Goal: Contribute content: Contribute content

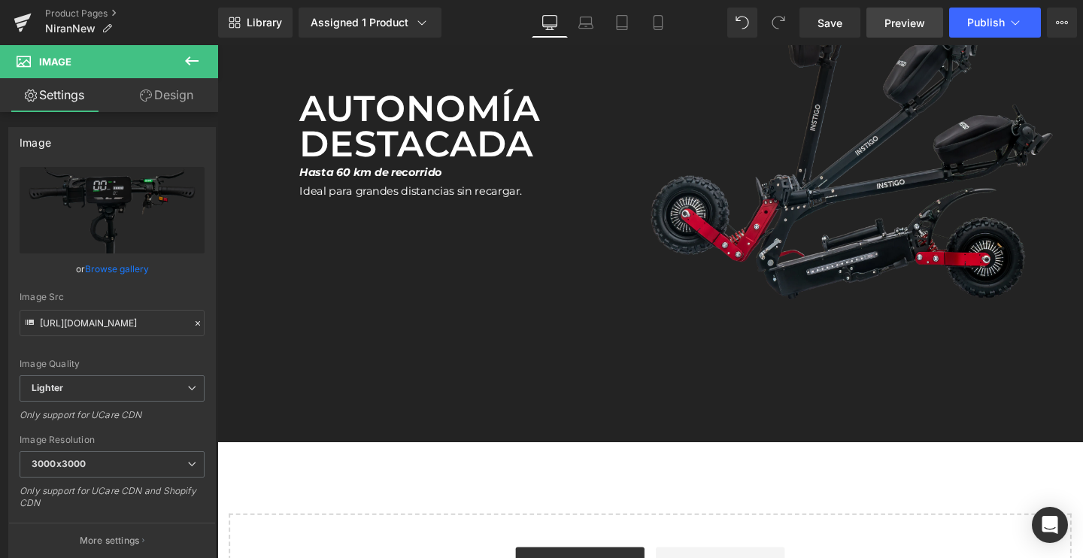
scroll to position [3391, 0]
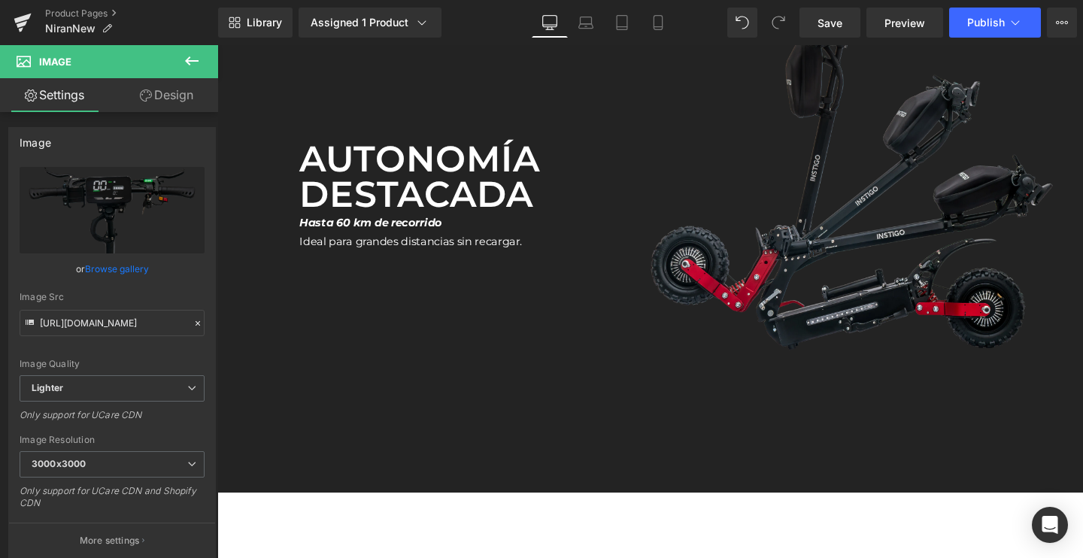
click at [830, 26] on span "Save" at bounding box center [829, 23] width 25 height 16
click at [979, 29] on button "Publish" at bounding box center [995, 23] width 92 height 30
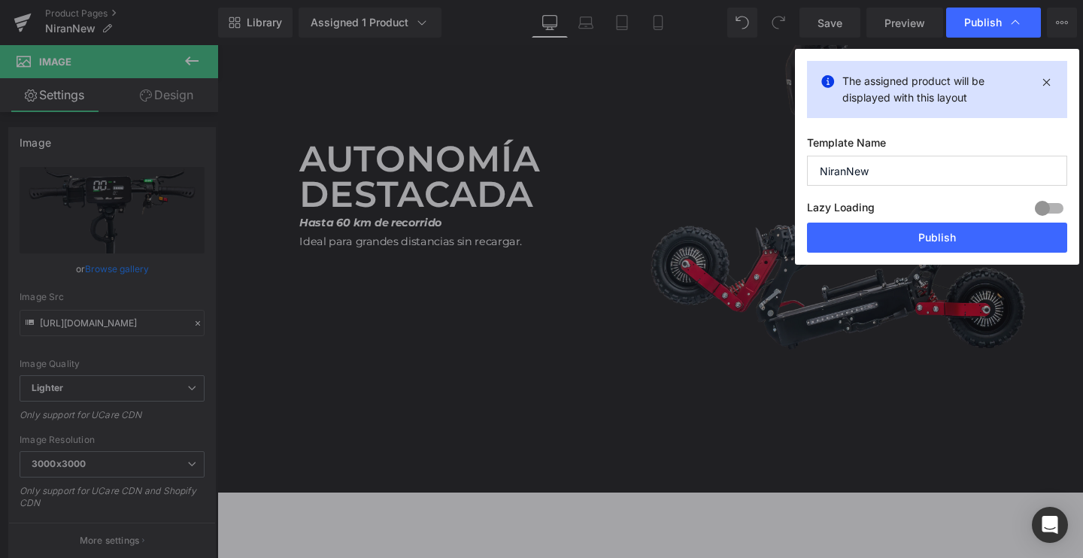
click at [896, 256] on div "The assigned product will be displayed with this layout Template Name NiranNew …" at bounding box center [937, 157] width 284 height 216
click at [905, 246] on button "Publish" at bounding box center [937, 238] width 260 height 30
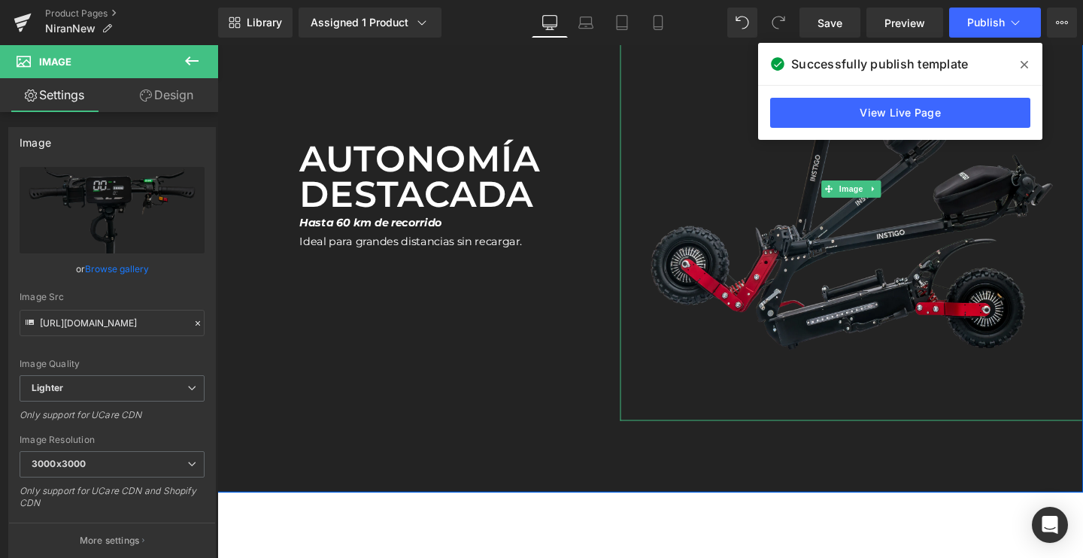
click at [1019, 56] on span at bounding box center [1024, 65] width 24 height 24
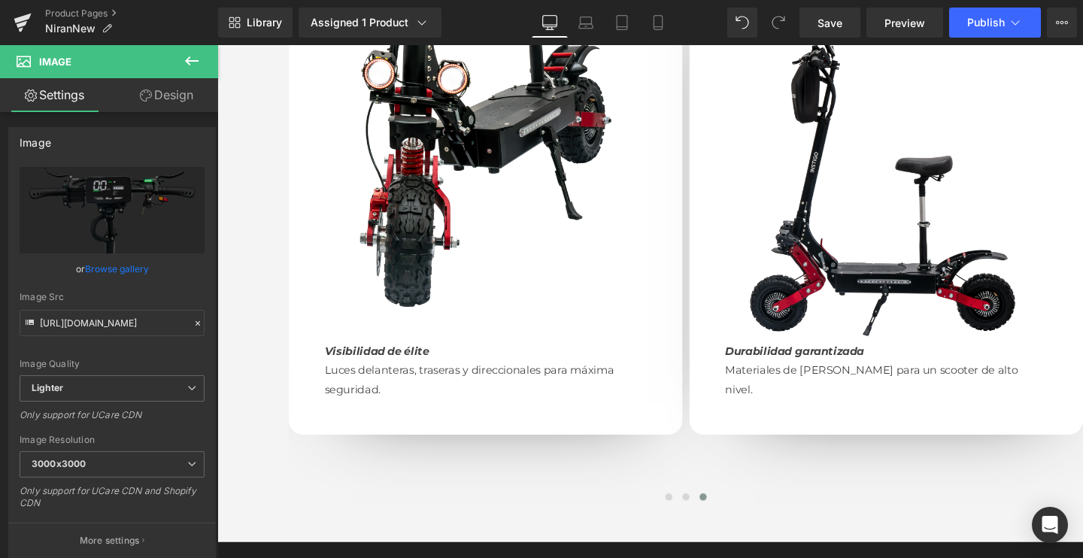
scroll to position [1621, 0]
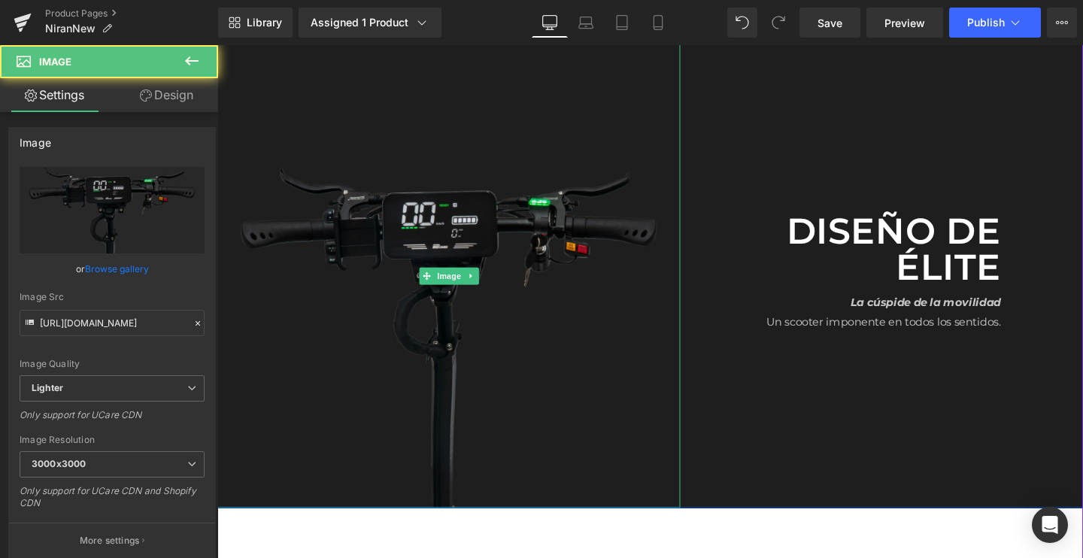
click at [414, 219] on img at bounding box center [460, 287] width 486 height 486
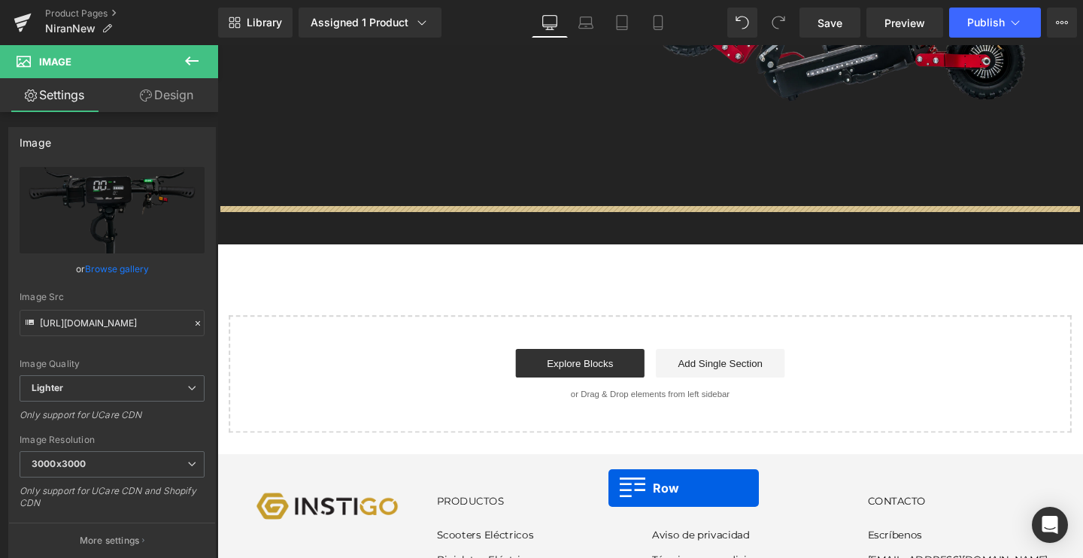
scroll to position [3736, 0]
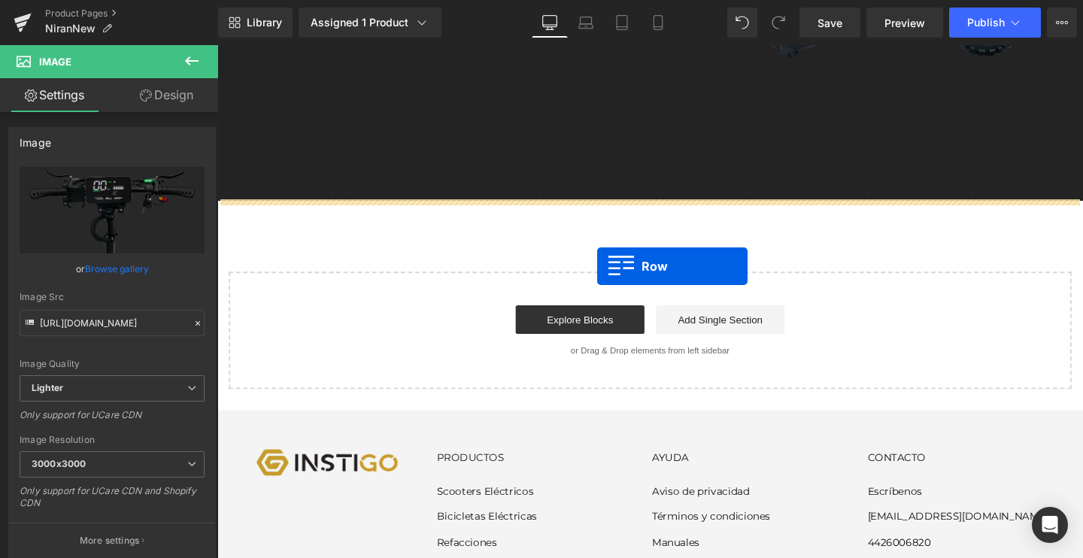
drag, startPoint x: 251, startPoint y: 115, endPoint x: 617, endPoint y: 277, distance: 399.9
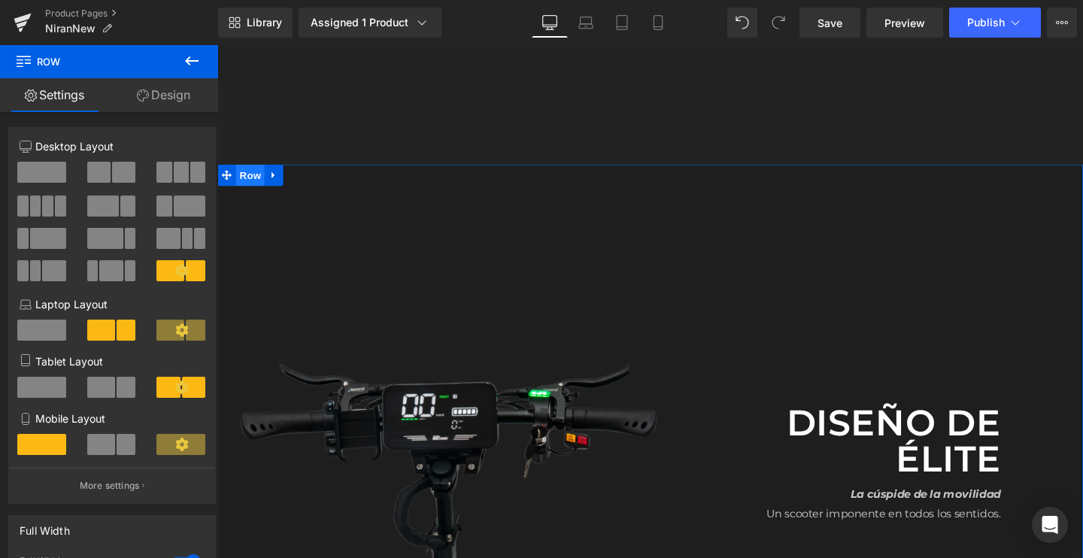
click at [244, 177] on span "Row" at bounding box center [252, 182] width 30 height 23
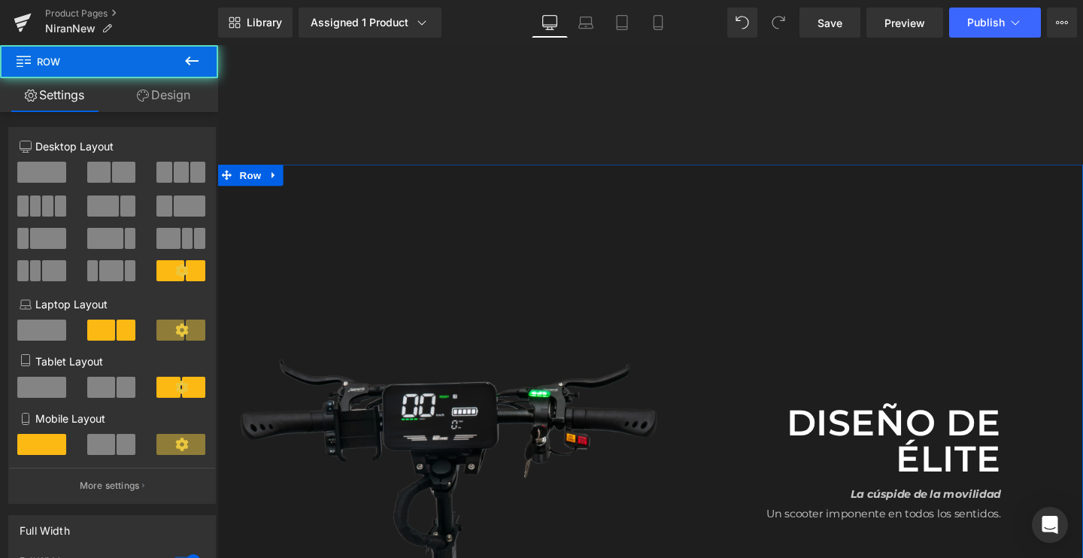
click at [150, 108] on link "Design" at bounding box center [163, 95] width 109 height 34
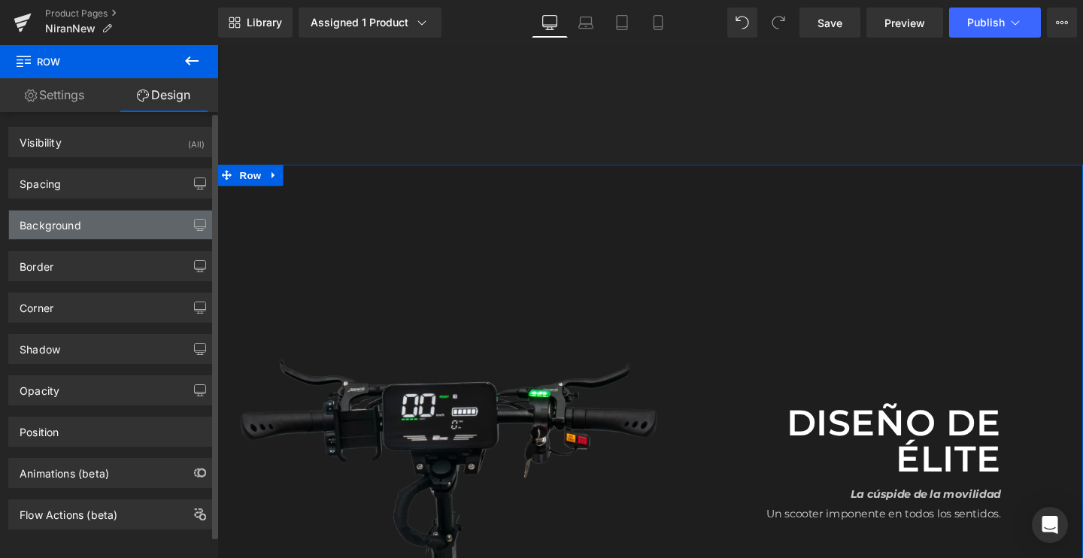
click at [77, 219] on div "Background" at bounding box center [51, 221] width 62 height 21
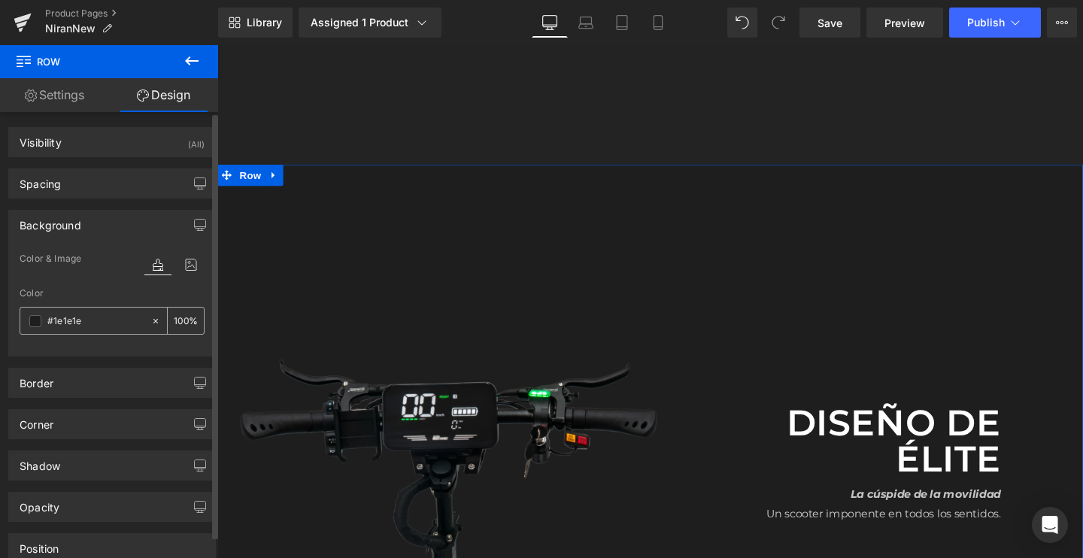
click at [36, 323] on span at bounding box center [35, 321] width 12 height 12
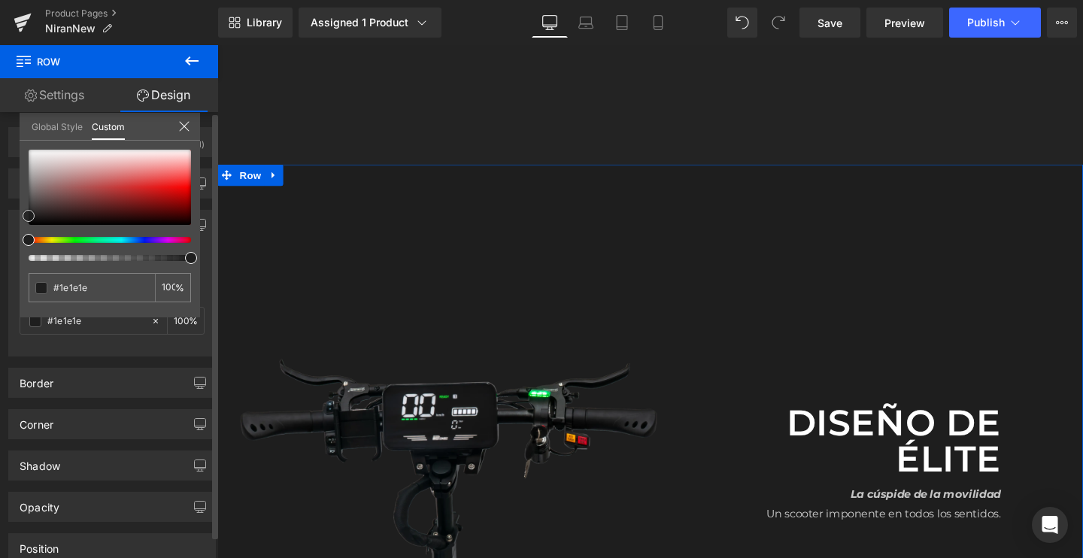
type input "#a68686"
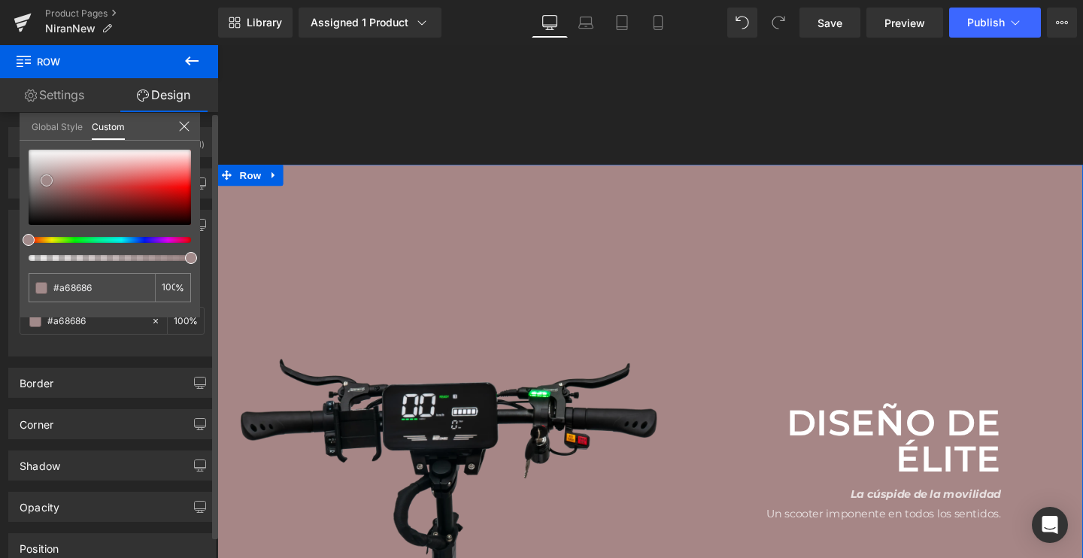
type input "#a18a8a"
type input "#a19a9a"
type input "#bcbcbc"
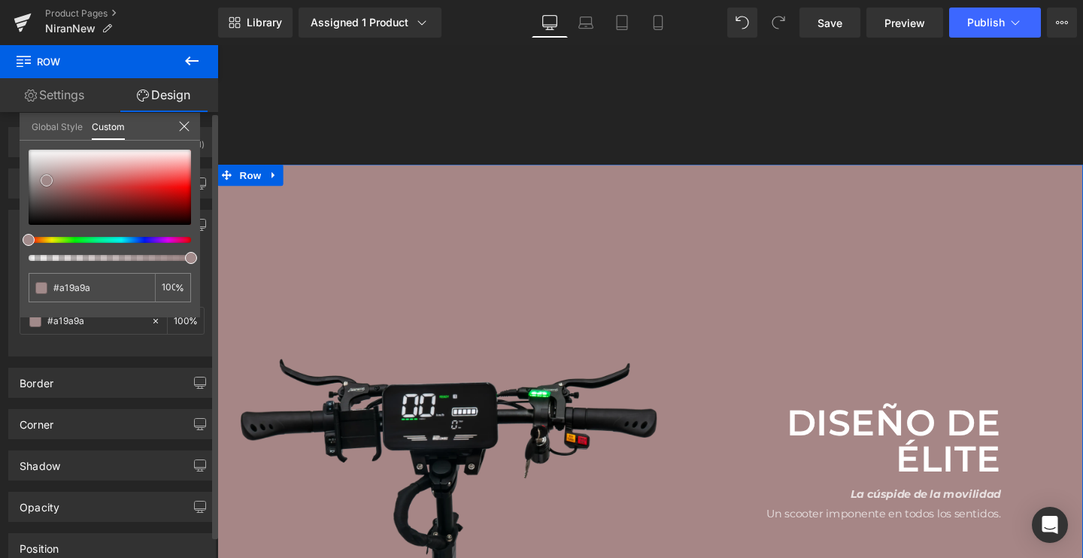
type input "#bcbcbc"
type input "#d1d1d1"
type input "#dbdbdb"
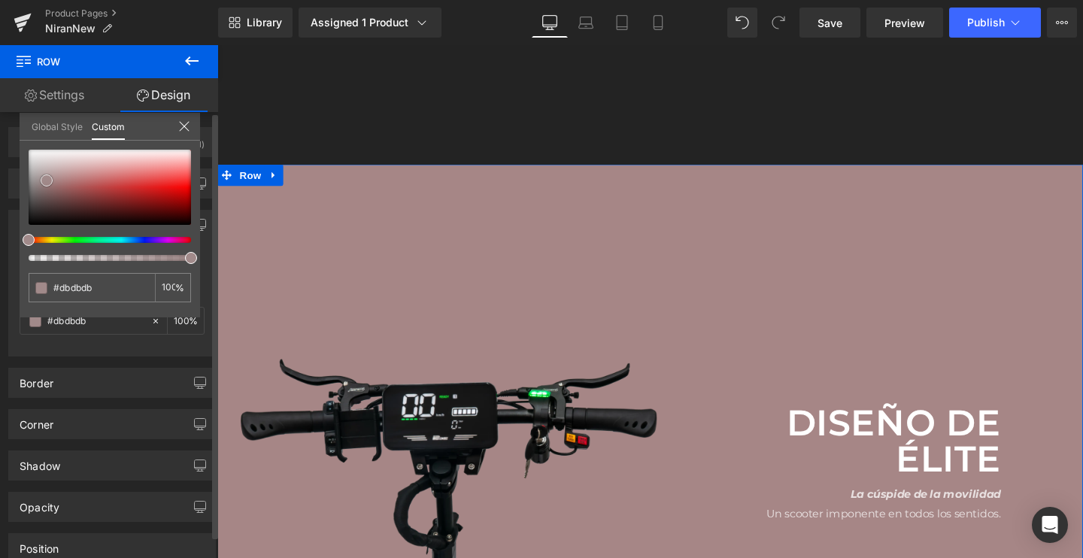
type input "#e8e8e8"
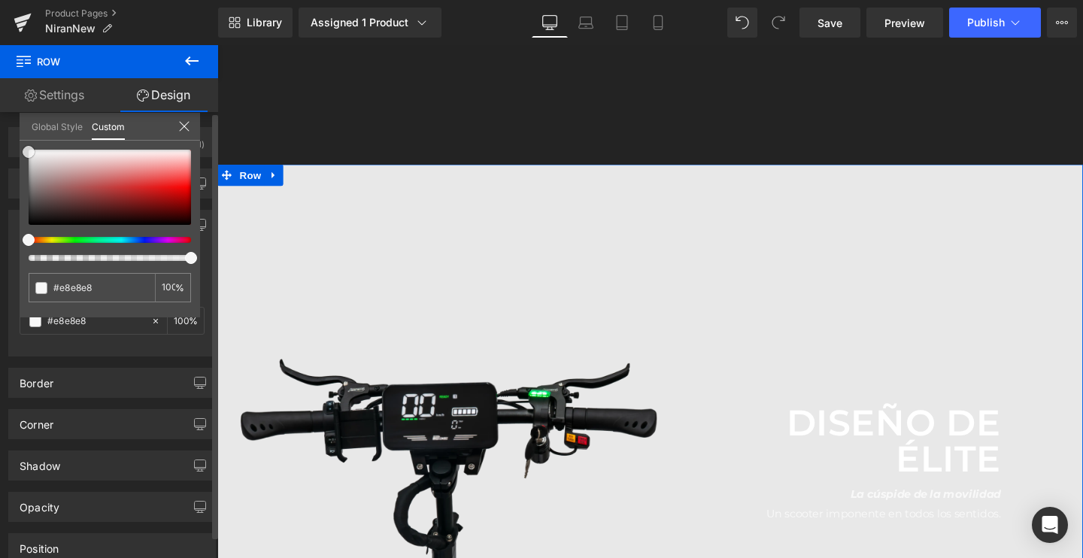
type input "#f7f7f7"
type input "#ffffff"
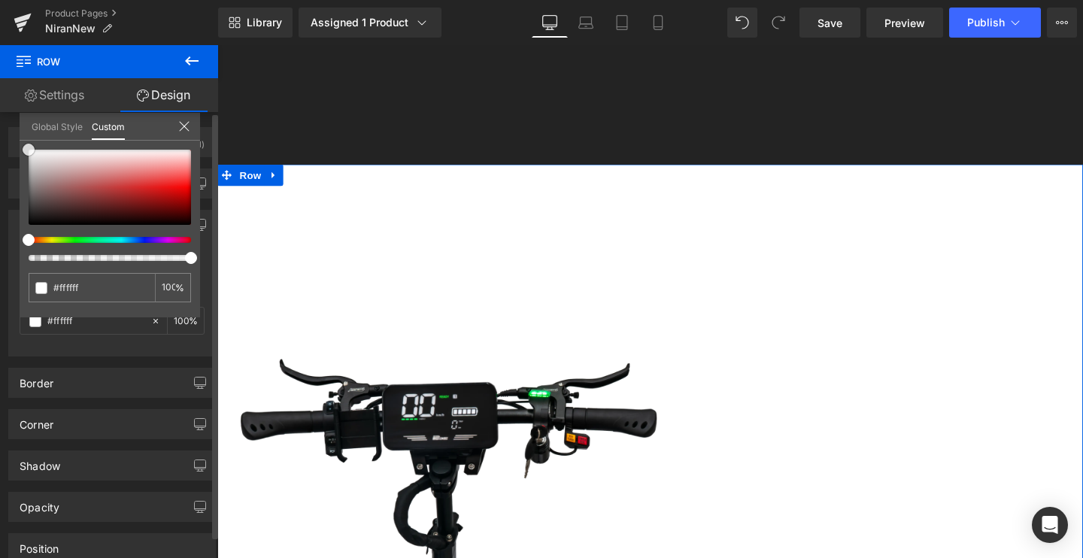
drag, startPoint x: 53, startPoint y: 180, endPoint x: 3, endPoint y: 144, distance: 62.4
click at [3, 199] on div "Background Color & Image color rgba(255, 255, 255, 1) Color #ffffff 100 % Image…" at bounding box center [112, 278] width 225 height 158
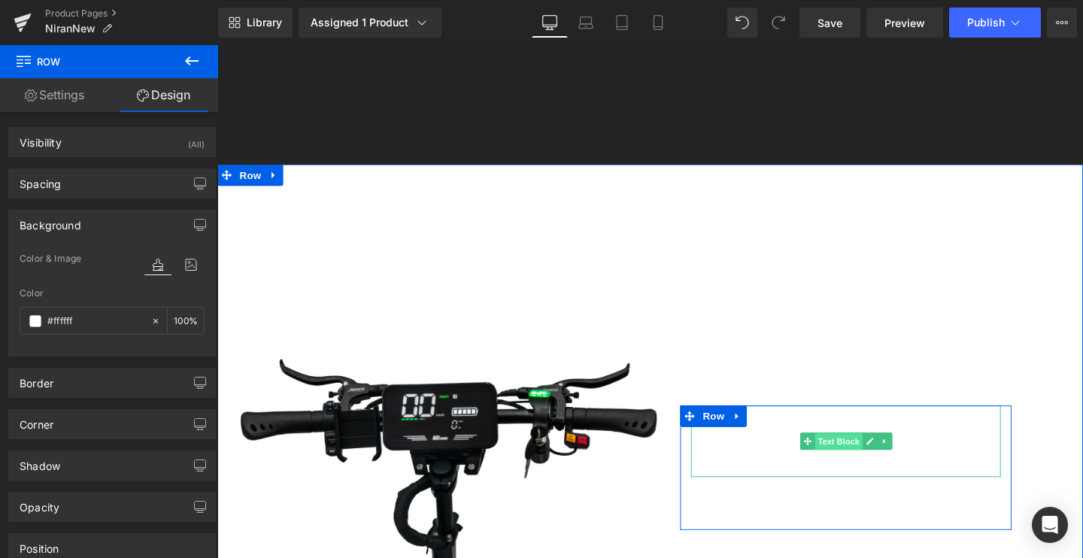
click at [882, 454] on span "Text Block" at bounding box center [870, 462] width 50 height 18
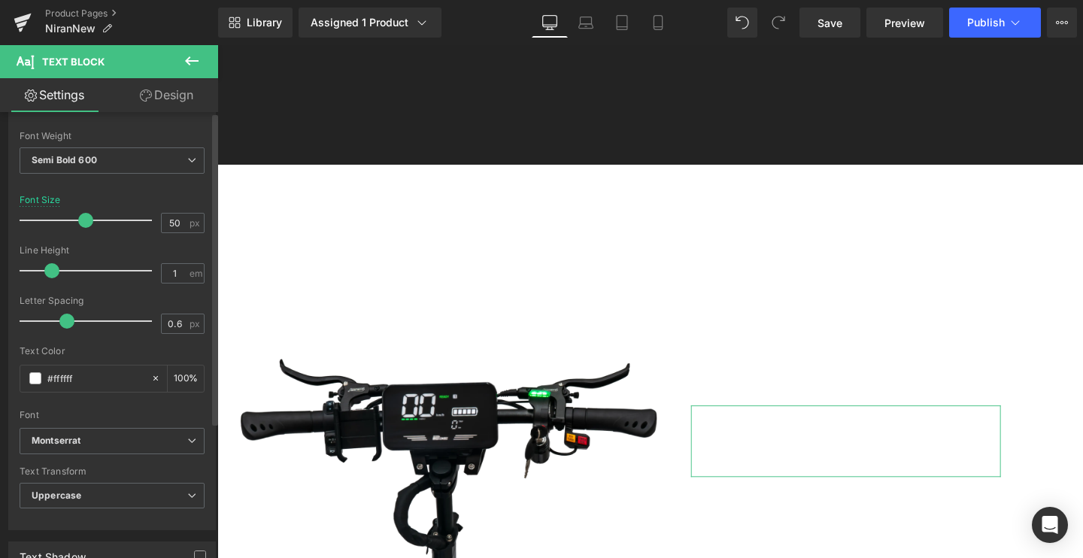
scroll to position [113, 0]
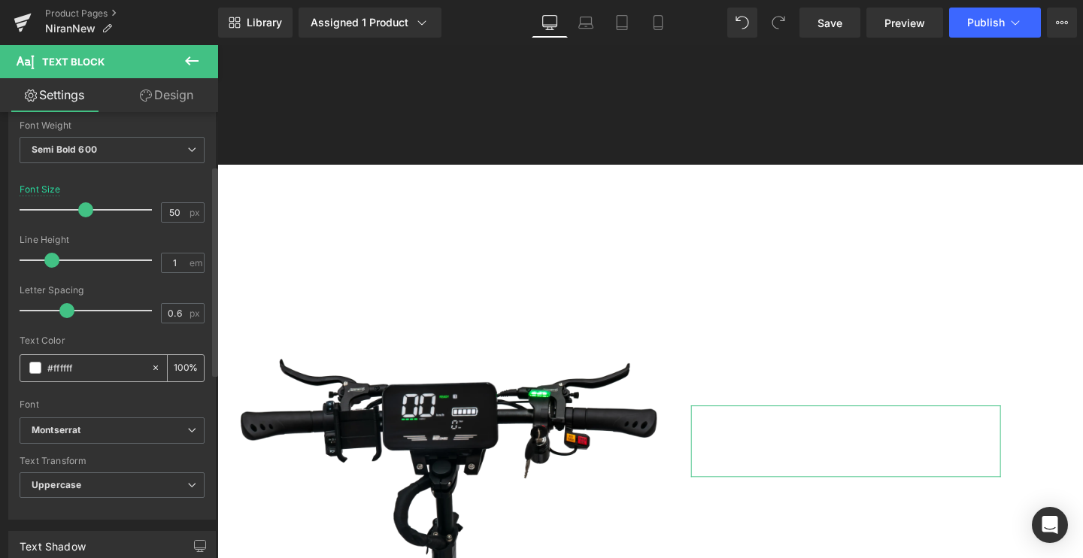
click at [32, 363] on span at bounding box center [35, 368] width 12 height 12
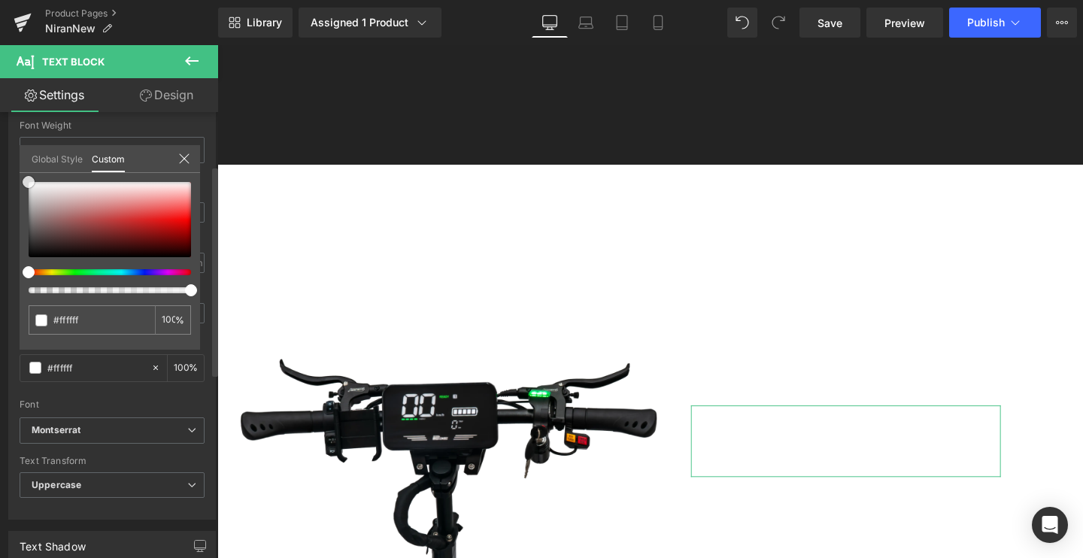
type input "#5d3636"
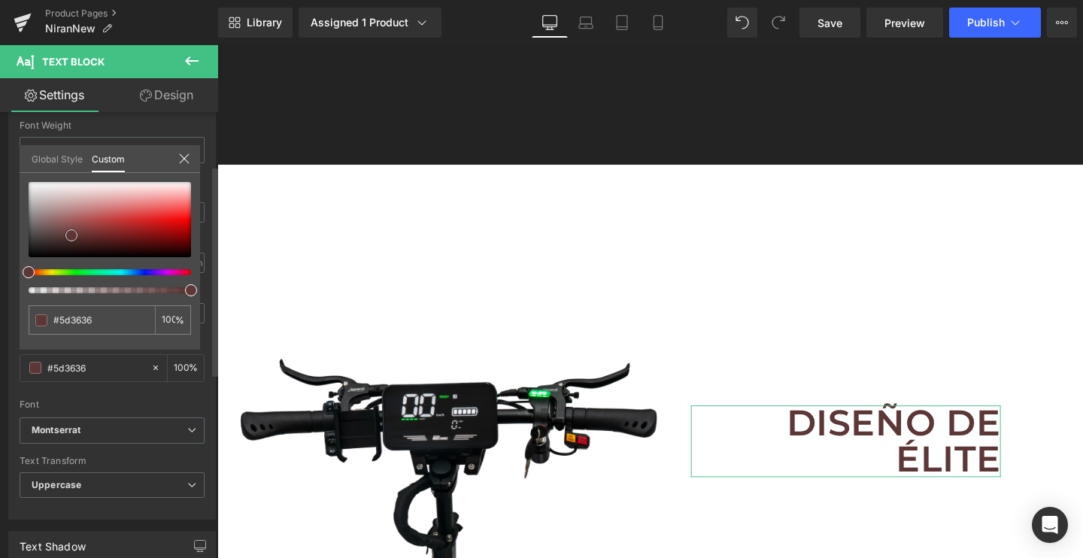
type input "#000000"
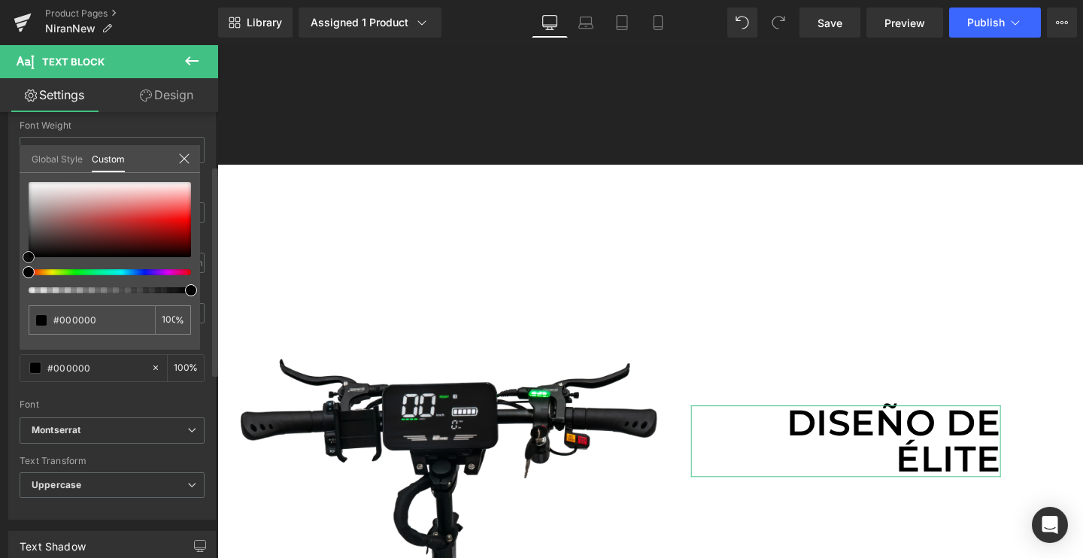
drag, startPoint x: 71, startPoint y: 235, endPoint x: 0, endPoint y: 341, distance: 127.8
click at [0, 341] on div "Typography Text Styles Custom Custom Setup Global Style Custom Setup Global Sty…" at bounding box center [112, 261] width 225 height 517
click at [108, 333] on div "#000000" at bounding box center [92, 319] width 126 height 29
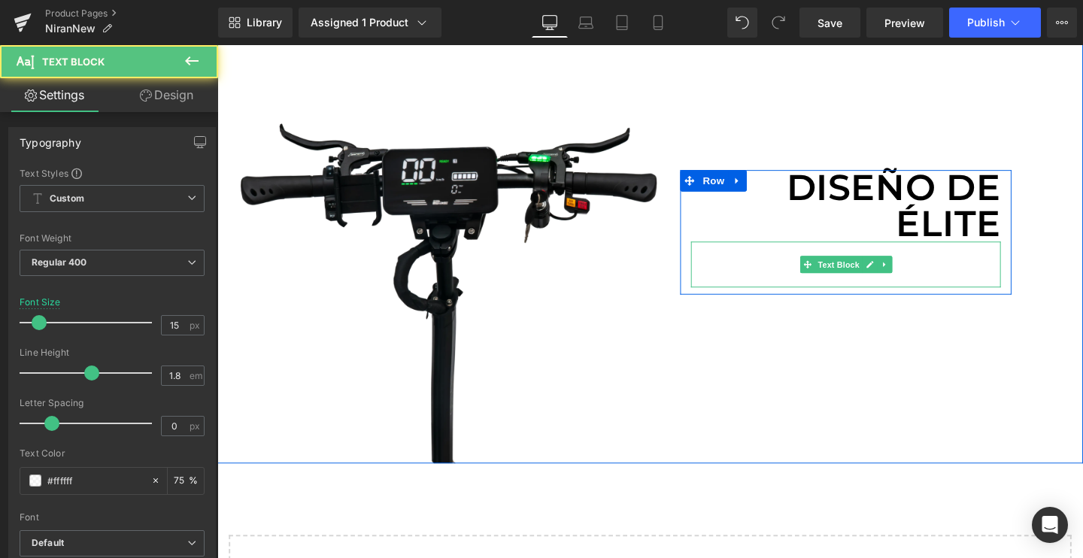
drag, startPoint x: 982, startPoint y: 265, endPoint x: 859, endPoint y: 262, distance: 122.6
click at [982, 265] on icon "La cúspide de la movilidad" at bounding box center [962, 269] width 158 height 14
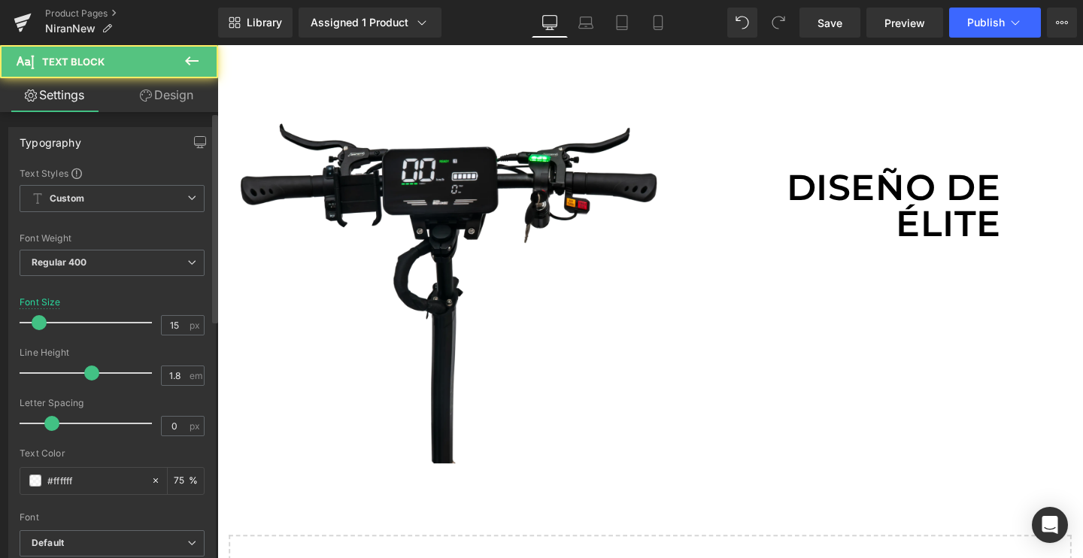
scroll to position [83, 0]
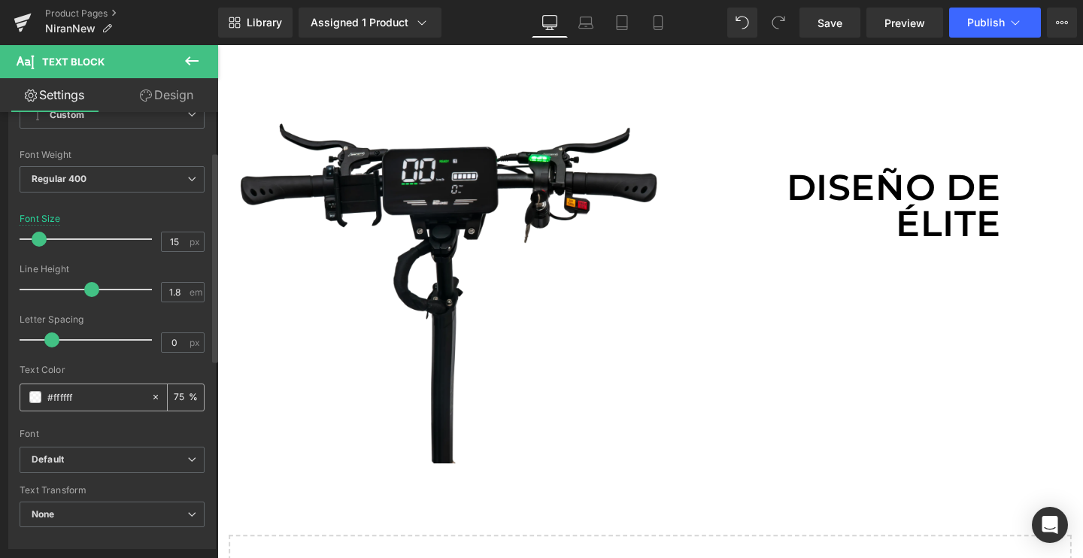
click at [29, 394] on div "#ffffff" at bounding box center [85, 397] width 130 height 26
click at [37, 400] on span at bounding box center [35, 397] width 12 height 12
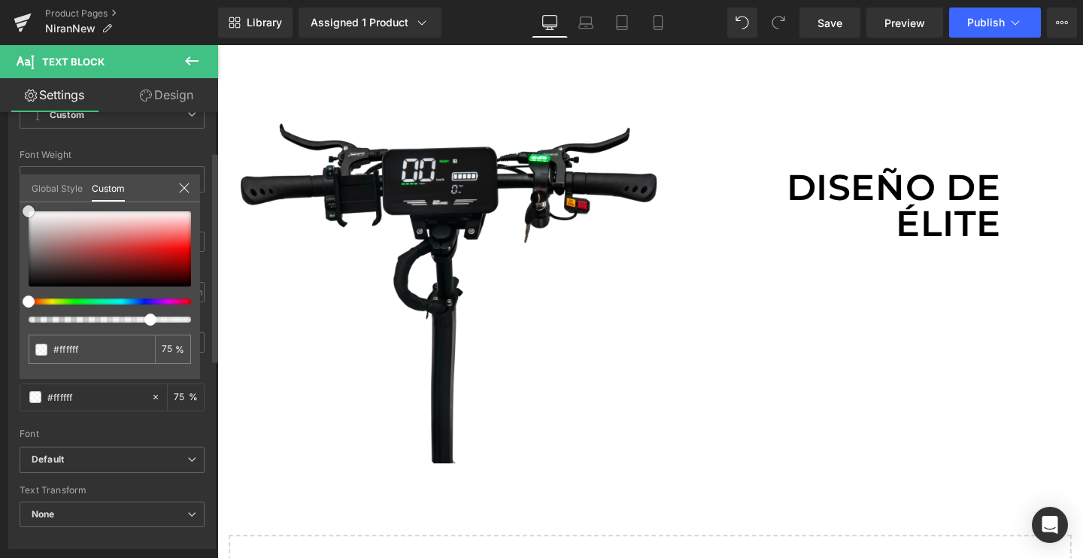
type input "#c46d6d"
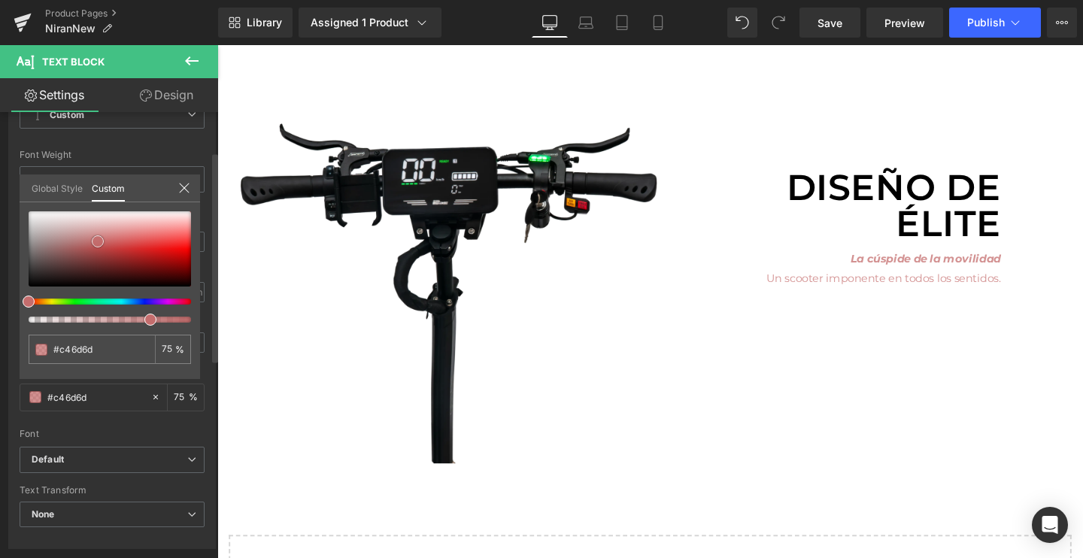
type input "#bc6666"
type input "#000000"
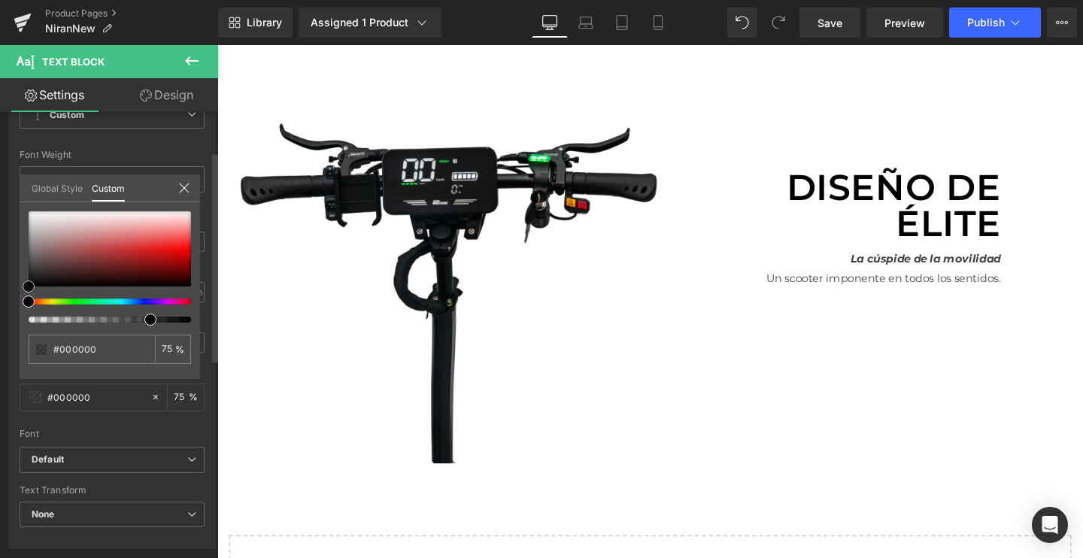
type input "#212121"
type input "#ffffff"
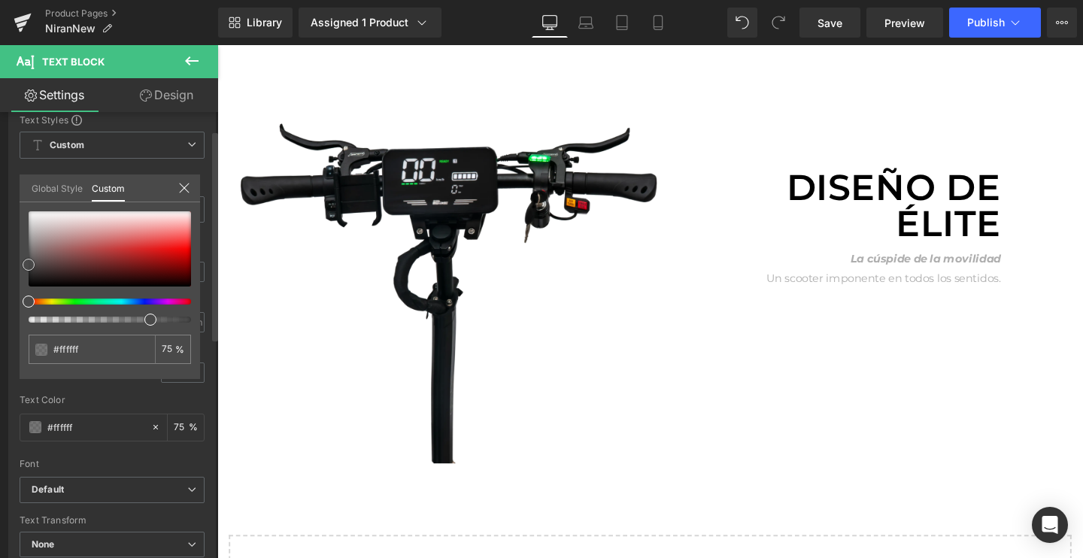
type input "#939393"
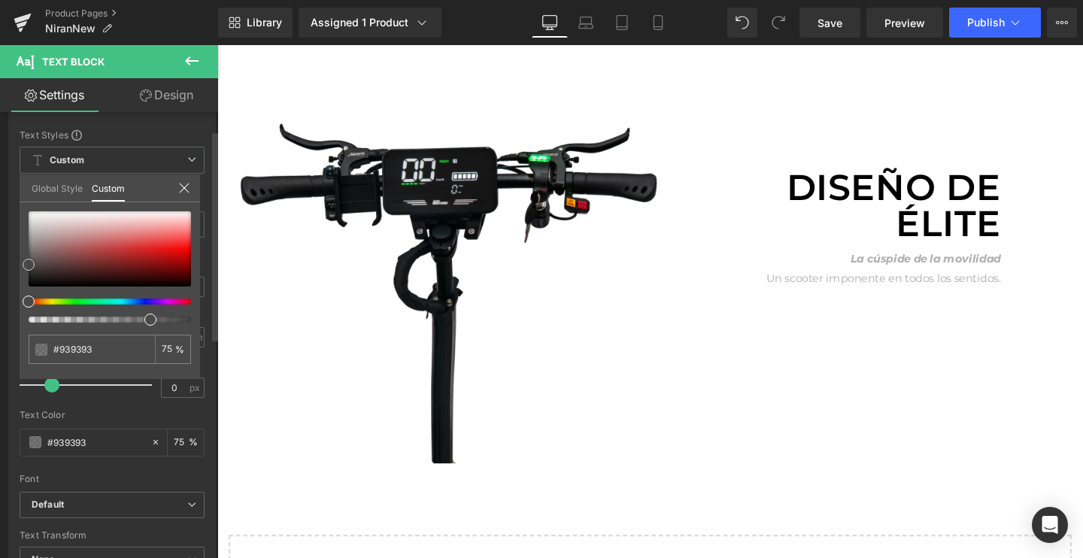
type input "#000000"
drag, startPoint x: 98, startPoint y: 241, endPoint x: 0, endPoint y: 414, distance: 198.0
click at [0, 414] on div "Typography Text Styles Custom Custom Setup Global Style Custom Setup Global Sty…" at bounding box center [112, 335] width 225 height 517
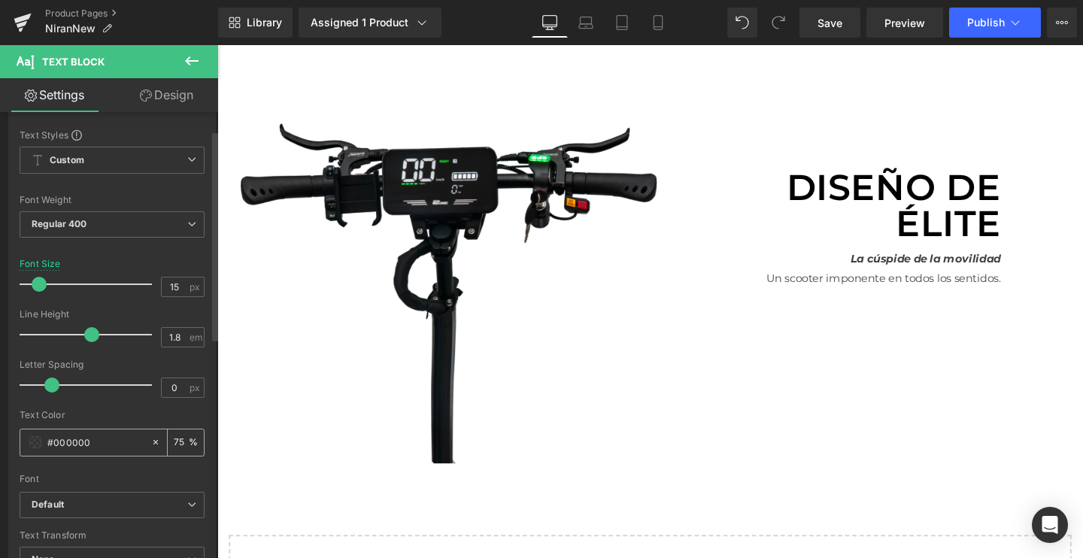
click at [179, 444] on input "75" at bounding box center [181, 442] width 15 height 17
type input "7"
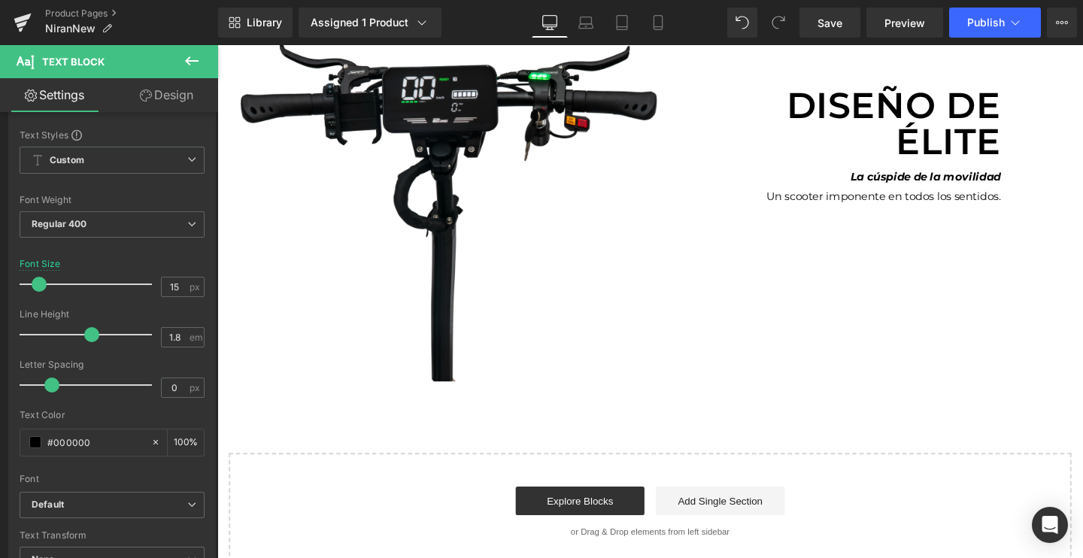
scroll to position [4098, 0]
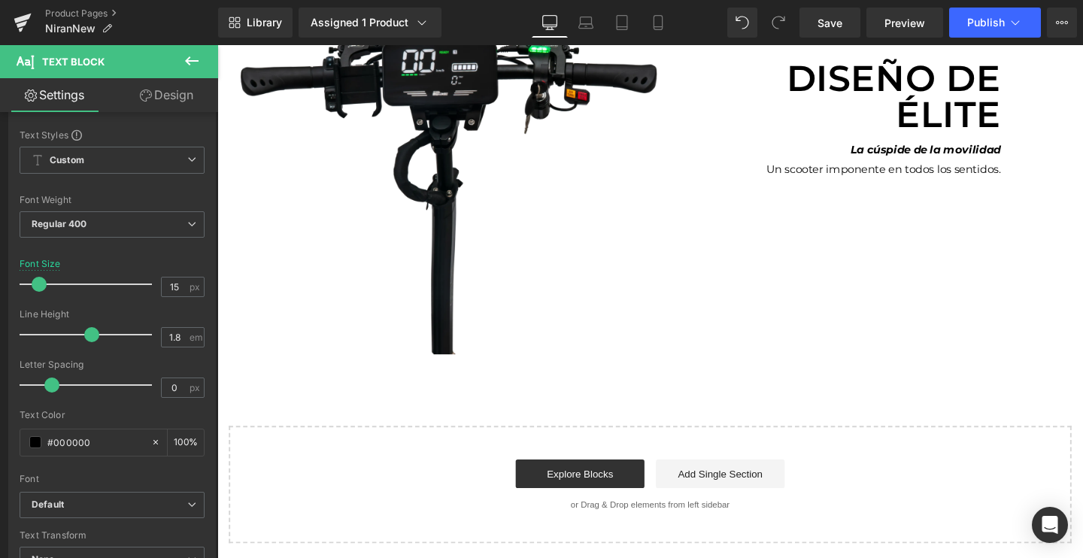
type input "100"
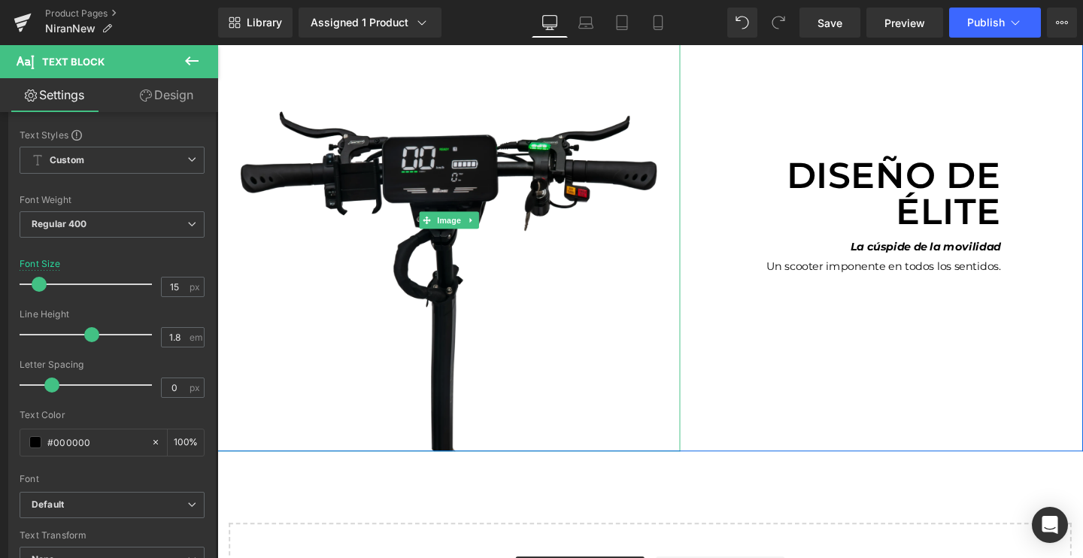
scroll to position [3986, 0]
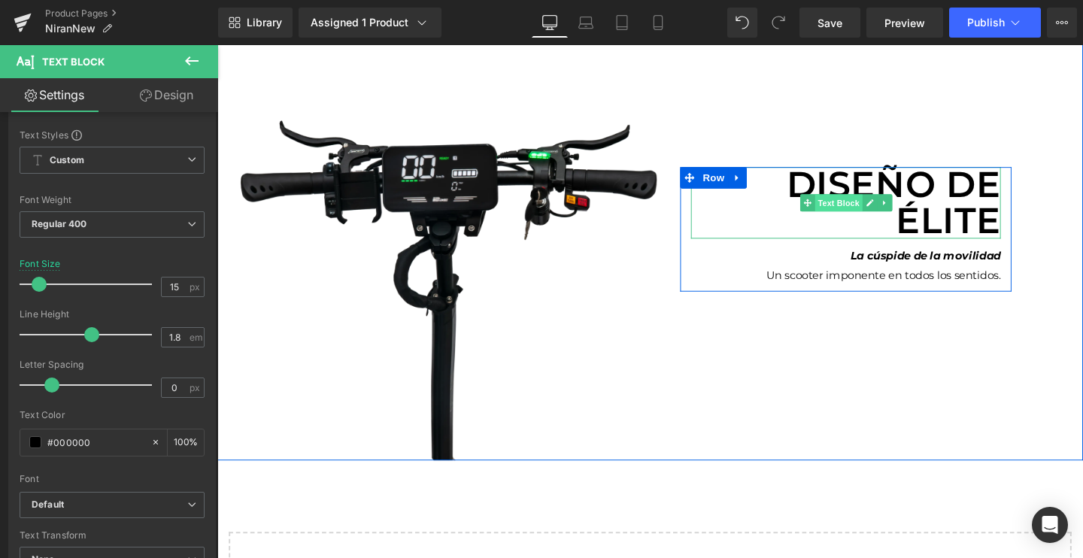
click at [878, 202] on span "Text Block" at bounding box center [870, 211] width 50 height 18
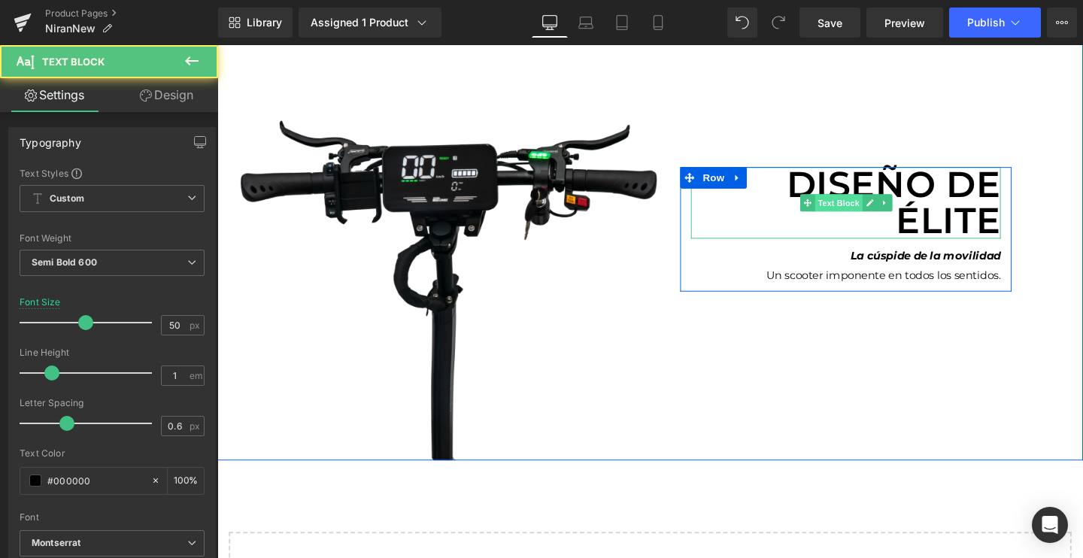
click at [878, 202] on span "Text Block" at bounding box center [870, 211] width 50 height 18
click at [885, 185] on p "Diseño de élite" at bounding box center [878, 211] width 326 height 75
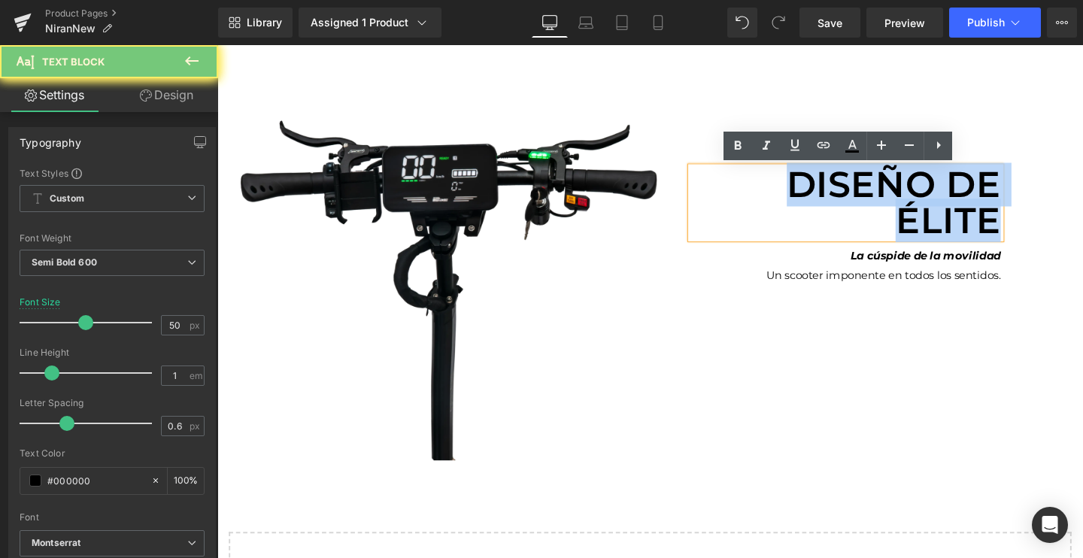
click at [885, 185] on p "Diseño de élite" at bounding box center [878, 211] width 326 height 75
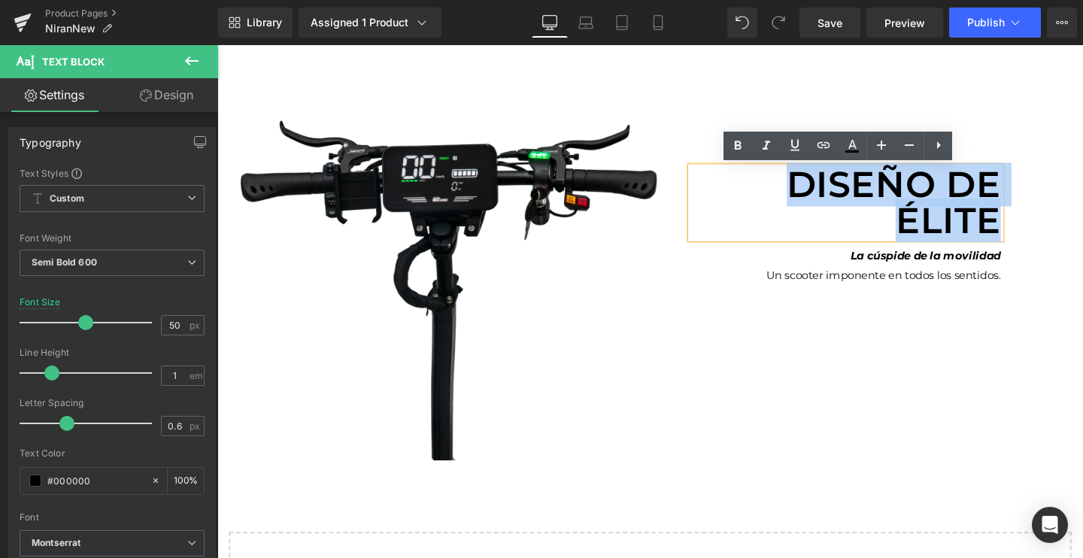
paste div
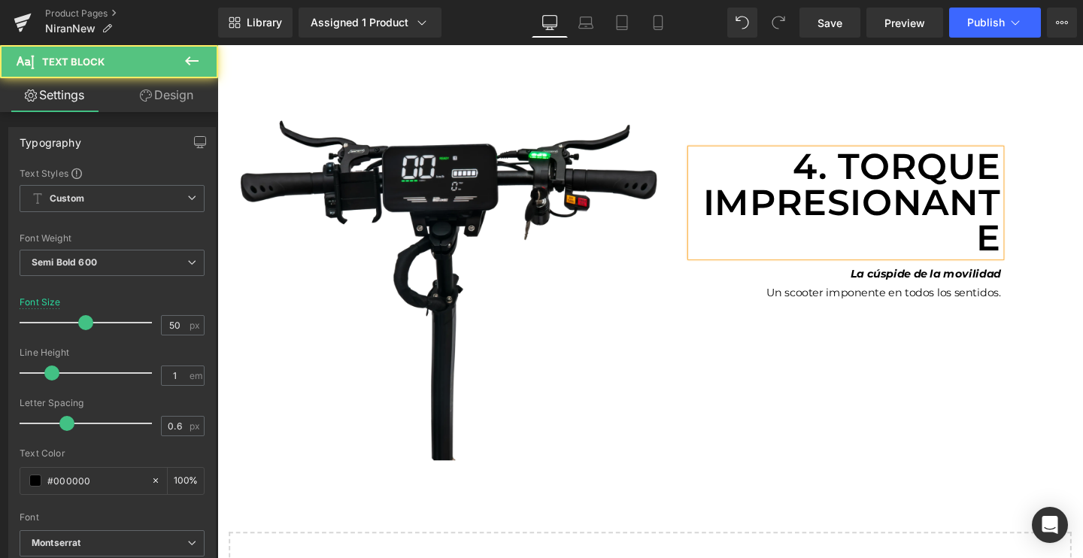
click at [860, 177] on p "4. Torque impresionante" at bounding box center [878, 211] width 326 height 113
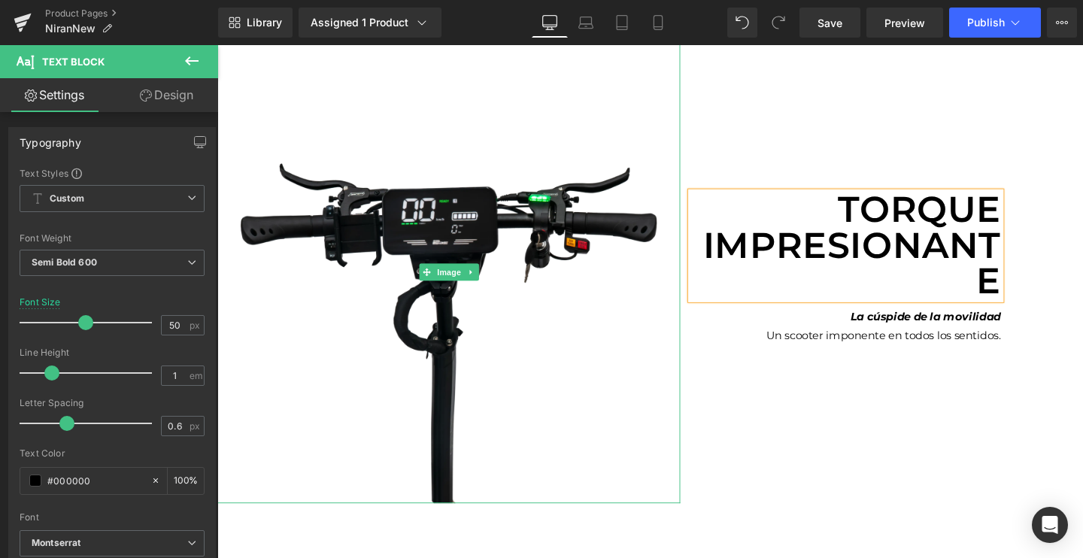
scroll to position [4091, 0]
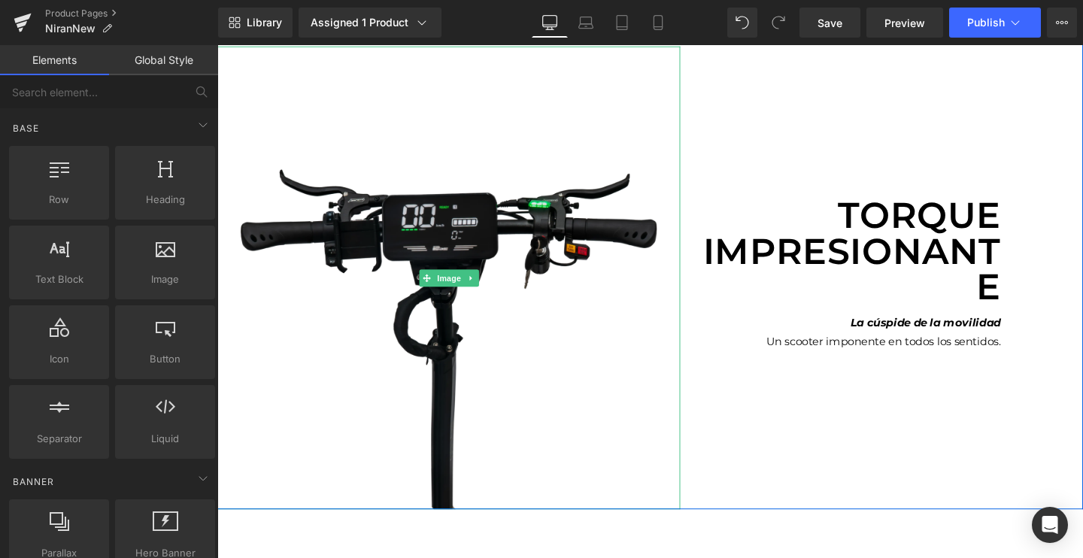
scroll to position [3882, 0]
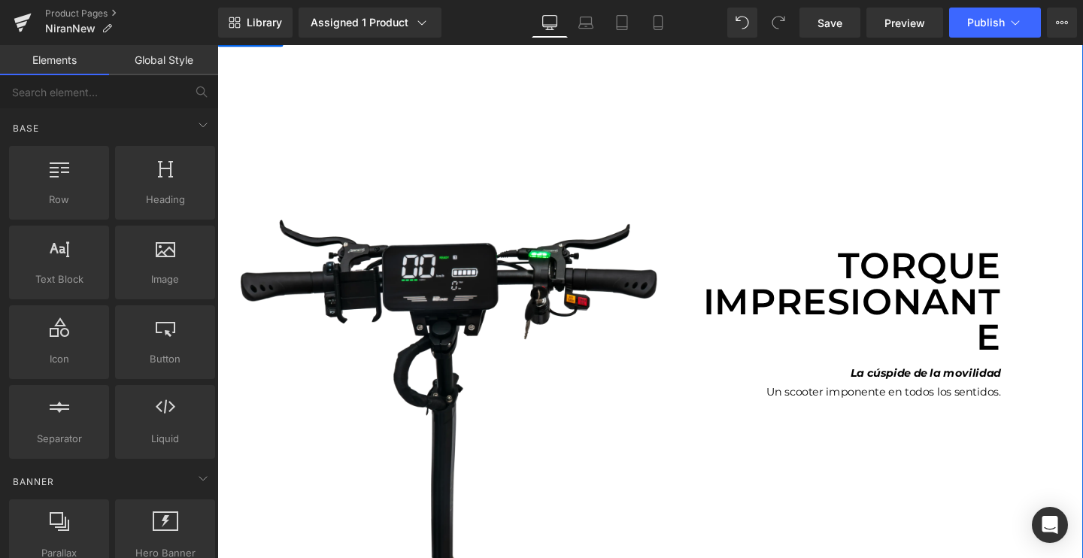
click at [914, 389] on link at bounding box center [919, 395] width 16 height 18
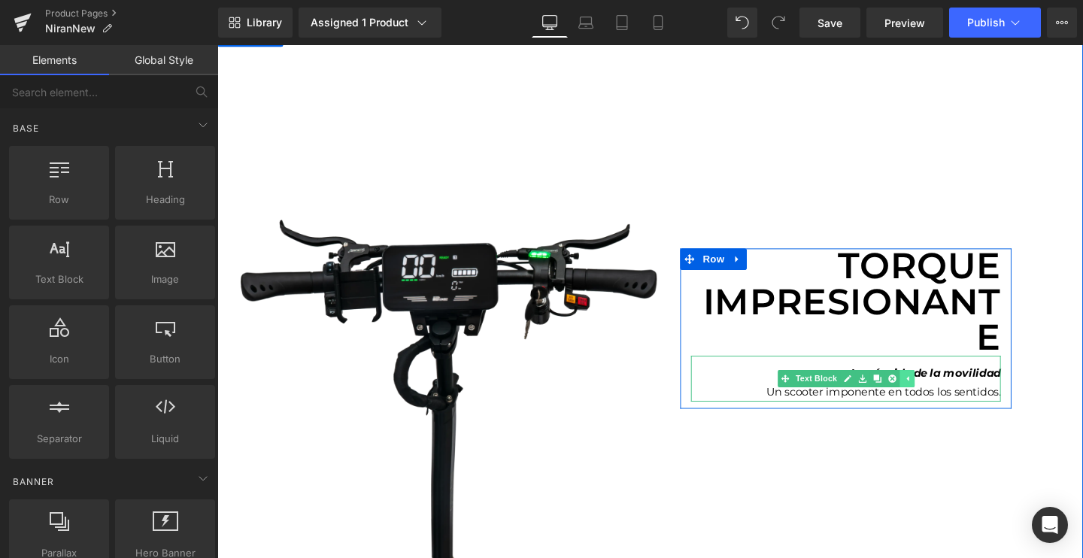
click at [914, 389] on link at bounding box center [911, 395] width 16 height 18
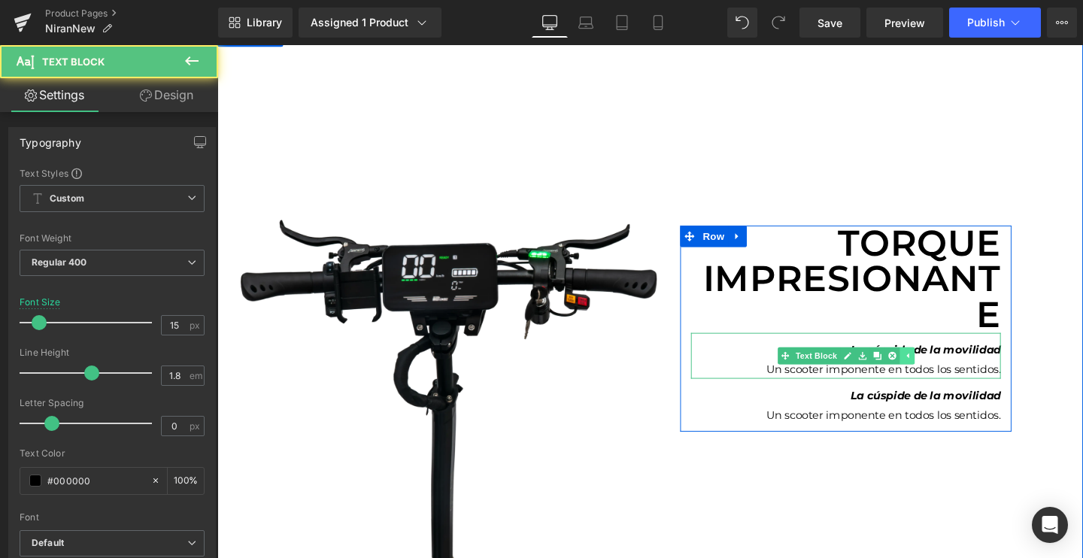
click at [914, 389] on p "Un scooter imponente en todos los sentidos." at bounding box center [878, 385] width 326 height 20
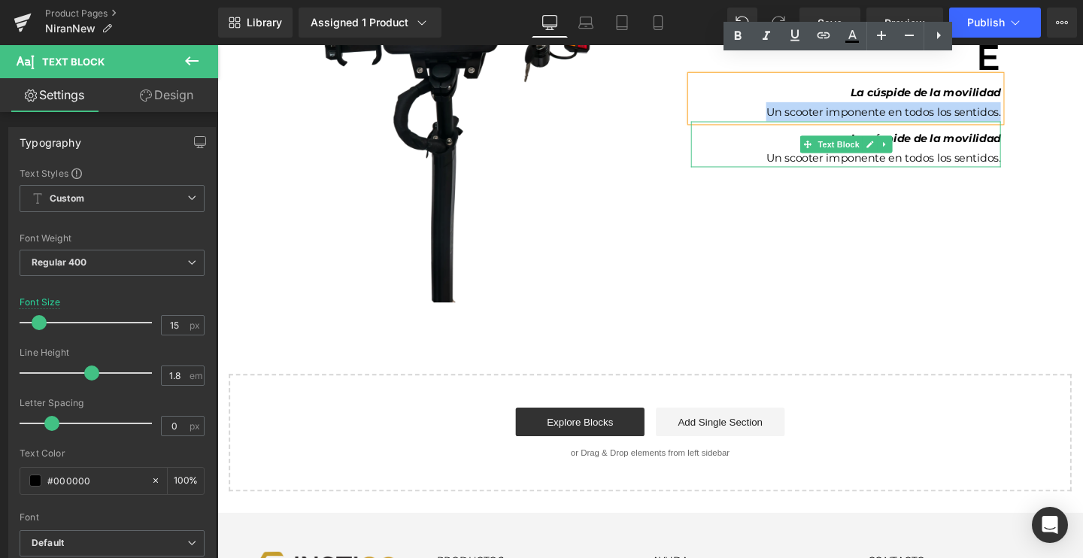
scroll to position [4143, 0]
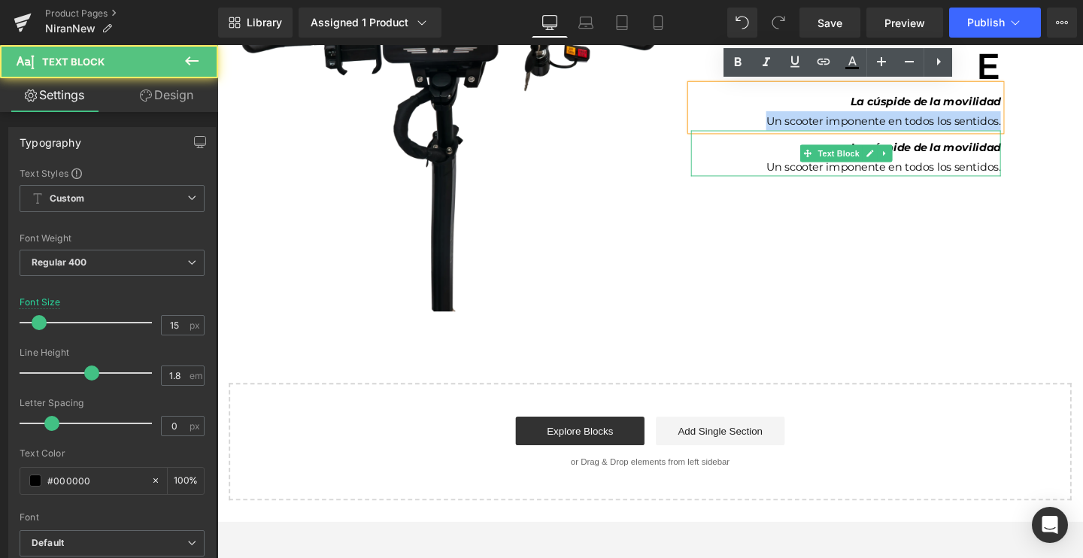
click at [938, 147] on icon "La cúspide de la movilidad" at bounding box center [962, 152] width 158 height 14
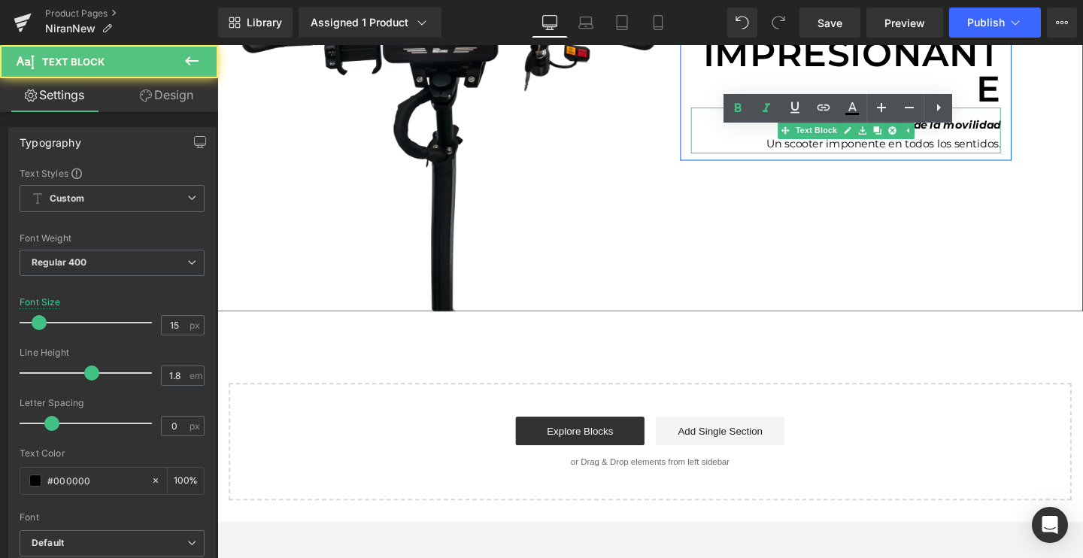
click at [1017, 147] on p "Un scooter imponente en todos los sentidos." at bounding box center [878, 148] width 326 height 20
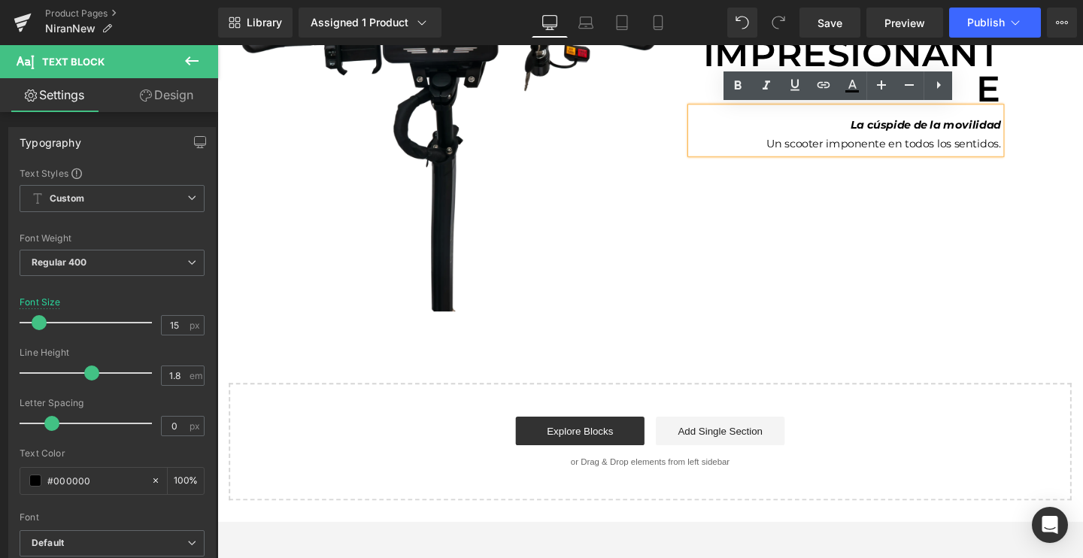
click at [1017, 147] on p "Un scooter imponente en todos los sentidos." at bounding box center [878, 148] width 326 height 20
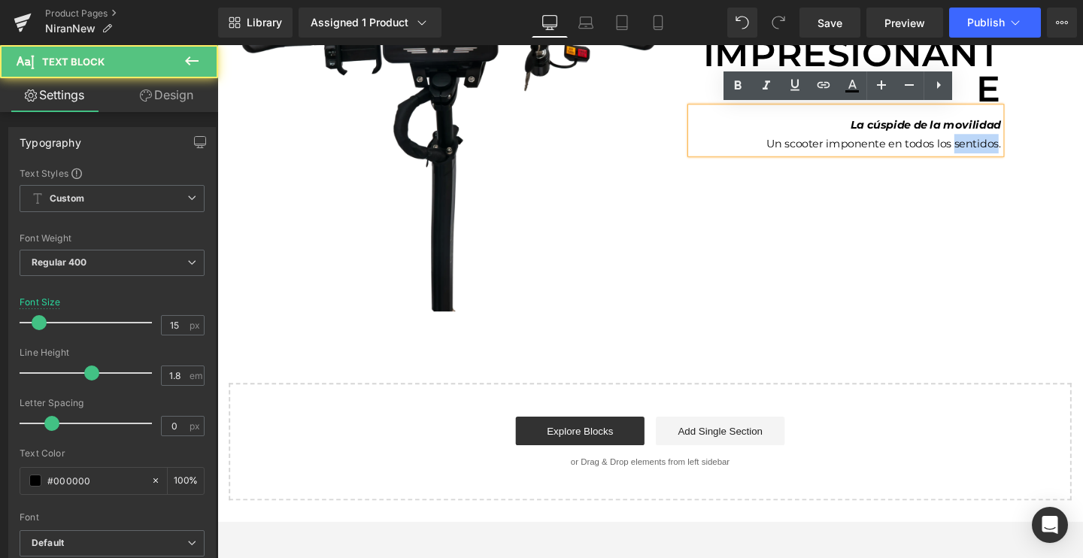
click at [1017, 147] on p "Un scooter imponente en todos los sentidos." at bounding box center [878, 148] width 326 height 20
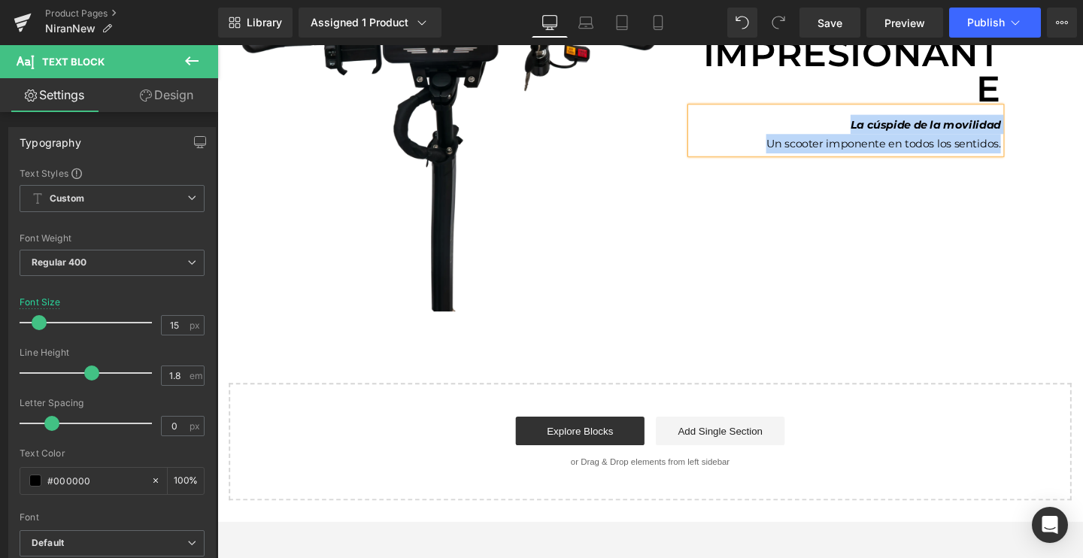
paste div
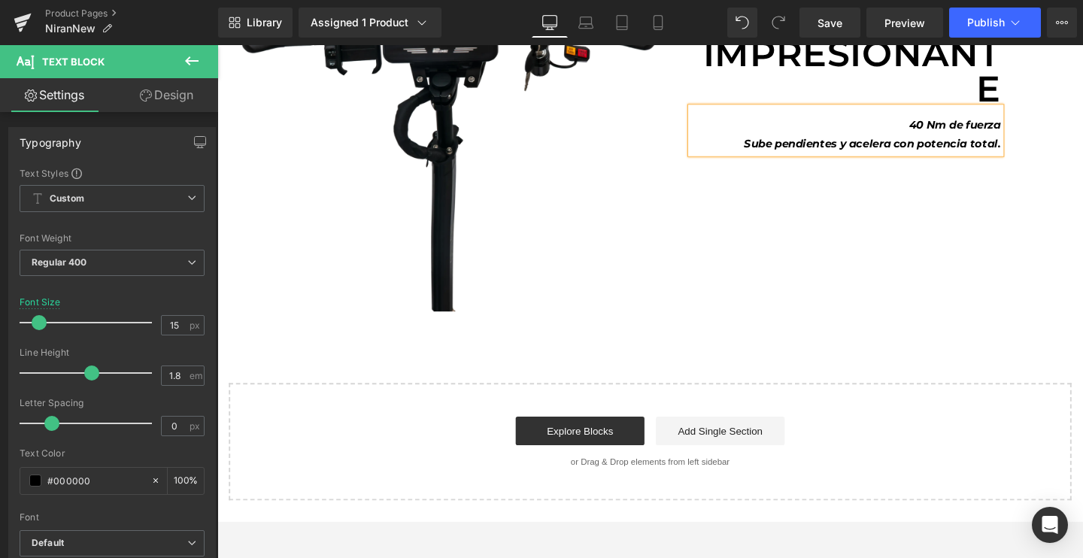
click at [999, 151] on icon "Sube pendientes y acelera con potencia total." at bounding box center [906, 148] width 270 height 14
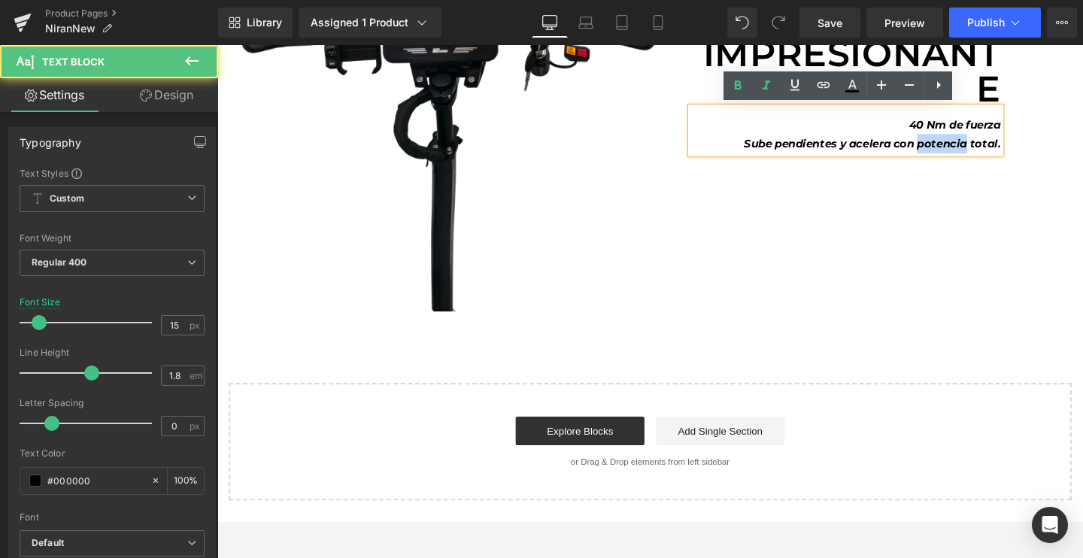
click at [999, 151] on icon "Sube pendientes y acelera con potencia total." at bounding box center [906, 148] width 270 height 14
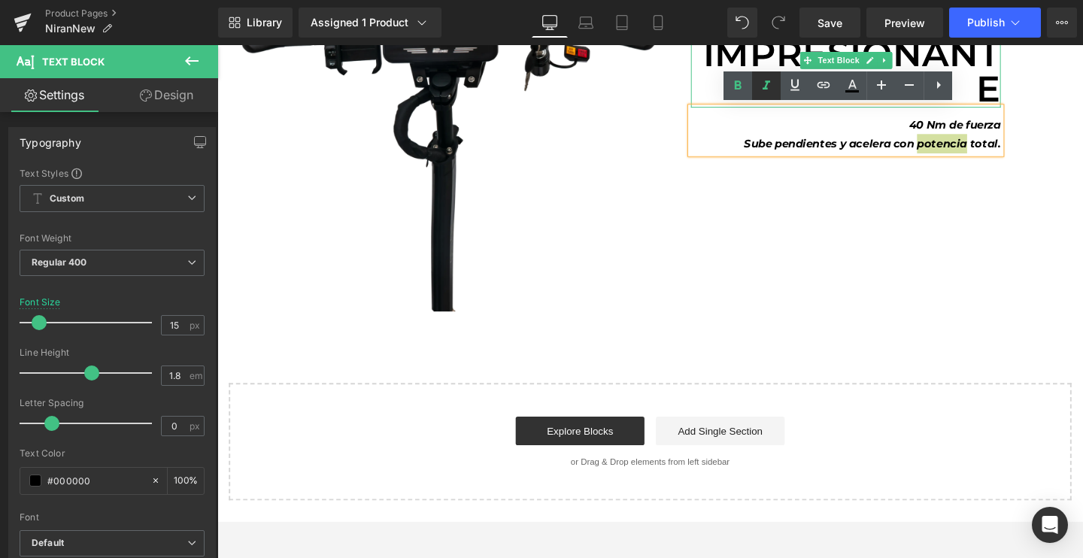
click at [765, 89] on icon at bounding box center [766, 86] width 18 height 18
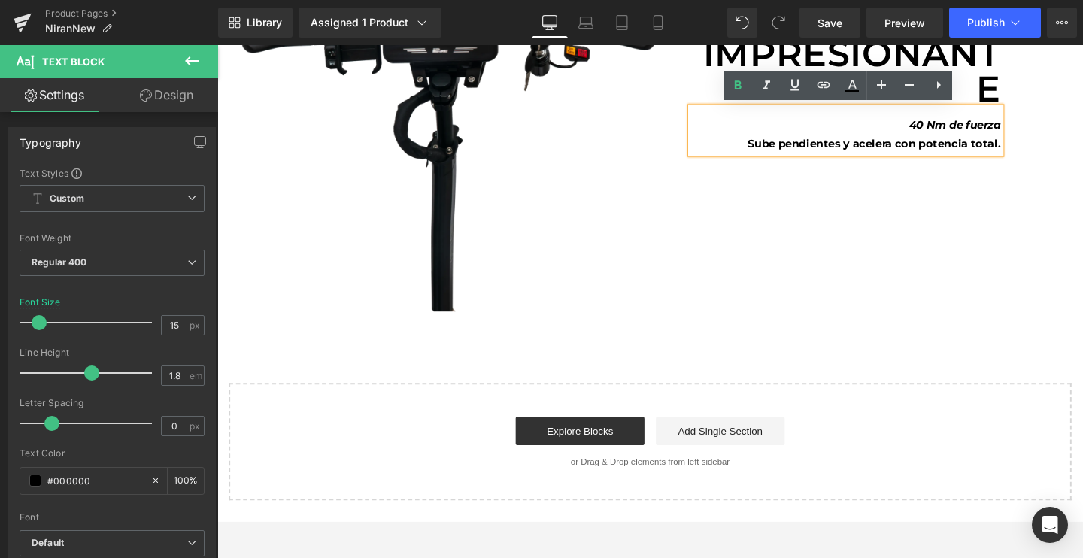
click at [809, 150] on b "Sube pendientes y acelera con potencia total." at bounding box center [907, 148] width 266 height 14
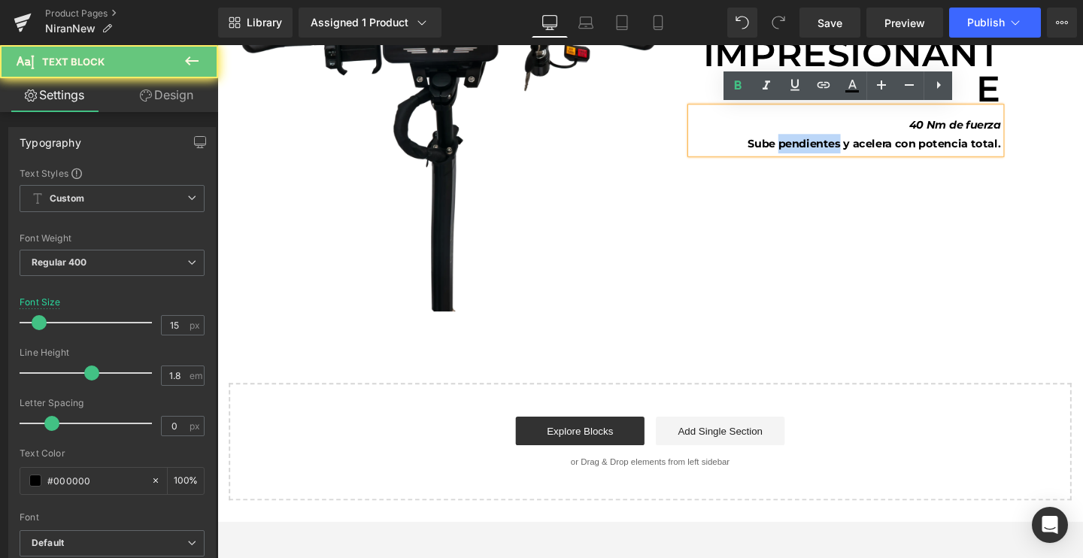
click at [809, 150] on b "Sube pendientes y acelera con potencia total." at bounding box center [907, 148] width 266 height 14
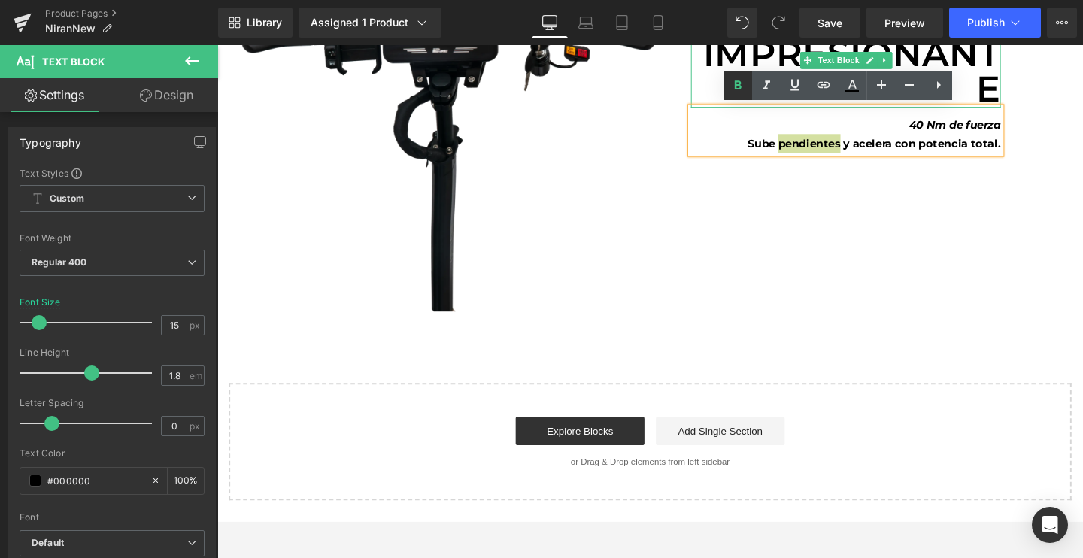
click at [738, 85] on icon at bounding box center [738, 84] width 7 height 9
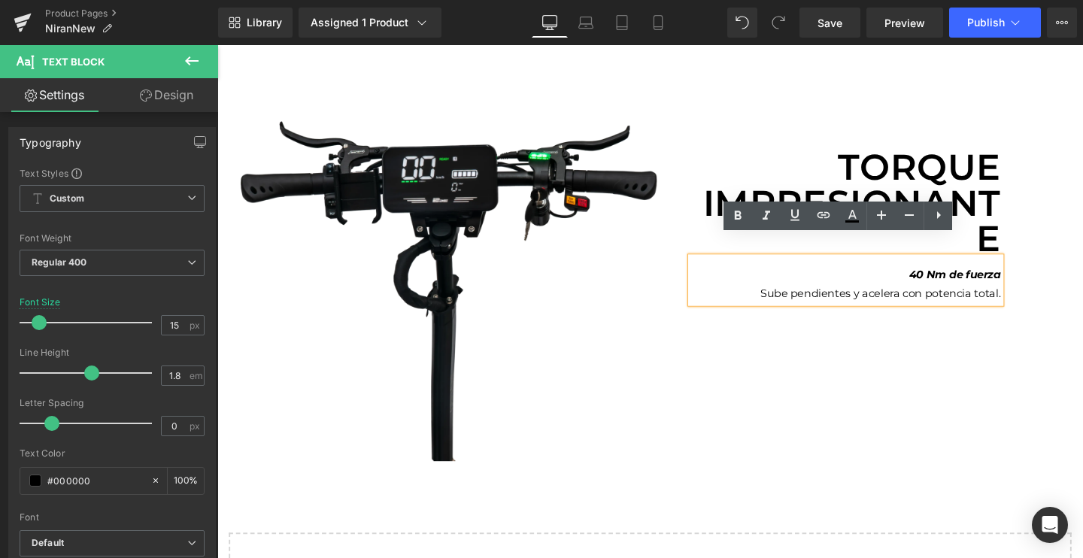
scroll to position [3978, 0]
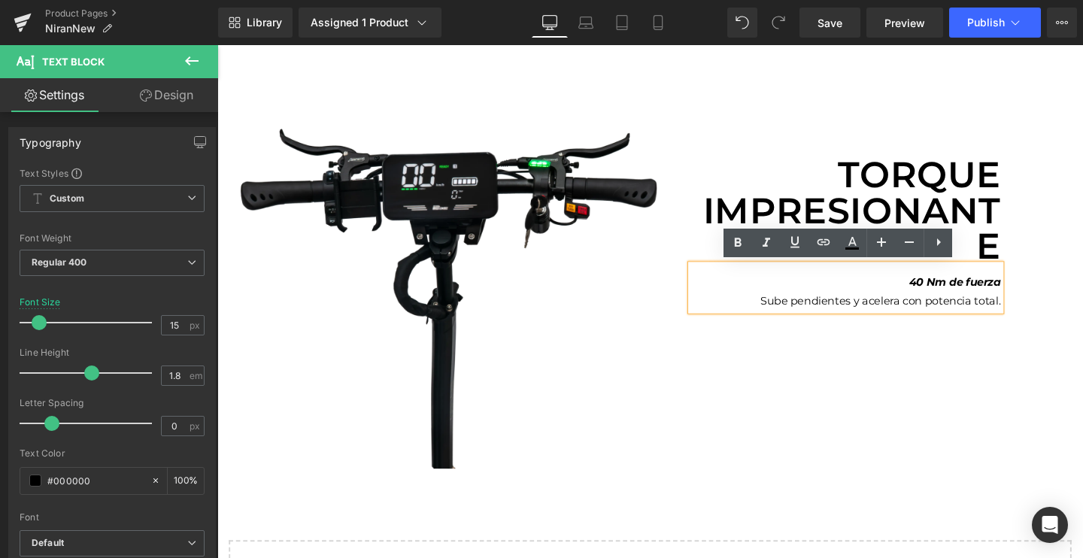
click at [914, 174] on p "Torque impresionante" at bounding box center [878, 219] width 326 height 113
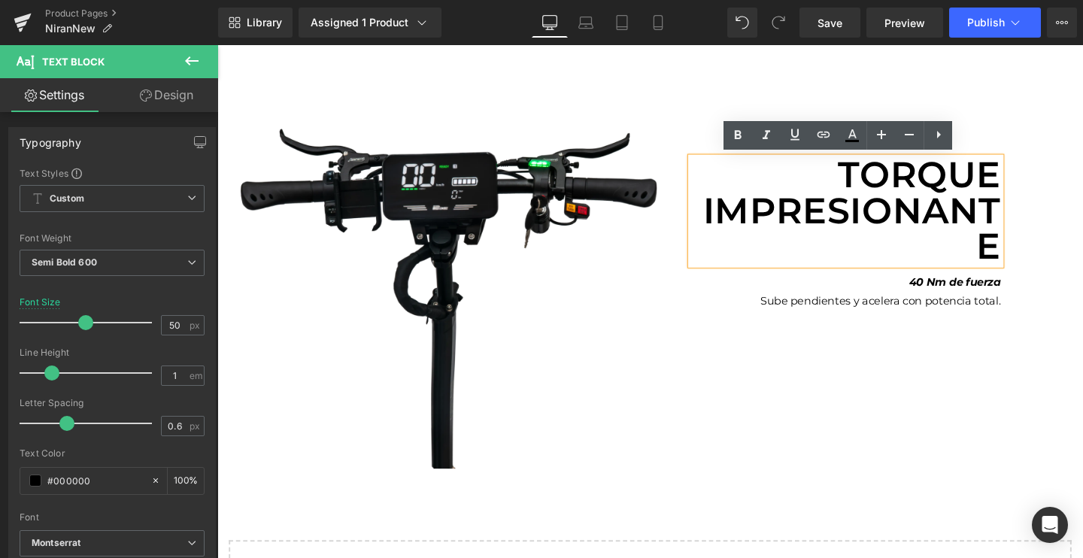
click at [840, 226] on p "Torque impresionante" at bounding box center [878, 219] width 326 height 113
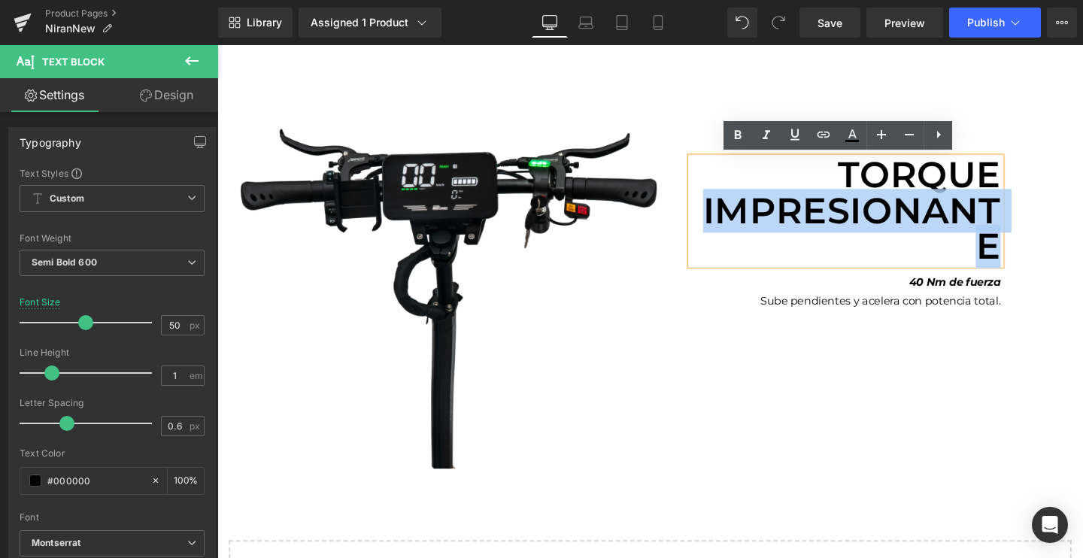
click at [840, 226] on p "Torque impresionante" at bounding box center [878, 219] width 326 height 113
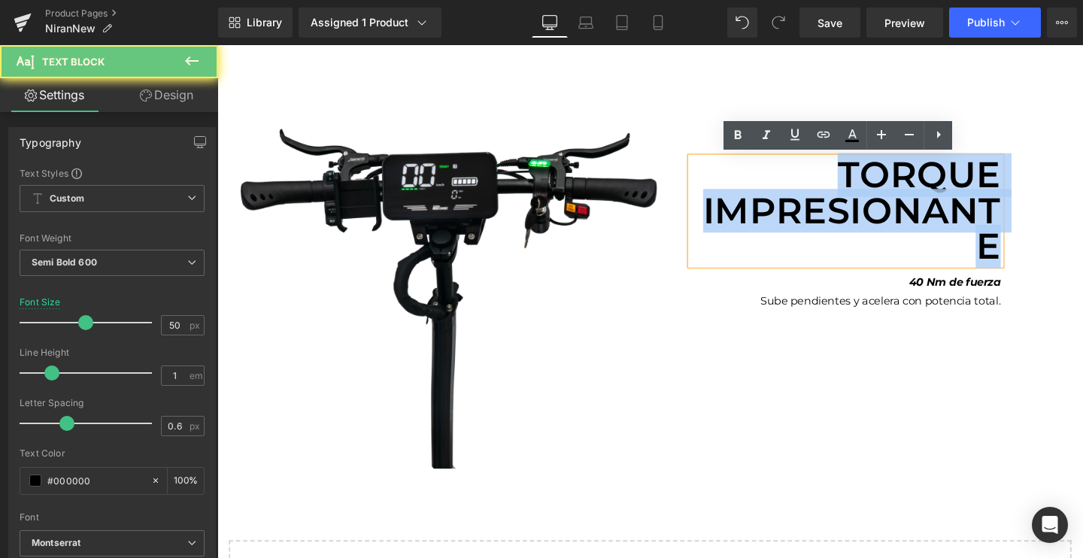
click at [840, 226] on p "Torque impresionante" at bounding box center [878, 219] width 326 height 113
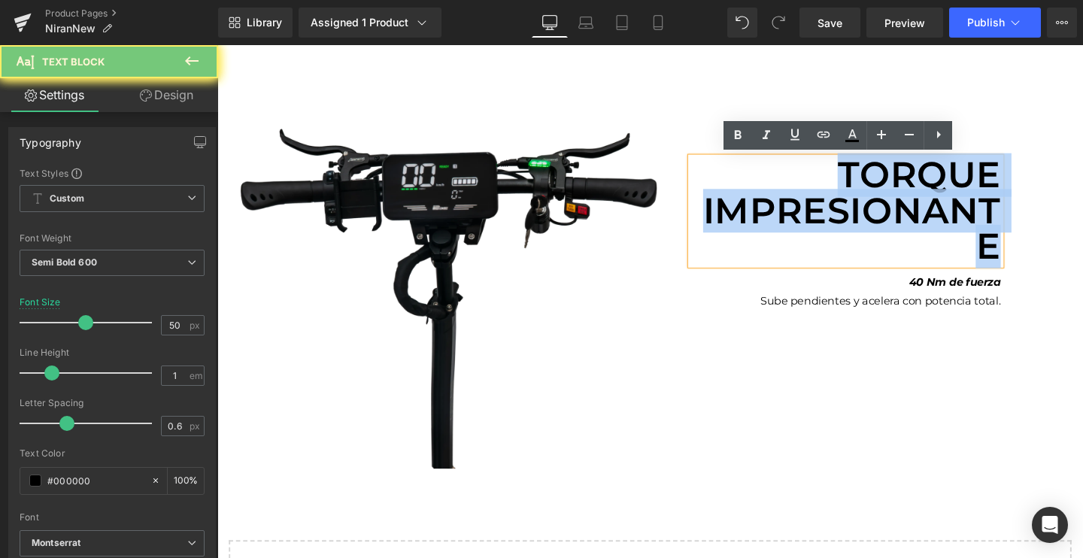
click at [602, 314] on img at bounding box center [460, 247] width 486 height 486
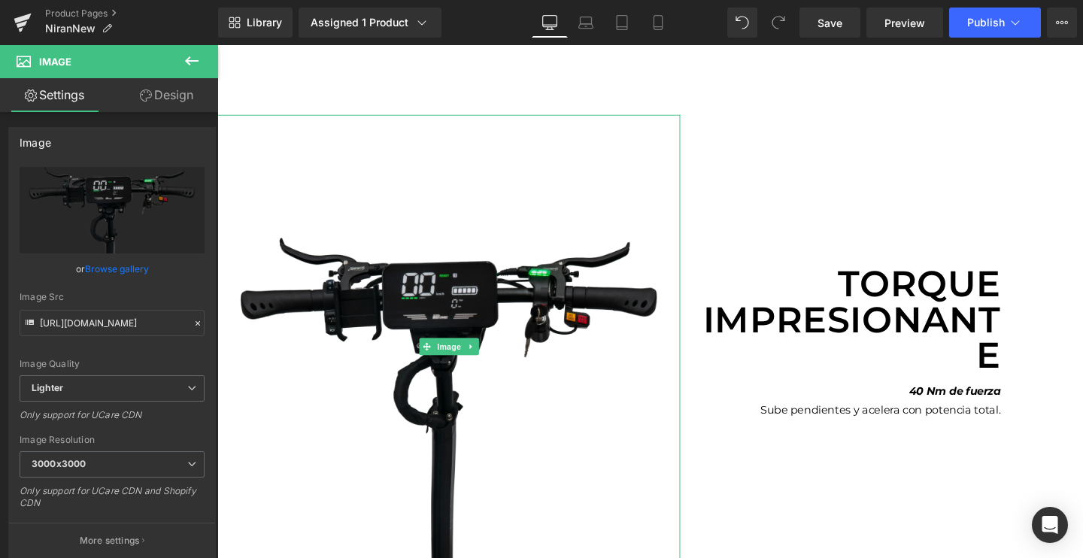
scroll to position [3818, 0]
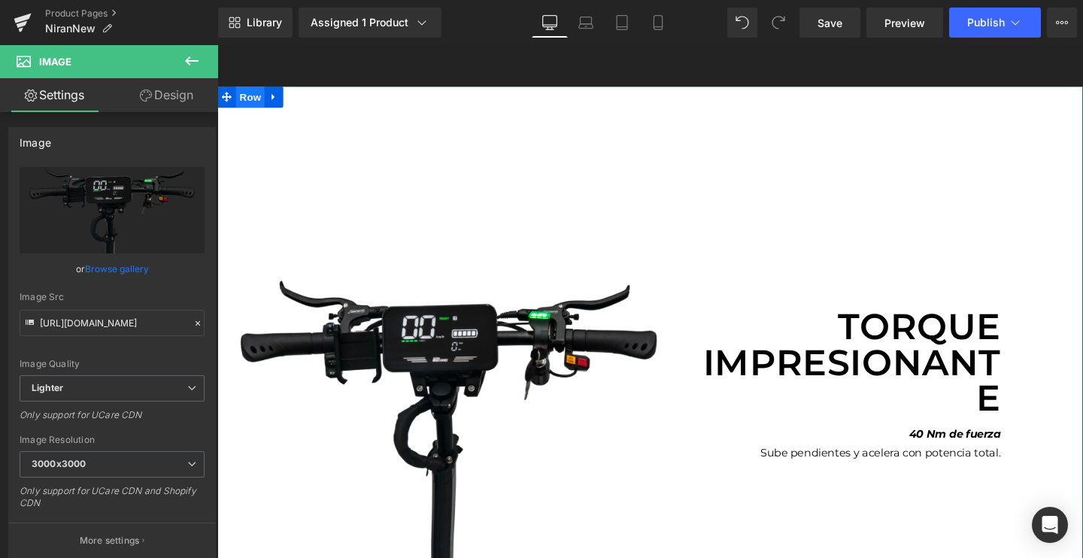
click at [244, 99] on span "Row" at bounding box center [252, 99] width 30 height 23
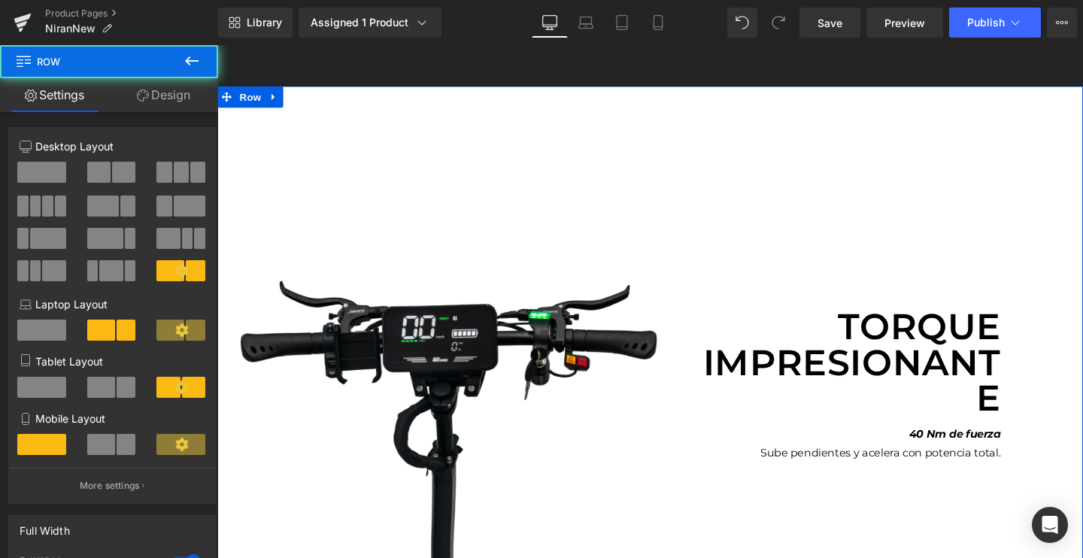
click at [172, 99] on link "Design" at bounding box center [163, 95] width 109 height 34
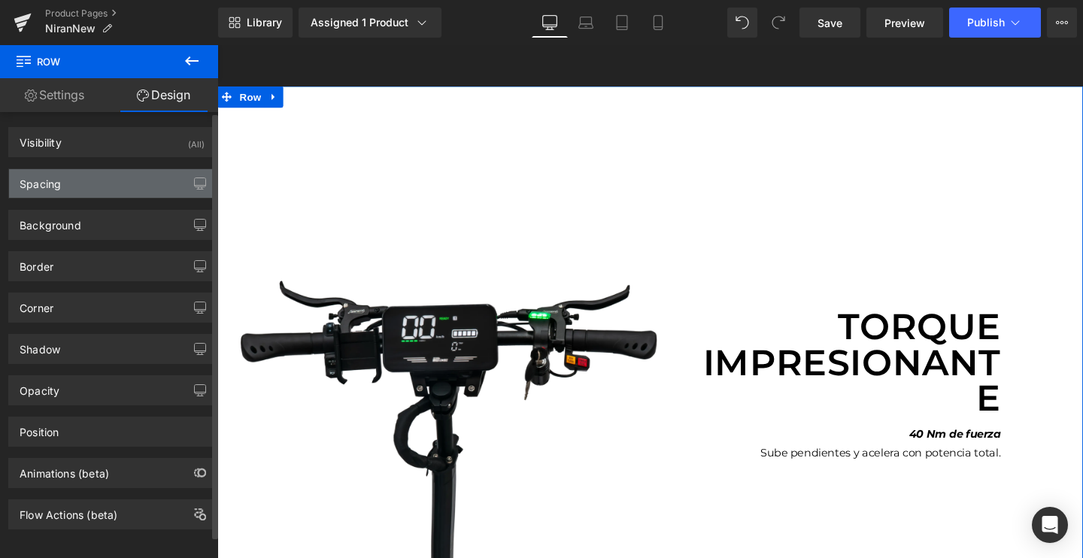
click at [80, 174] on div "Spacing" at bounding box center [112, 183] width 206 height 29
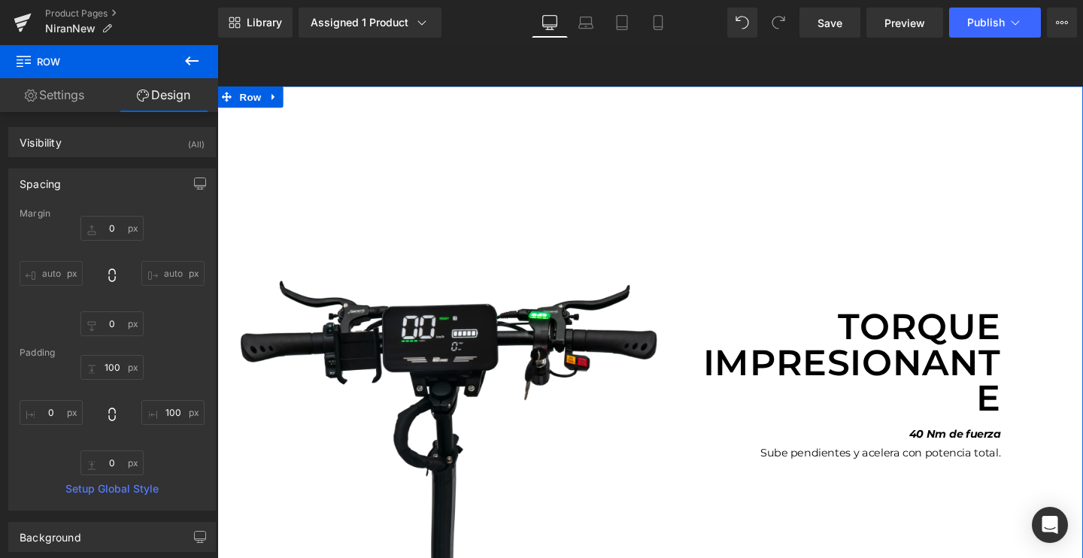
click at [50, 97] on link "Settings" at bounding box center [54, 95] width 109 height 34
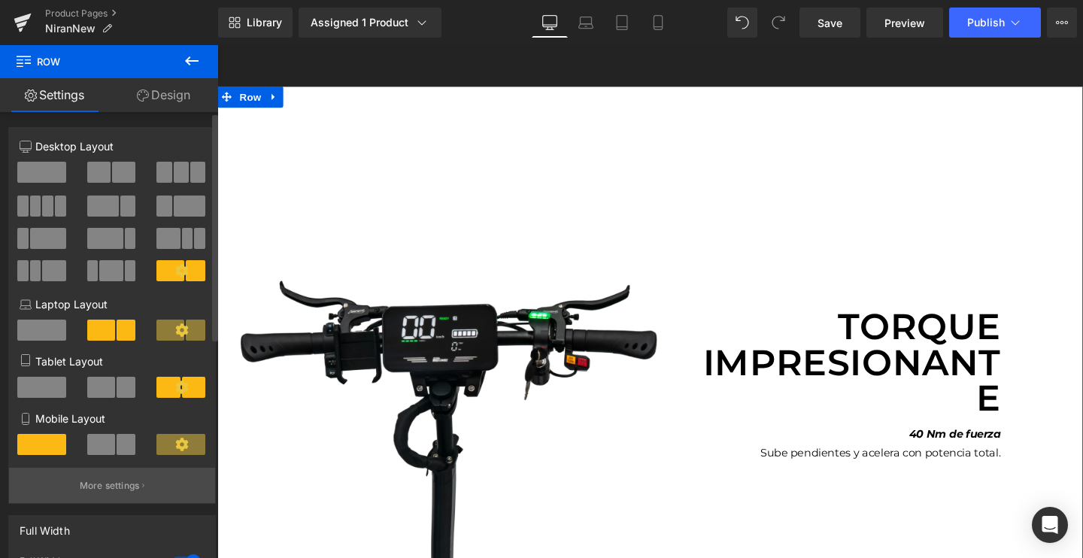
click at [94, 480] on p "More settings" at bounding box center [110, 486] width 60 height 14
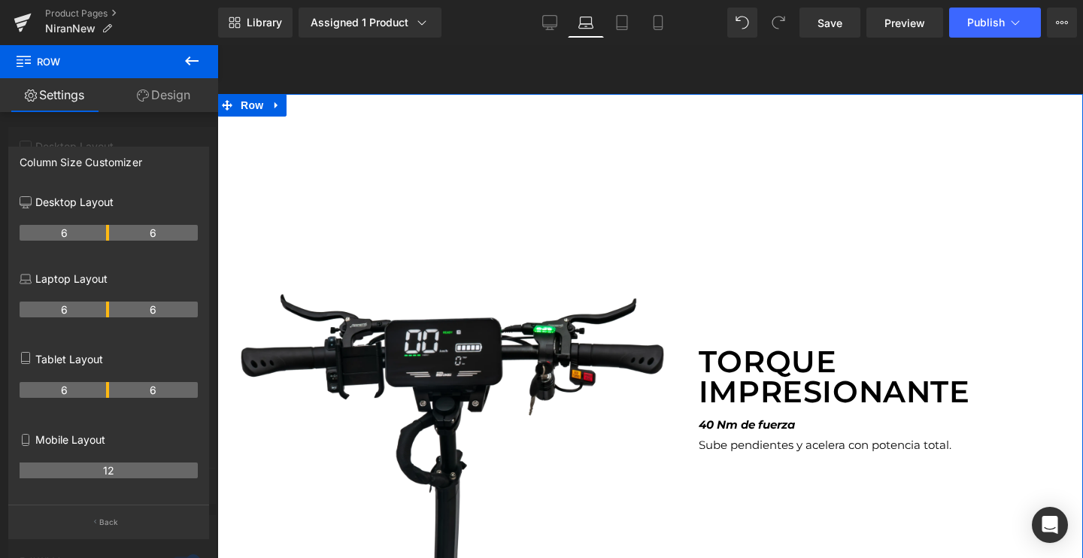
scroll to position [3875, 0]
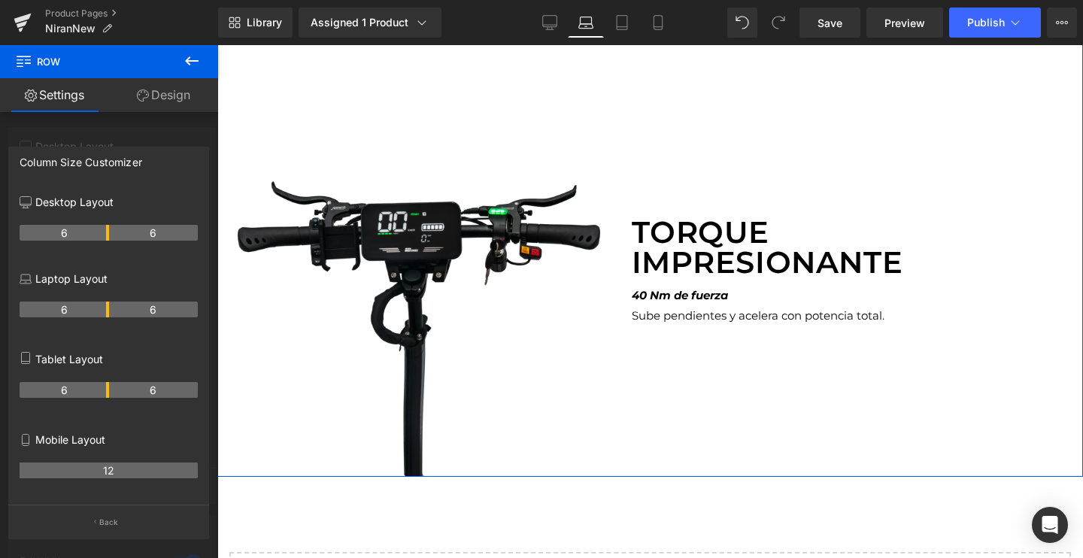
drag, startPoint x: 121, startPoint y: 310, endPoint x: 108, endPoint y: 311, distance: 12.8
click at [108, 311] on tr "6 6" at bounding box center [109, 310] width 178 height 16
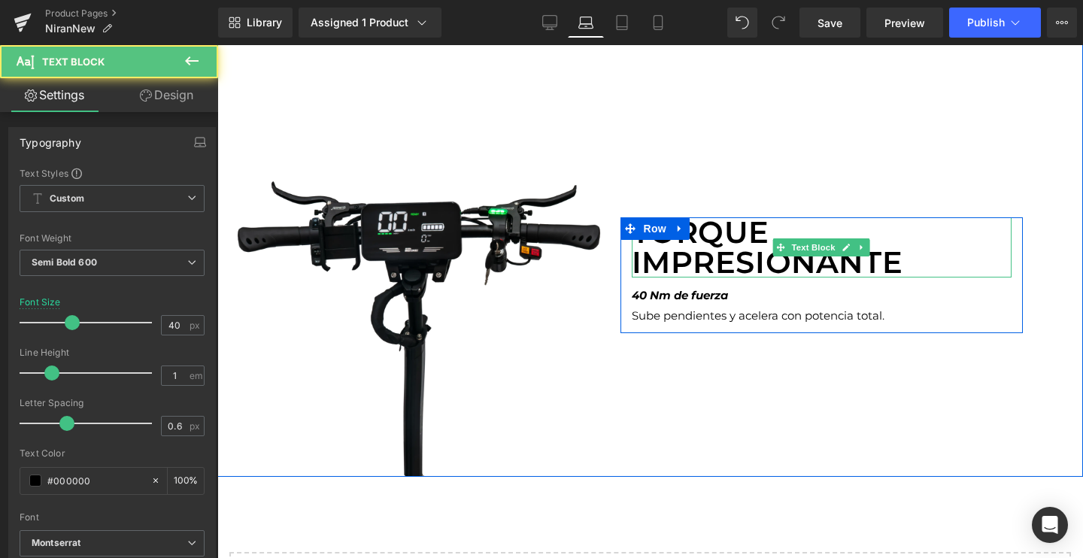
click at [677, 259] on p "Torque impresionante" at bounding box center [822, 247] width 380 height 60
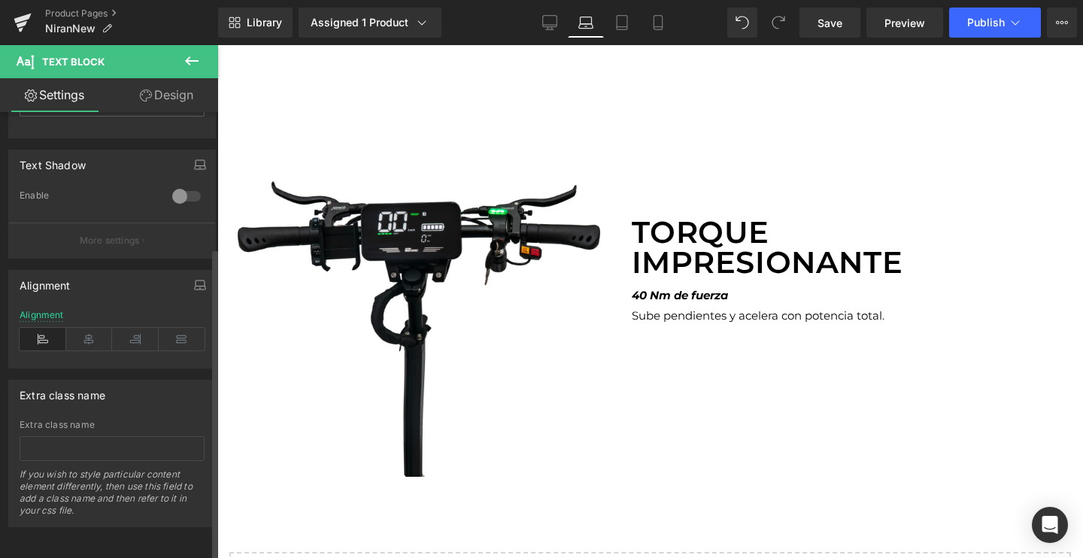
scroll to position [505, 0]
click at [143, 341] on div "Alignment" at bounding box center [112, 339] width 185 height 58
click at [134, 330] on icon at bounding box center [135, 339] width 47 height 23
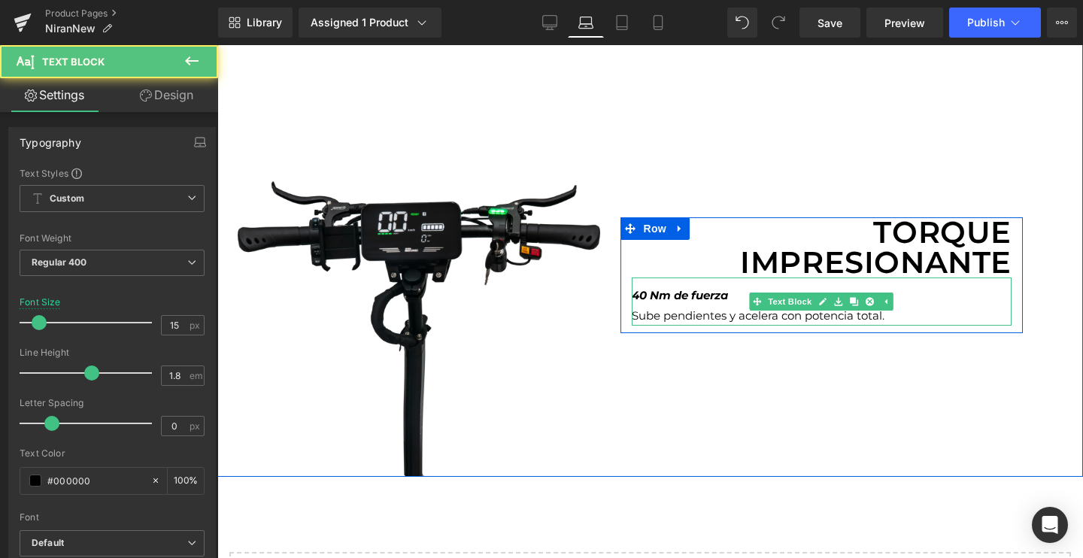
click at [710, 293] on icon "40 Nm de fuerza" at bounding box center [680, 295] width 96 height 14
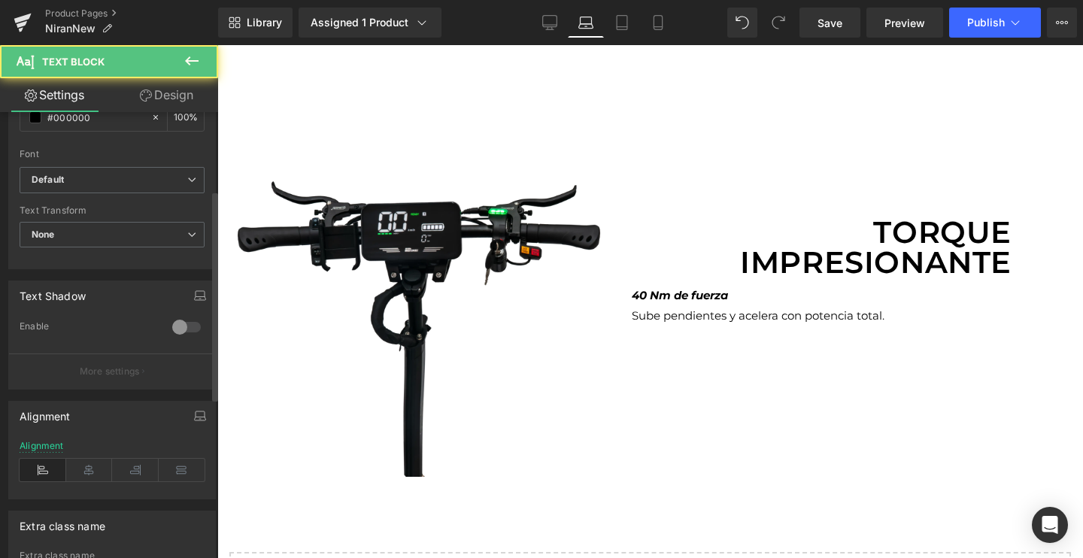
scroll to position [389, 0]
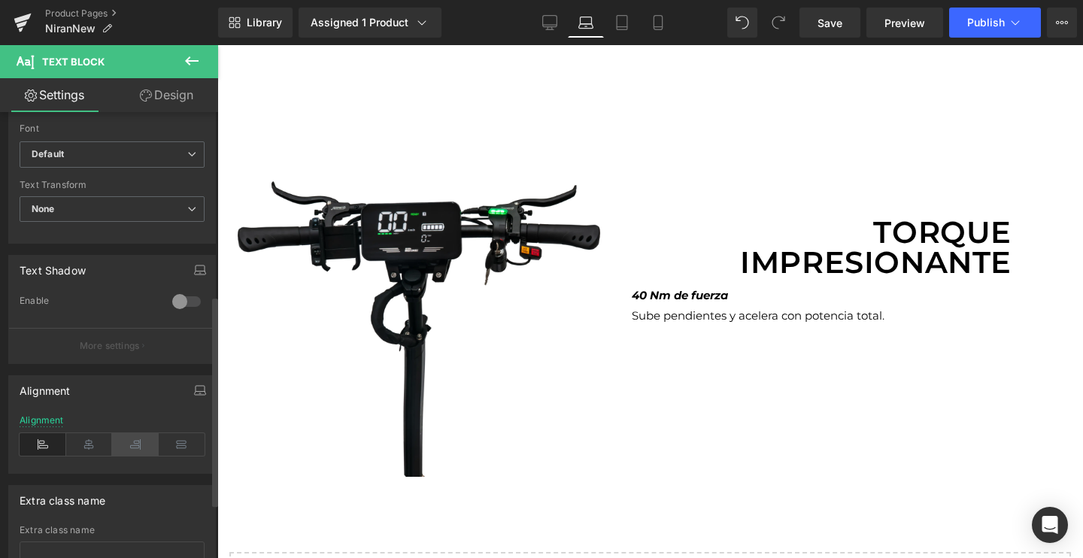
click at [120, 444] on icon at bounding box center [135, 444] width 47 height 23
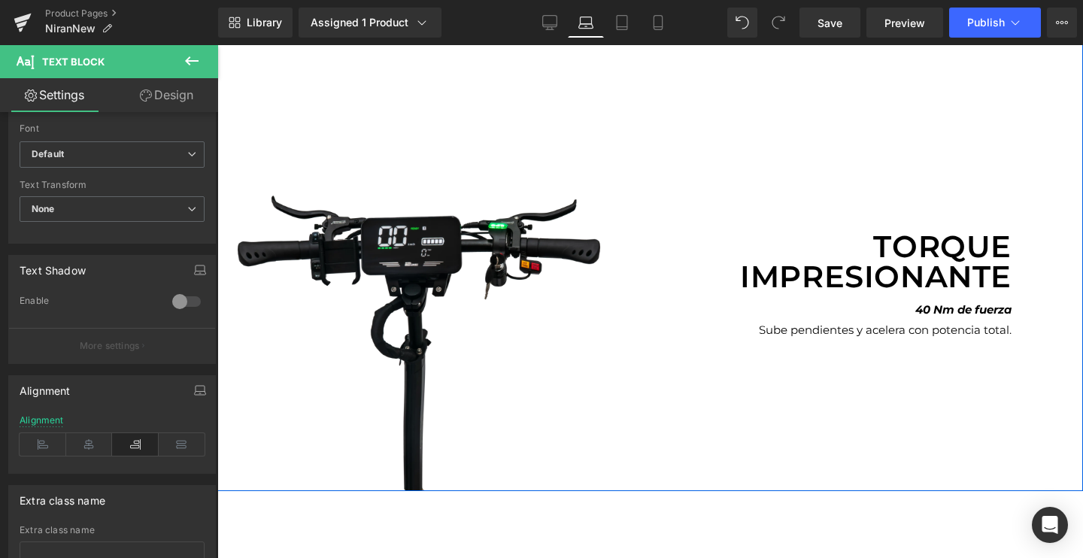
scroll to position [3844, 0]
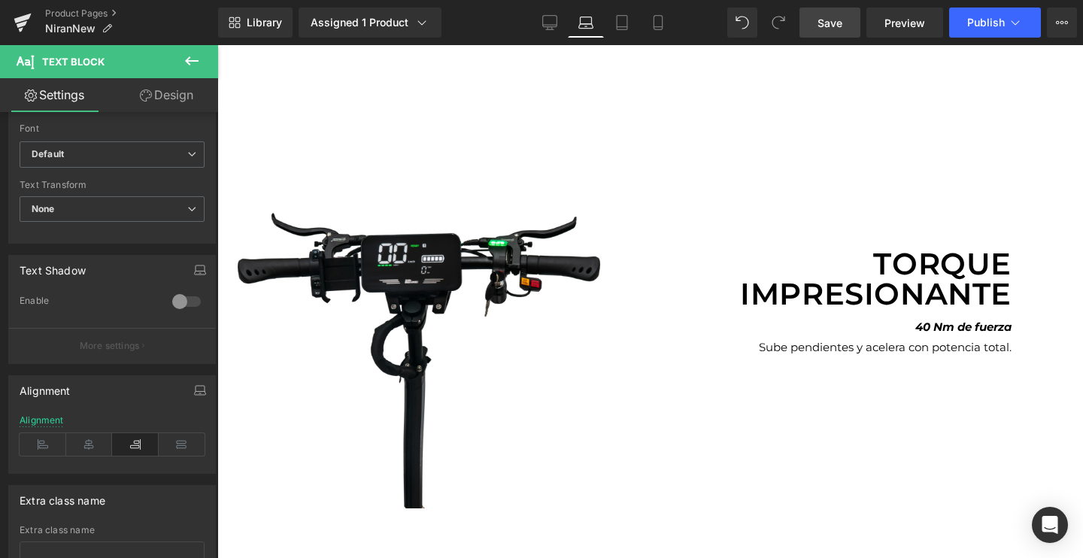
click at [825, 21] on span "Save" at bounding box center [829, 23] width 25 height 16
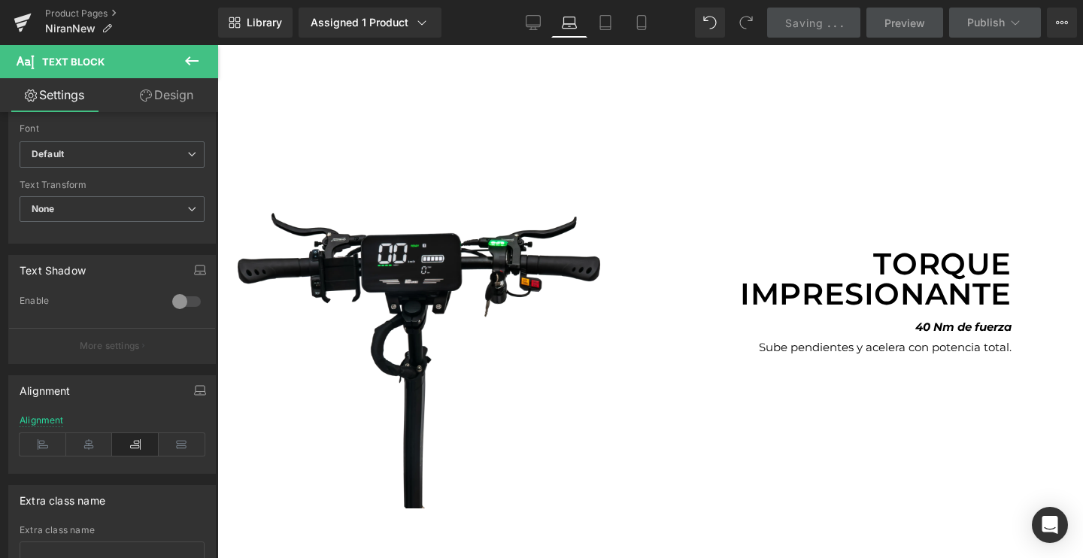
scroll to position [3823, 0]
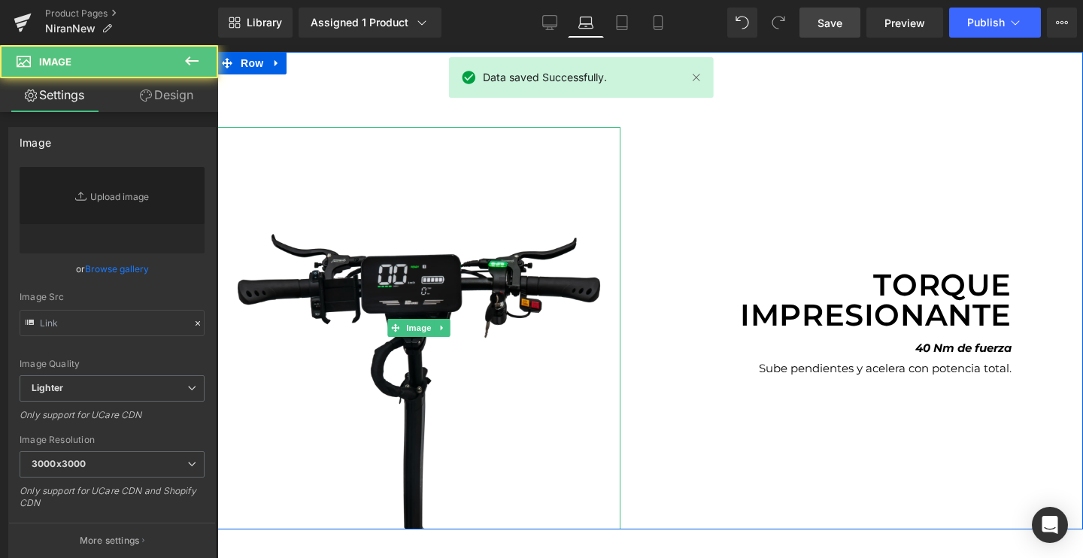
type input "[URL][DOMAIN_NAME]"
click at [449, 195] on img at bounding box center [418, 328] width 403 height 403
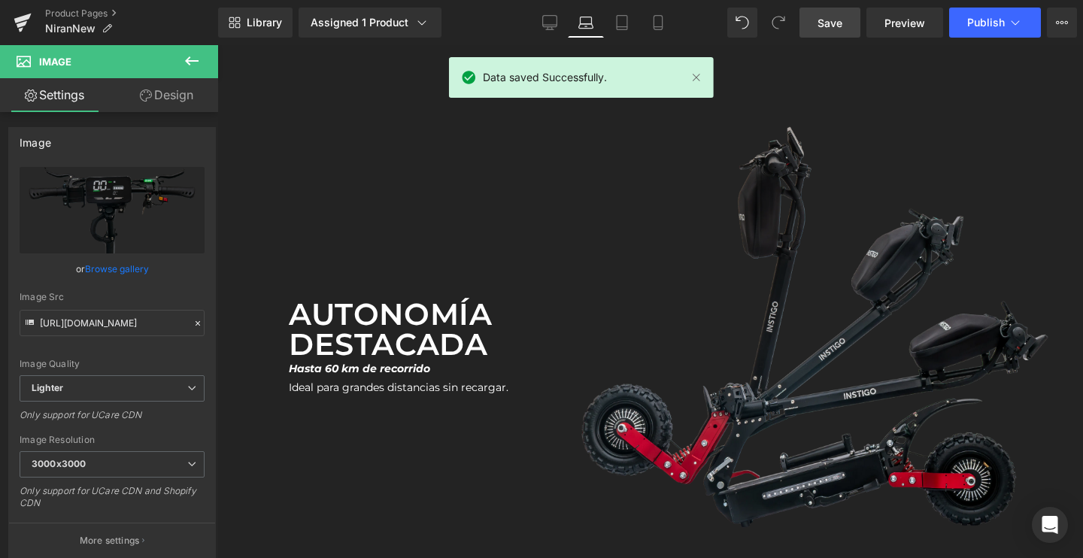
scroll to position [3108, 0]
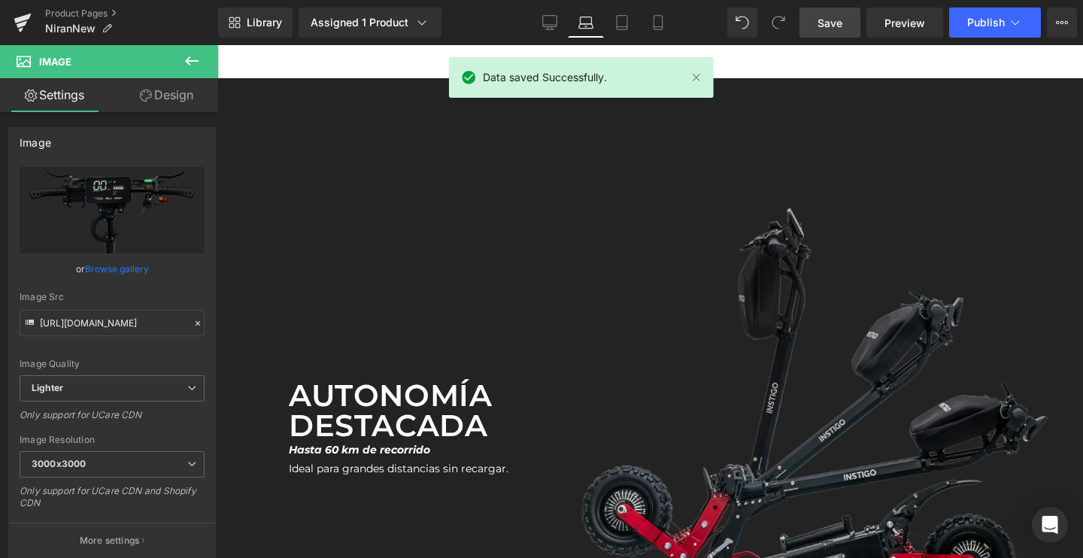
click at [413, 226] on div "Autonomía destacada Text Block Hasta 60 km de recorrido Ideal para grandes dist…" at bounding box center [411, 421] width 268 height 537
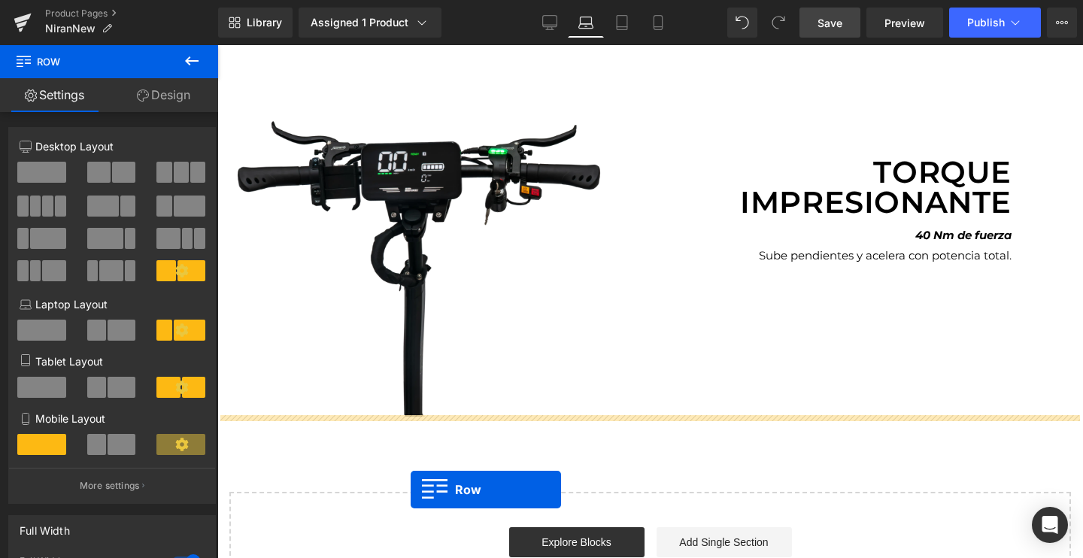
scroll to position [3988, 0]
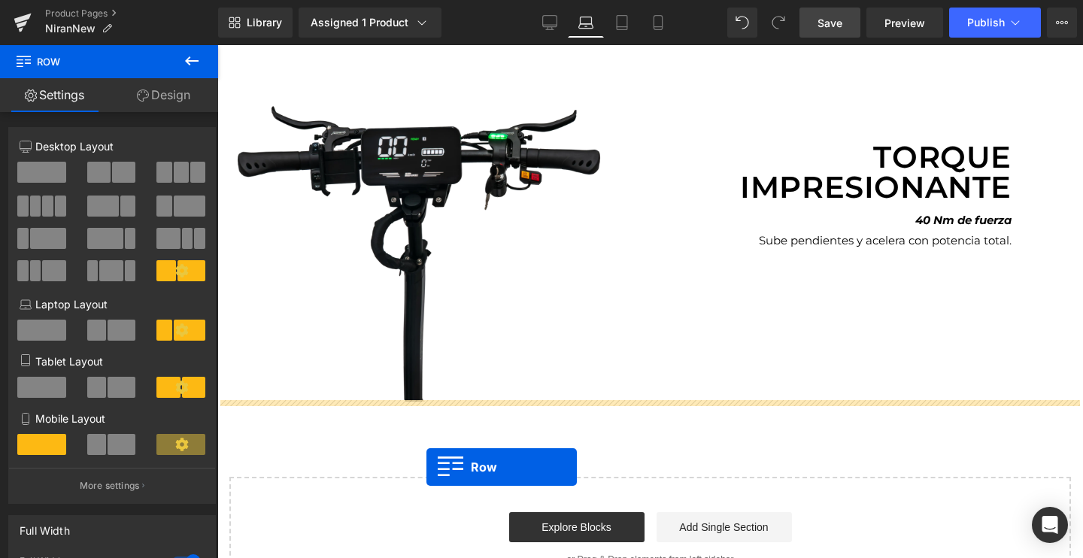
drag, startPoint x: 252, startPoint y: 123, endPoint x: 426, endPoint y: 467, distance: 386.0
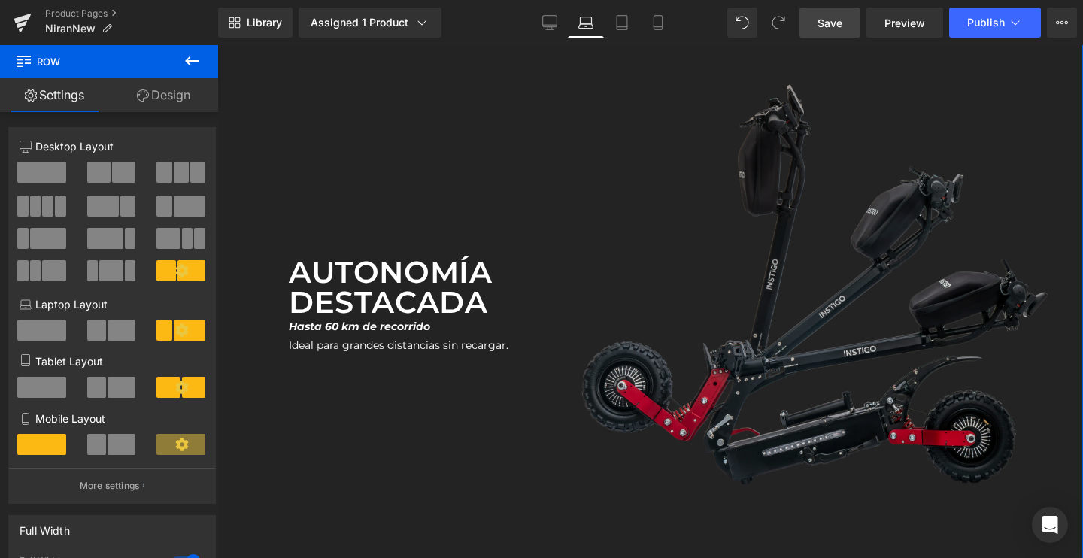
scroll to position [4372, 0]
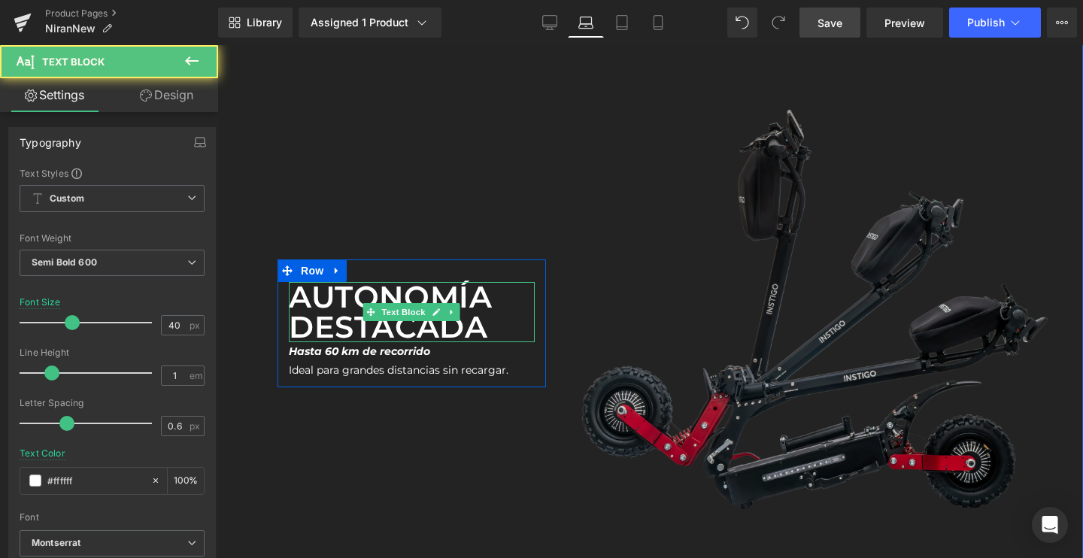
drag, startPoint x: 402, startPoint y: 326, endPoint x: 744, endPoint y: 501, distance: 383.4
click at [402, 326] on p "Autonomía destacada" at bounding box center [412, 312] width 246 height 60
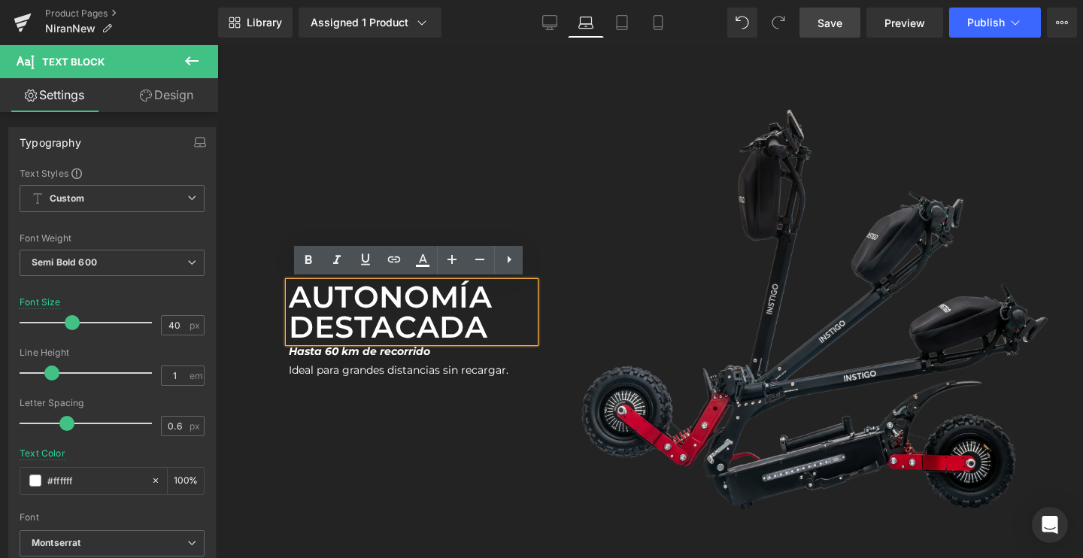
click at [387, 286] on p "Autonomía destacada" at bounding box center [412, 312] width 246 height 60
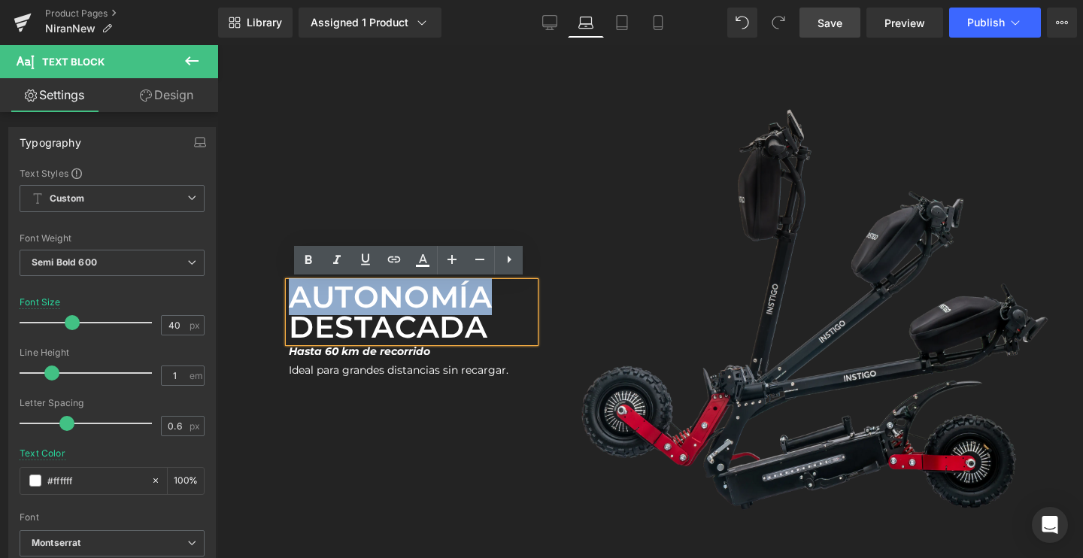
click at [387, 286] on p "Autonomía destacada" at bounding box center [412, 312] width 246 height 60
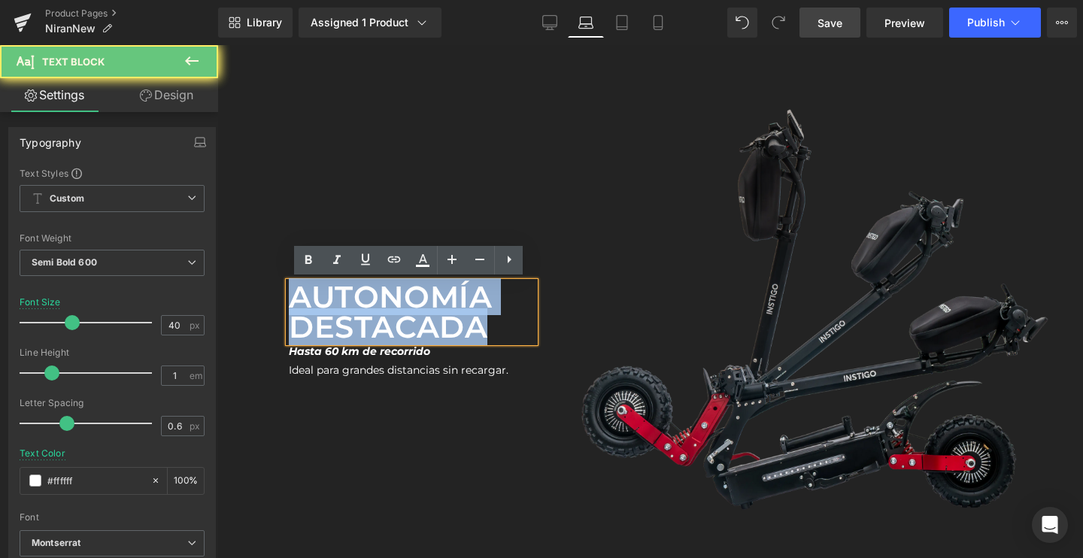
click at [387, 286] on p "Autonomía destacada" at bounding box center [412, 312] width 246 height 60
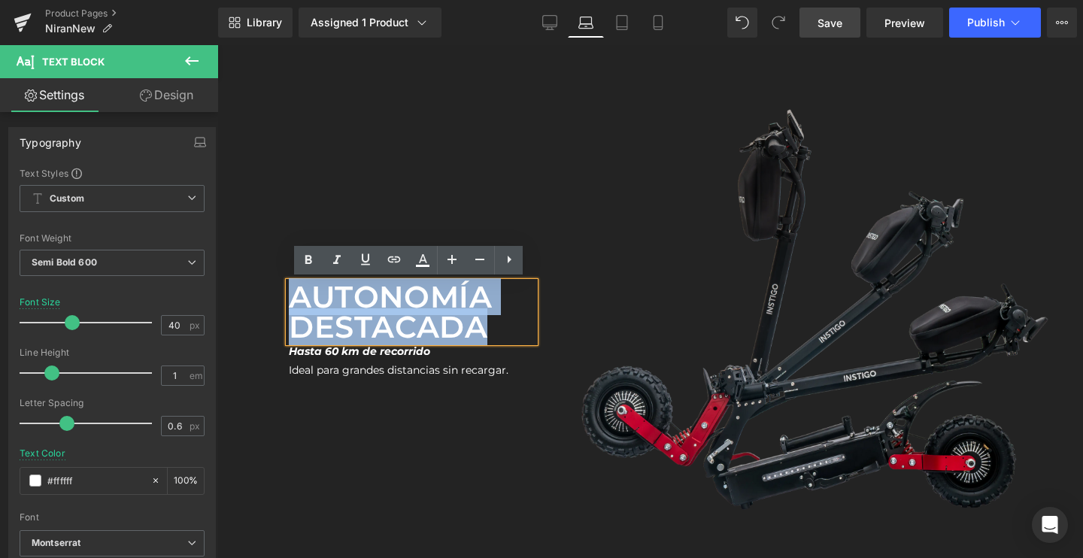
paste div
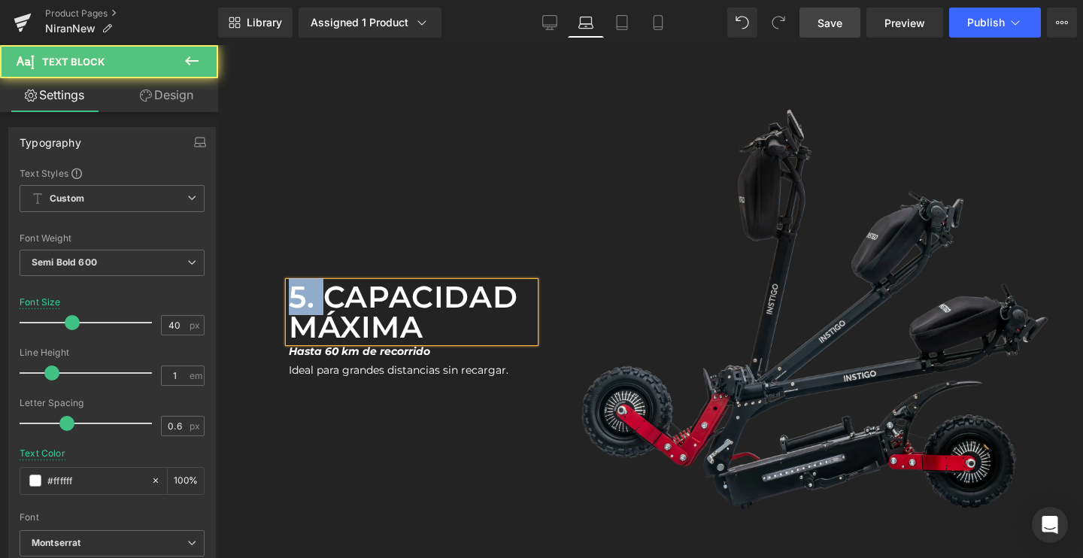
drag, startPoint x: 329, startPoint y: 288, endPoint x: 238, endPoint y: 288, distance: 90.2
click at [238, 288] on div "5. Capacidad máxima Text Block Hasta 60 km de recorrido Ideal para grandes dist…" at bounding box center [649, 323] width 865 height 687
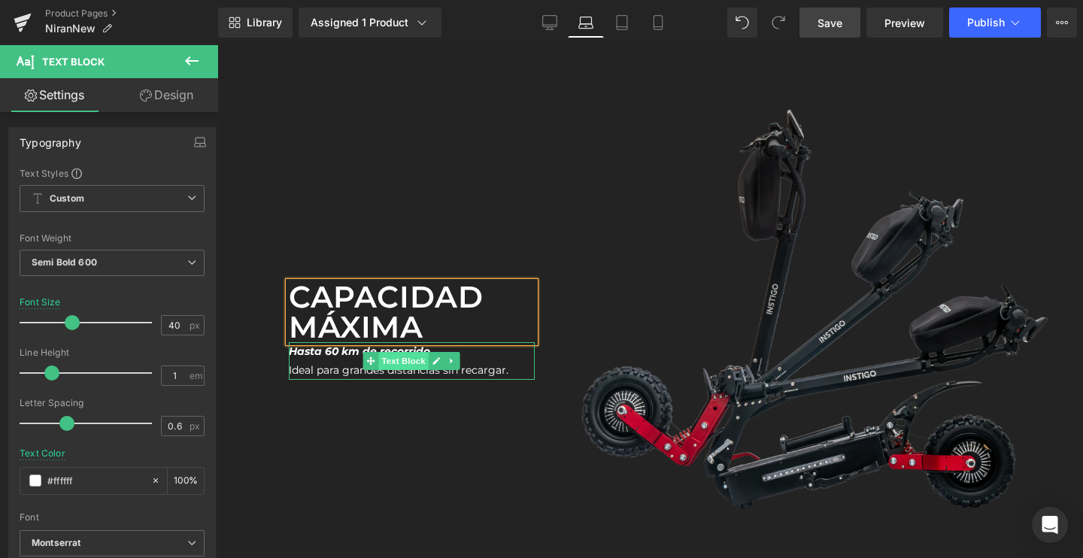
click at [386, 357] on span "Text Block" at bounding box center [404, 361] width 50 height 18
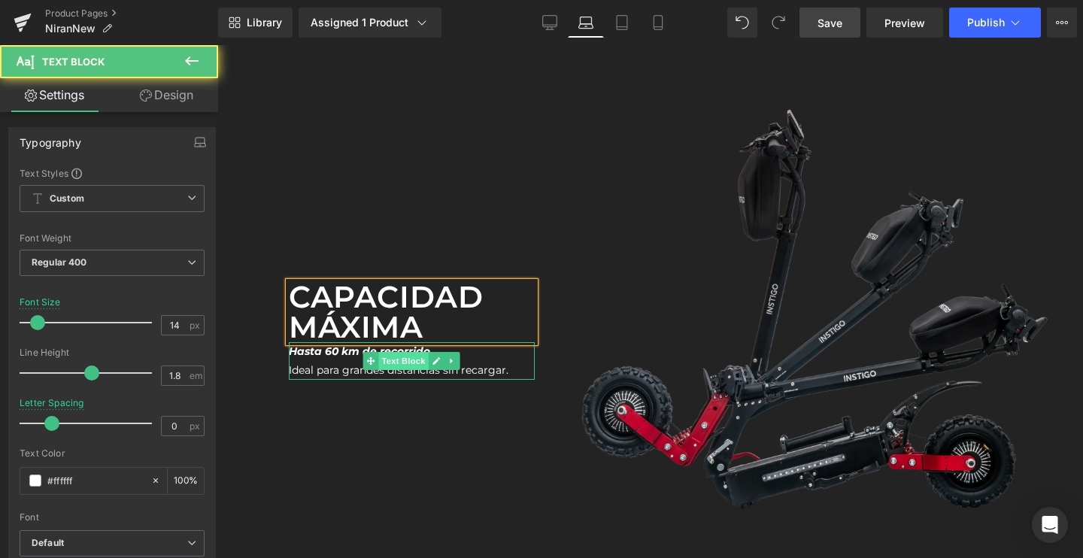
click at [386, 357] on span "Text Block" at bounding box center [404, 361] width 50 height 18
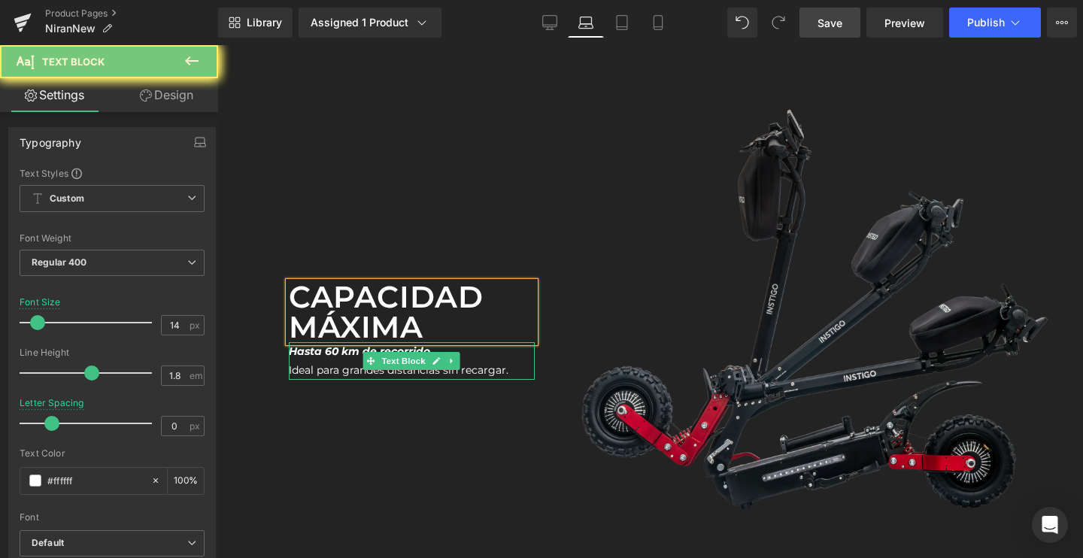
click at [298, 373] on p "Ideal para grandes distancias sin recargar." at bounding box center [412, 370] width 246 height 19
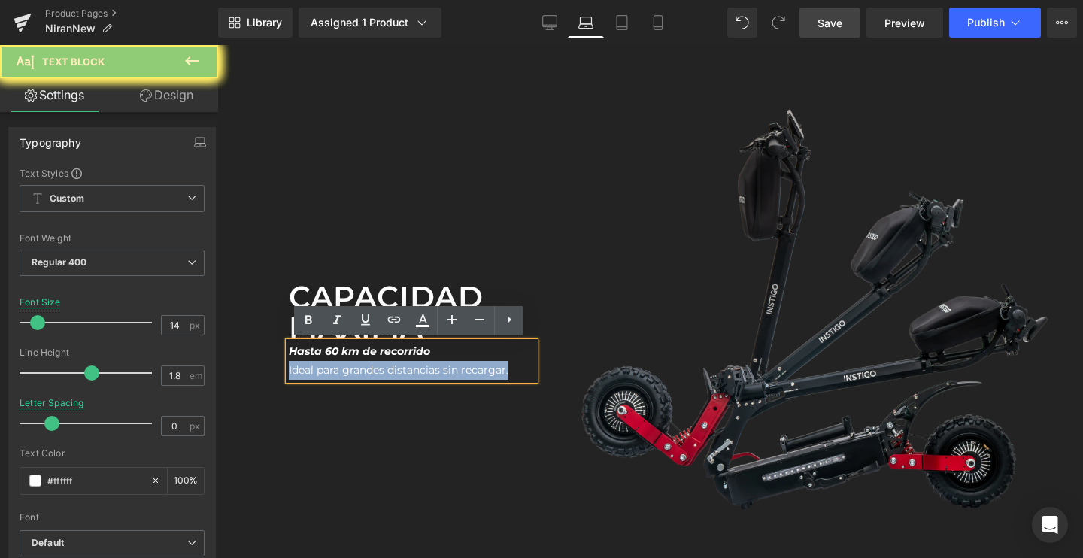
click at [298, 373] on p "Ideal para grandes distancias sin recargar." at bounding box center [412, 370] width 246 height 19
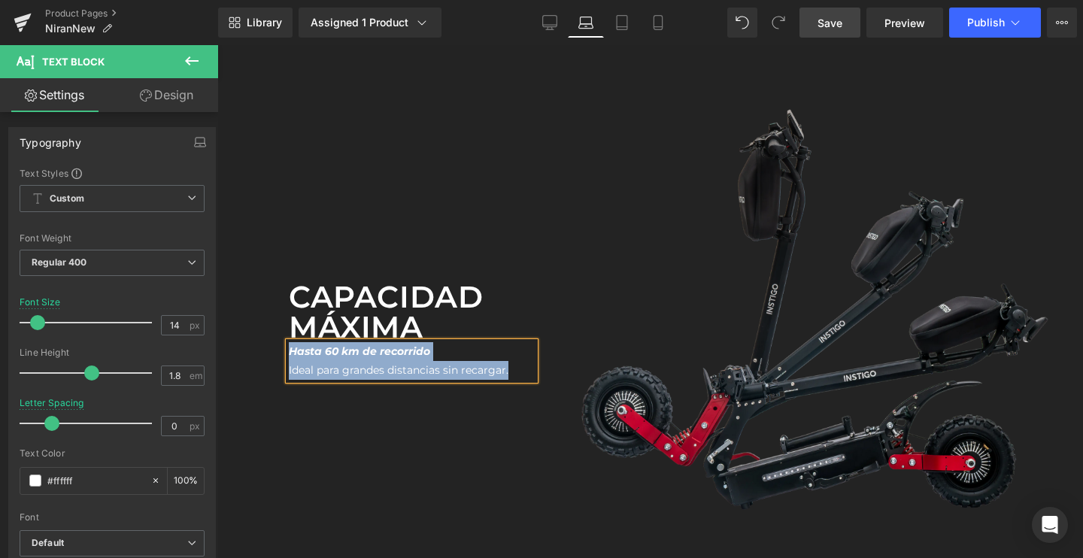
paste div
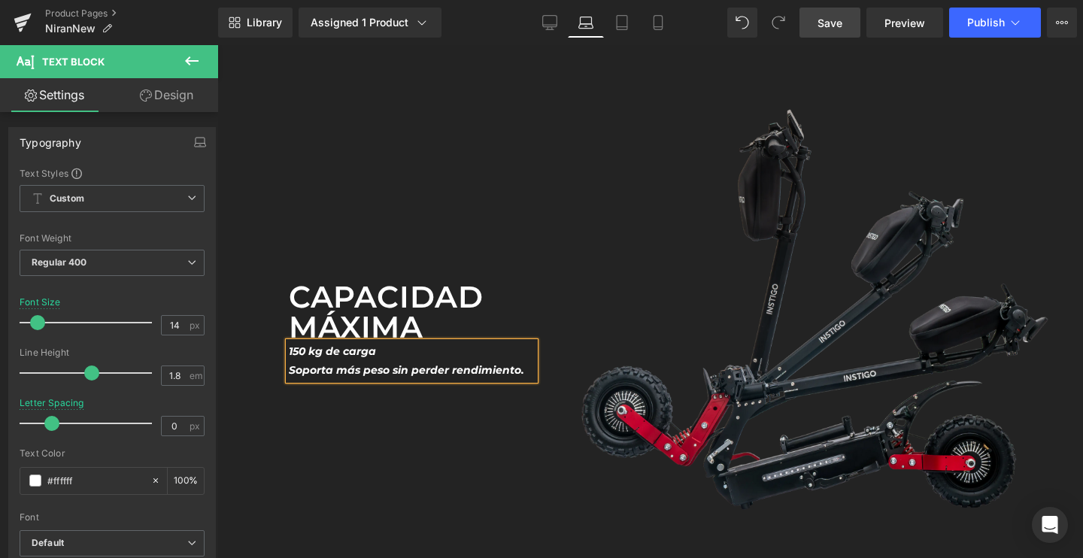
click at [321, 361] on p "Soporta más peso sin perder rendimiento." at bounding box center [412, 370] width 246 height 19
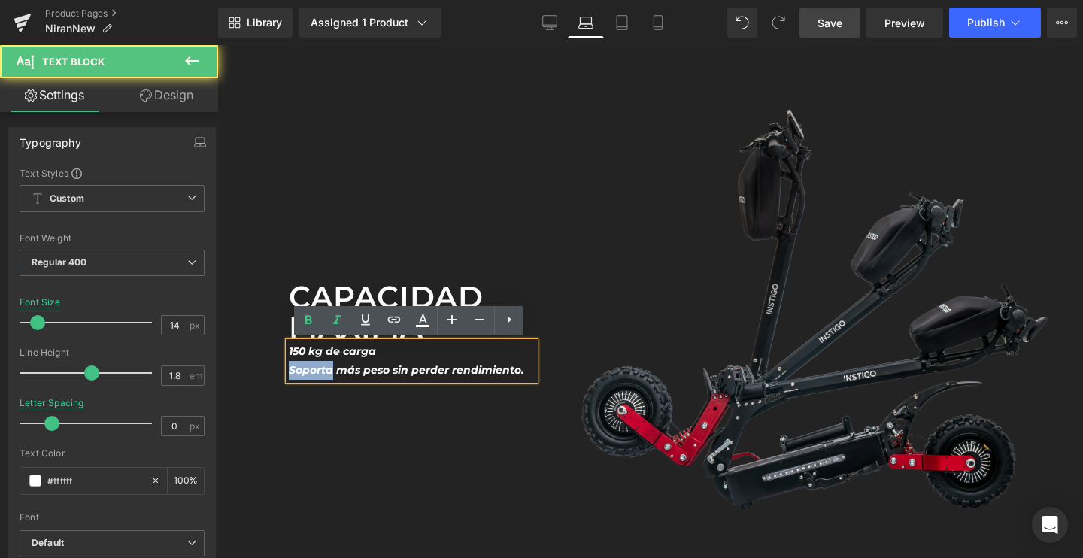
click at [321, 361] on p "Soporta más peso sin perder rendimiento." at bounding box center [412, 370] width 246 height 19
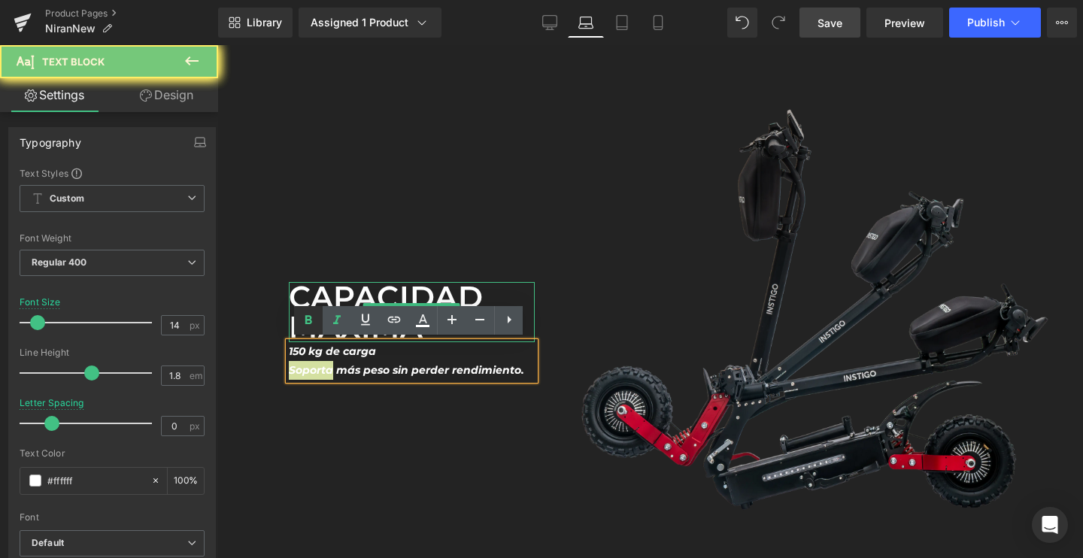
click at [314, 311] on link at bounding box center [308, 320] width 29 height 29
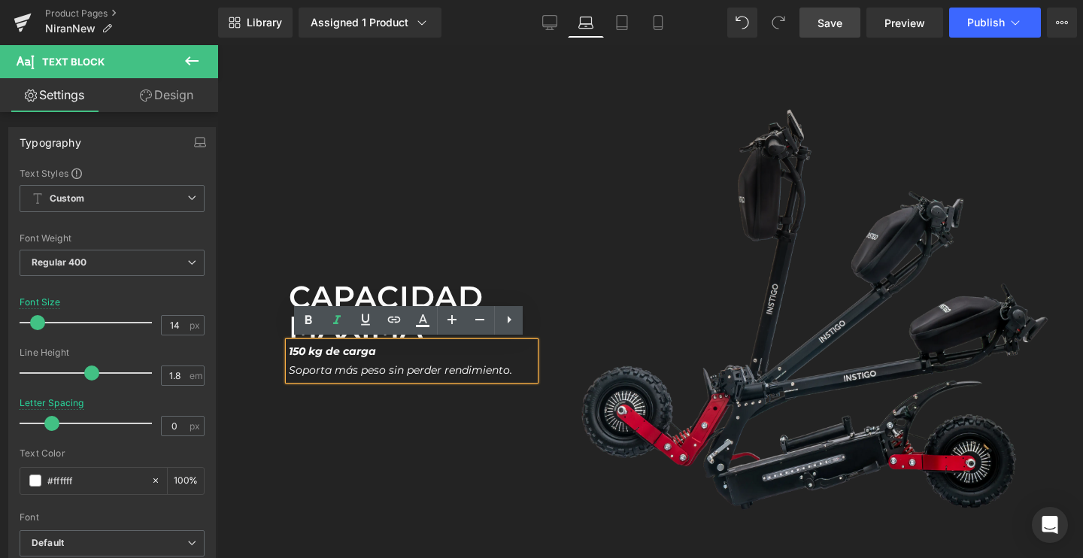
click at [323, 357] on p "150 kg de carga" at bounding box center [412, 351] width 246 height 19
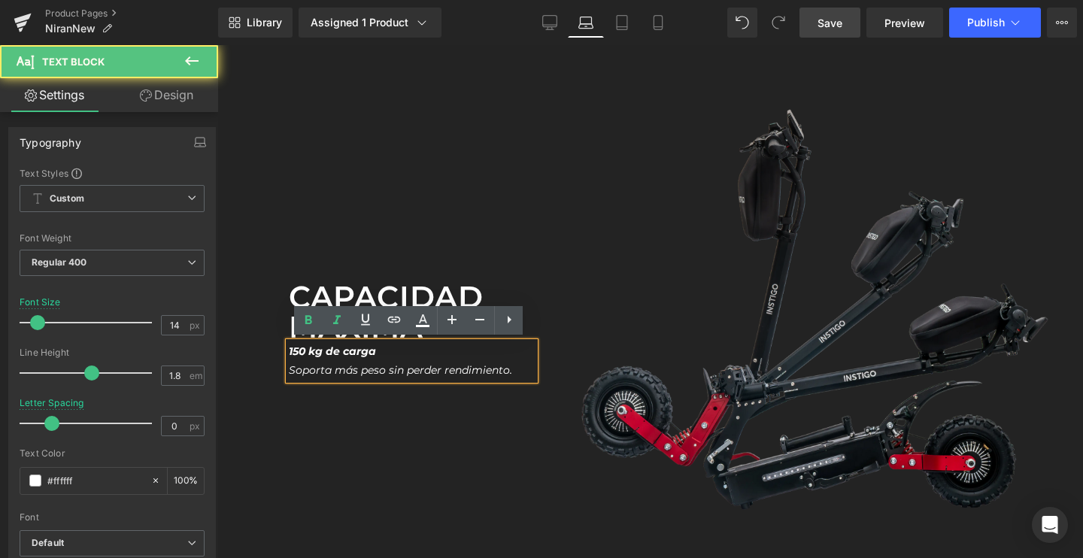
click at [314, 379] on div "150 kg de carga Soporta más peso sin perder rendimiento." at bounding box center [412, 361] width 246 height 38
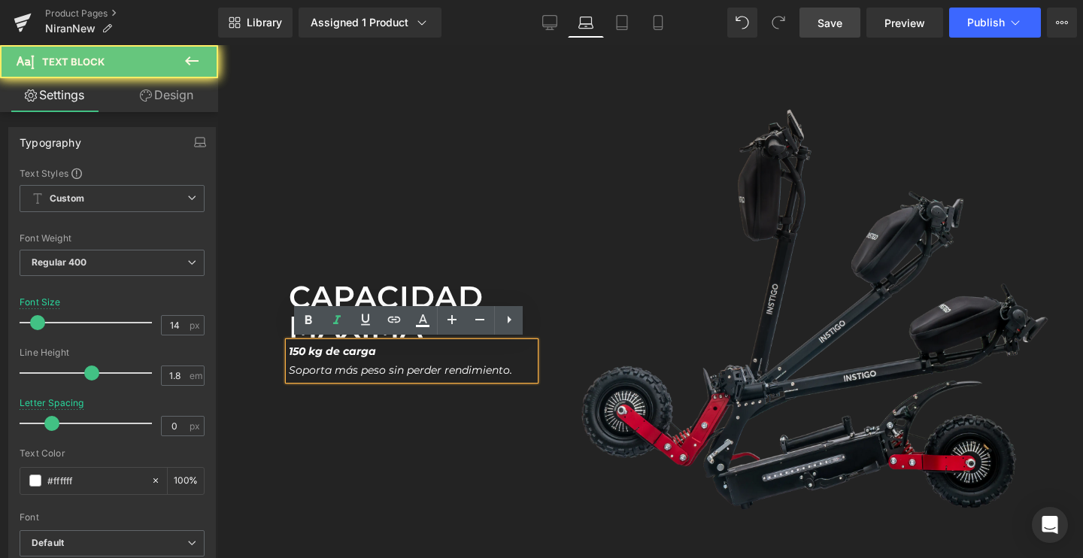
click at [314, 379] on div "150 kg de carga Soporta más peso sin perder rendimiento." at bounding box center [412, 361] width 246 height 38
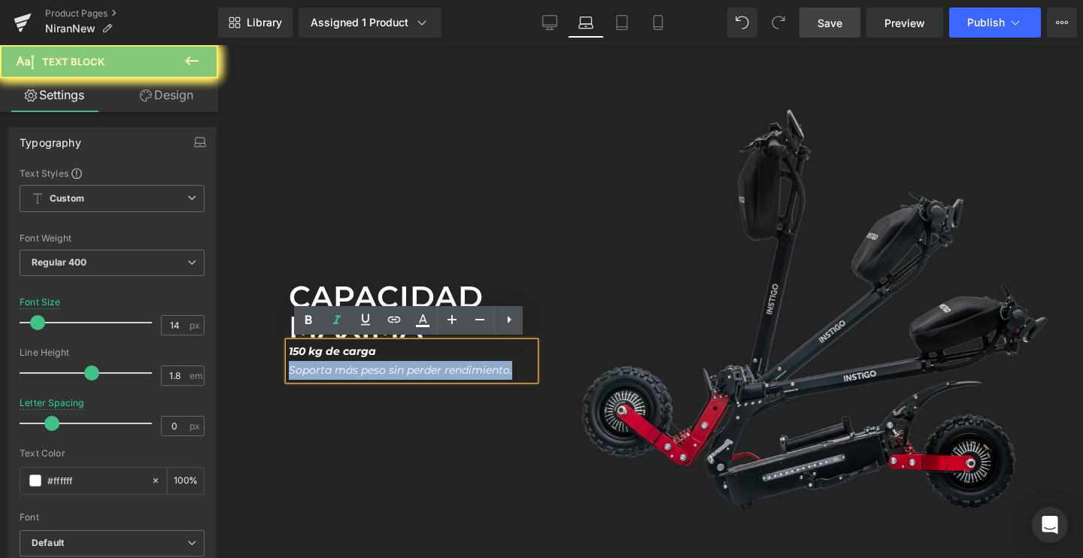
click at [314, 379] on div "150 kg de carga Soporta más peso sin perder rendimiento." at bounding box center [412, 361] width 246 height 38
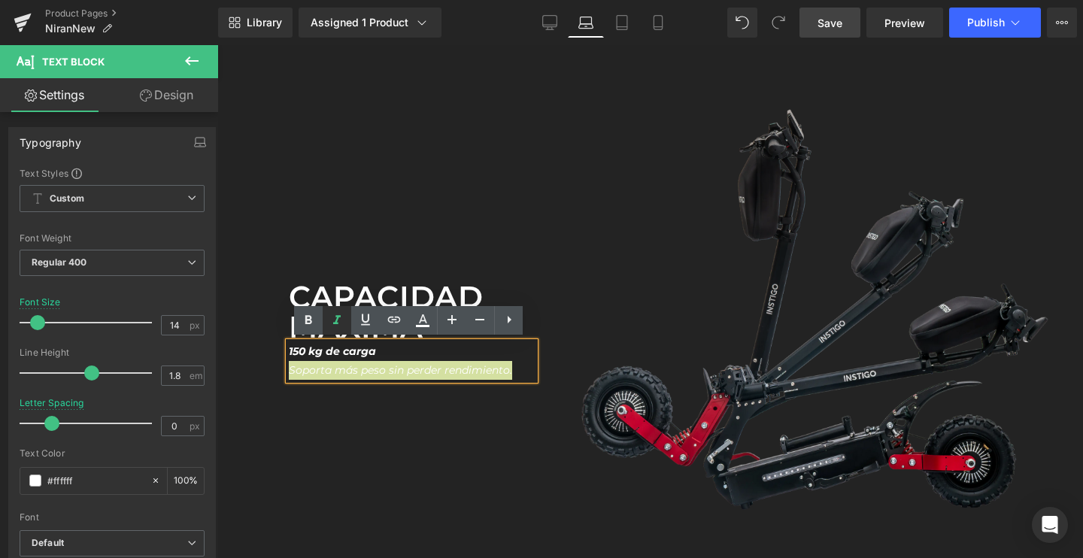
click at [337, 310] on link at bounding box center [337, 320] width 29 height 29
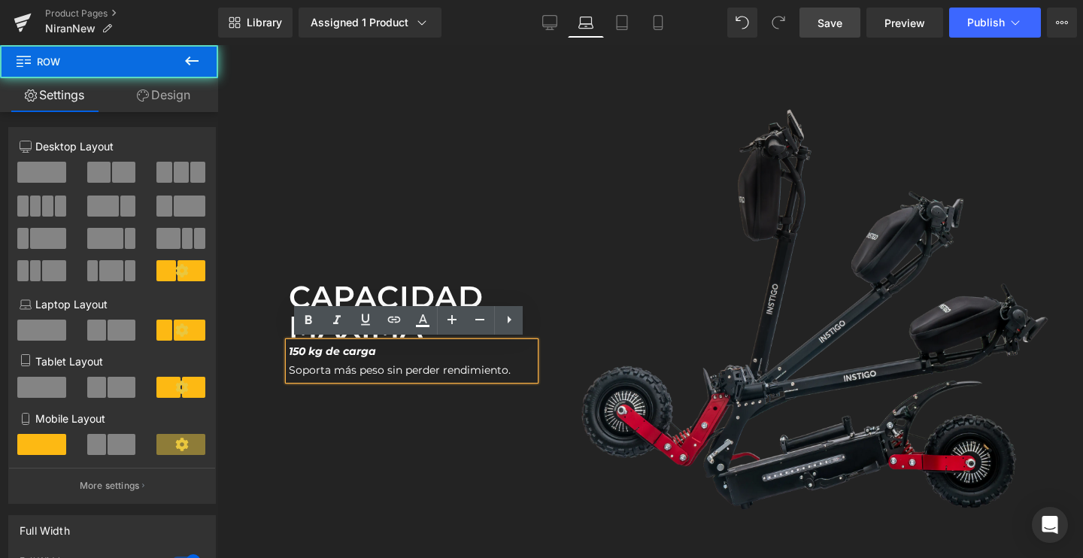
click at [407, 390] on div "Capacidad máxima Text Block 150 kg de carga Soporta más peso sin perder rendim…" at bounding box center [411, 323] width 268 height 537
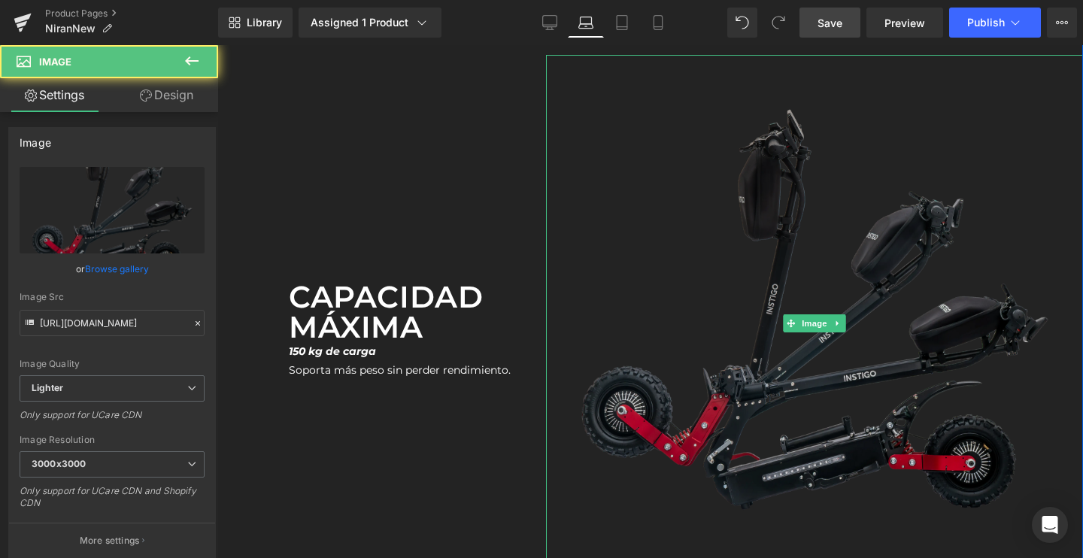
click at [771, 270] on img at bounding box center [814, 323] width 537 height 537
click at [781, 297] on img at bounding box center [814, 323] width 537 height 537
click at [138, 262] on link "Browse gallery" at bounding box center [117, 269] width 64 height 26
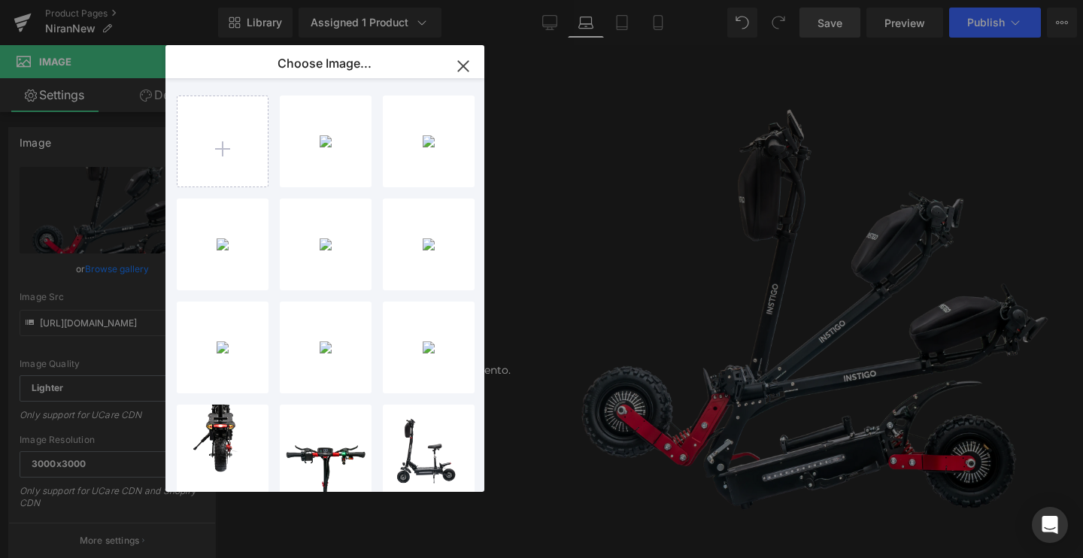
type input "C:\fakepath\NIRAN-TRASERO_2048x2048.png.webp"
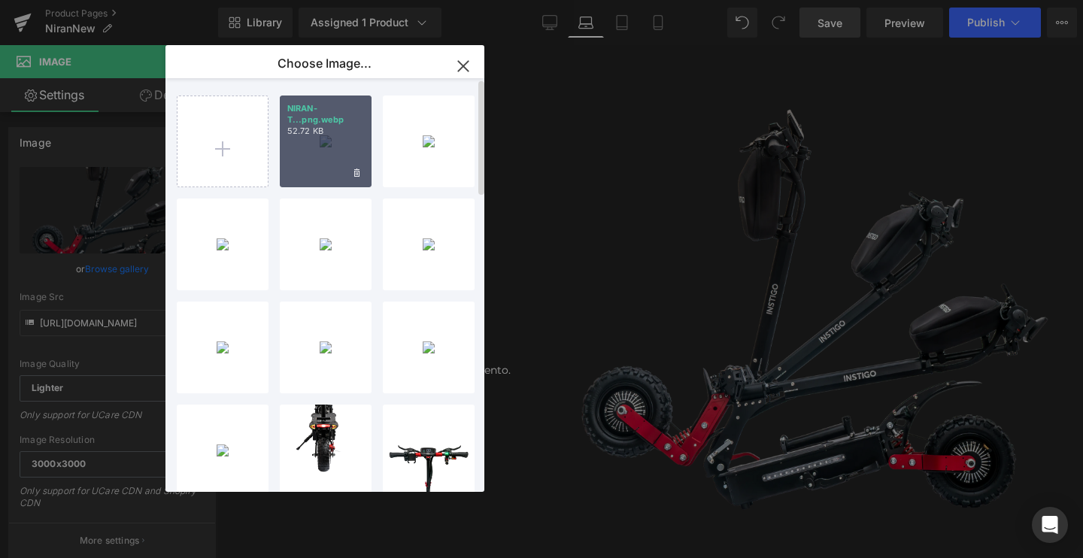
click at [359, 150] on div "NIRAN-T...png.webp 52.72 KB" at bounding box center [326, 141] width 92 height 92
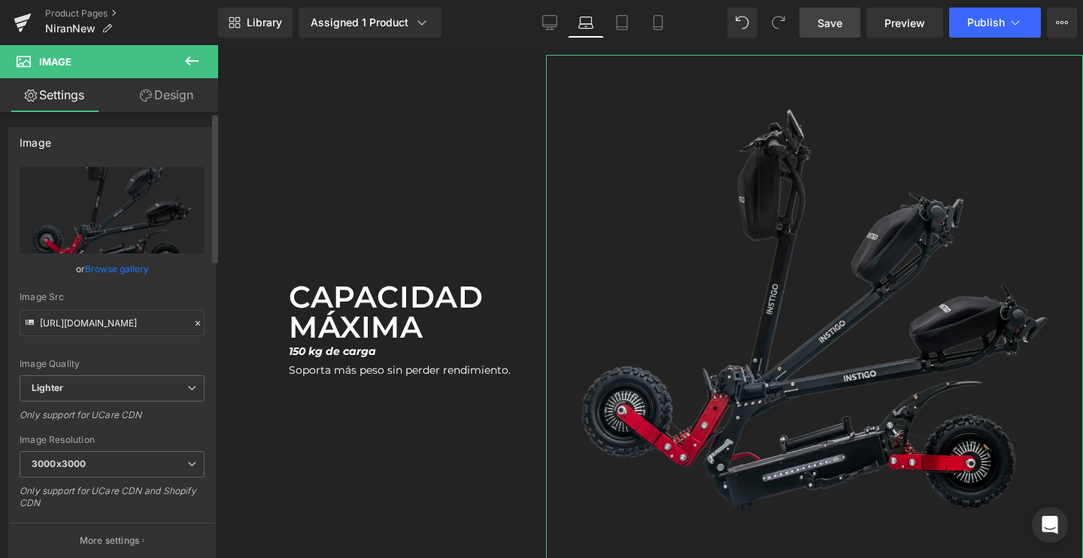
click at [124, 263] on link "Browse gallery" at bounding box center [117, 269] width 64 height 26
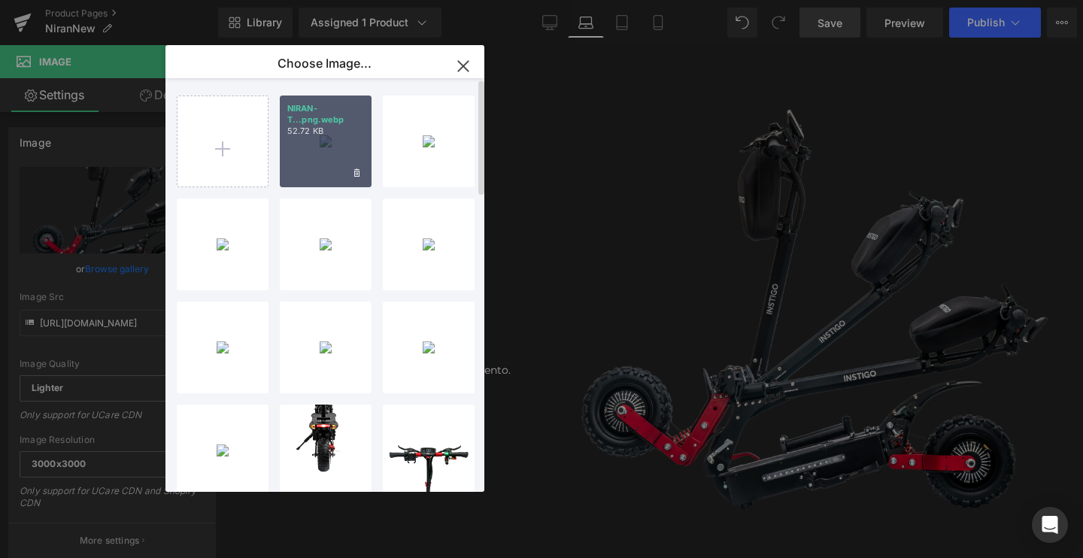
click at [310, 143] on div "NIRAN-T...png.webp 52.72 KB" at bounding box center [326, 141] width 92 height 92
type input "[URL][DOMAIN_NAME]"
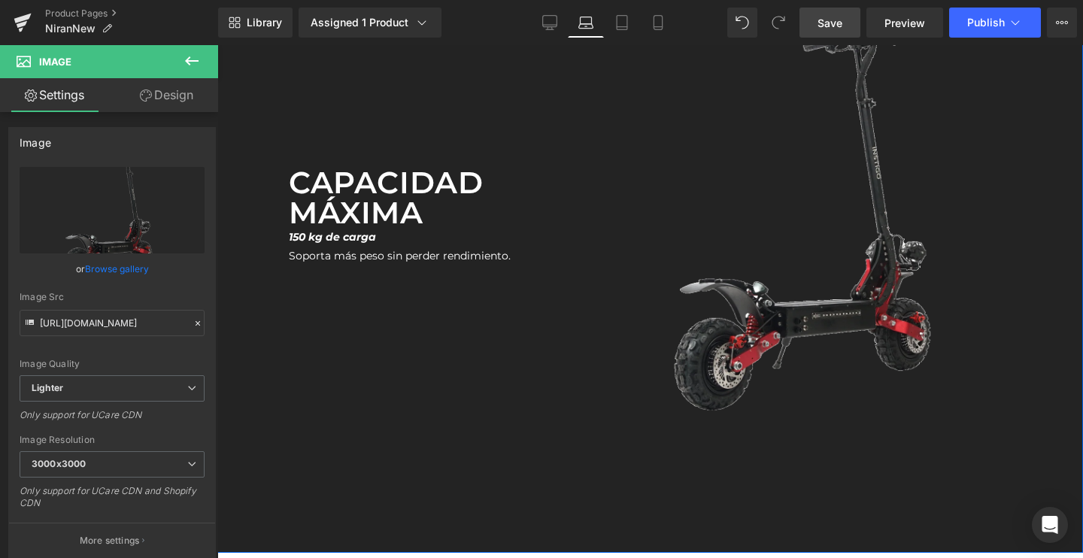
scroll to position [4452, 0]
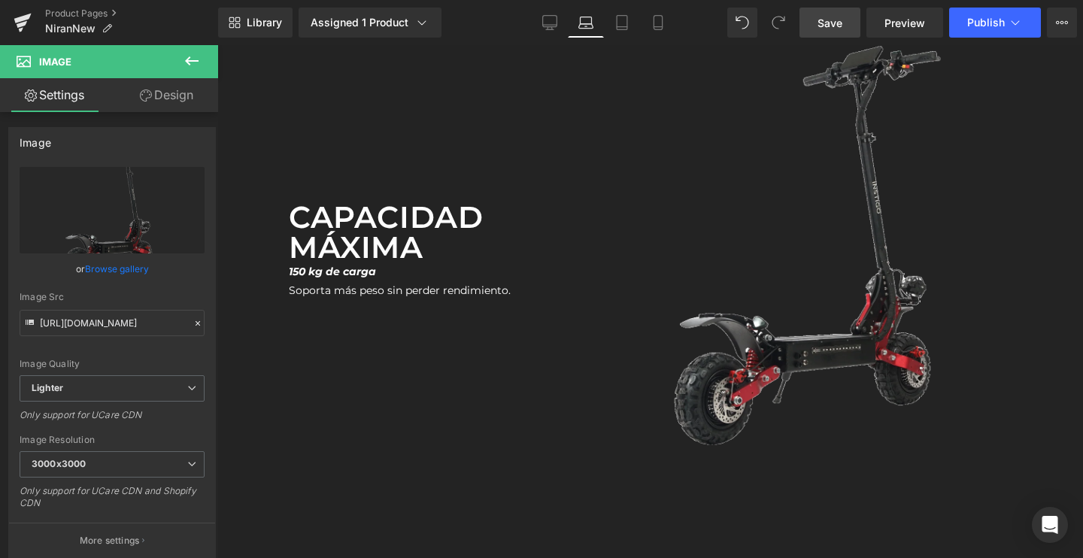
click at [828, 15] on span "Save" at bounding box center [829, 23] width 25 height 16
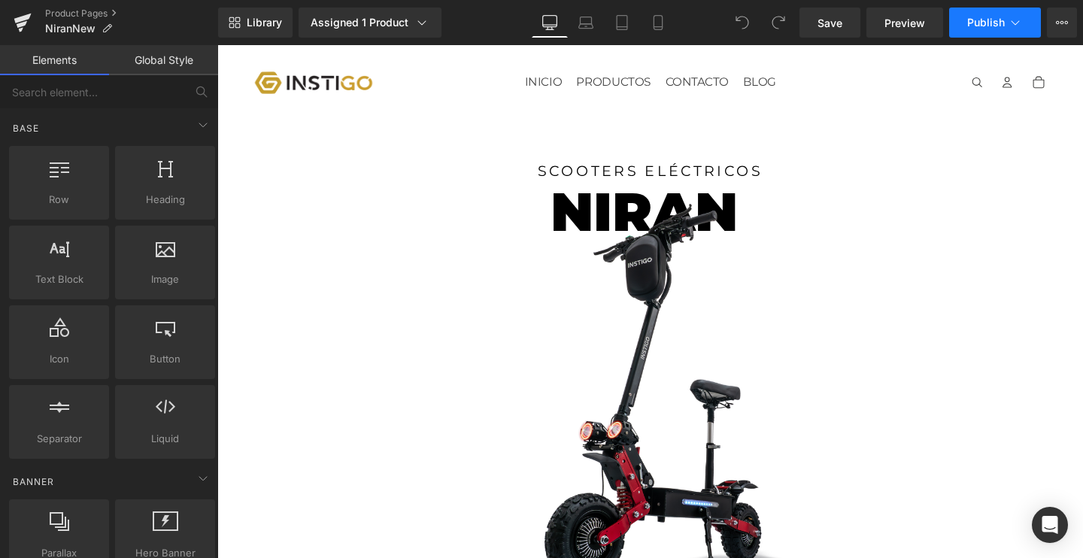
click at [994, 29] on button "Publish" at bounding box center [995, 23] width 92 height 30
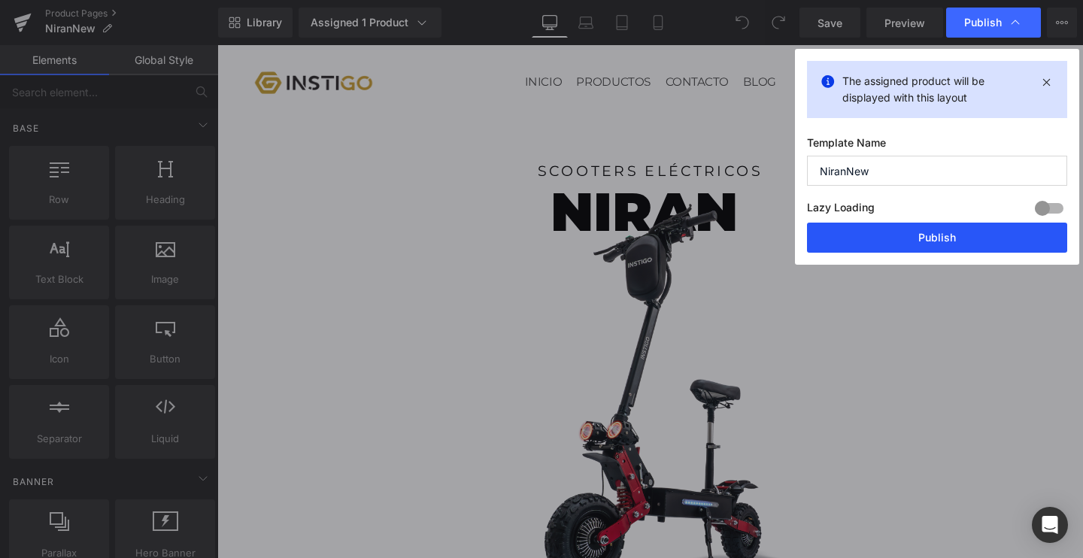
click at [870, 238] on button "Publish" at bounding box center [937, 238] width 260 height 30
